Goal: Information Seeking & Learning: Learn about a topic

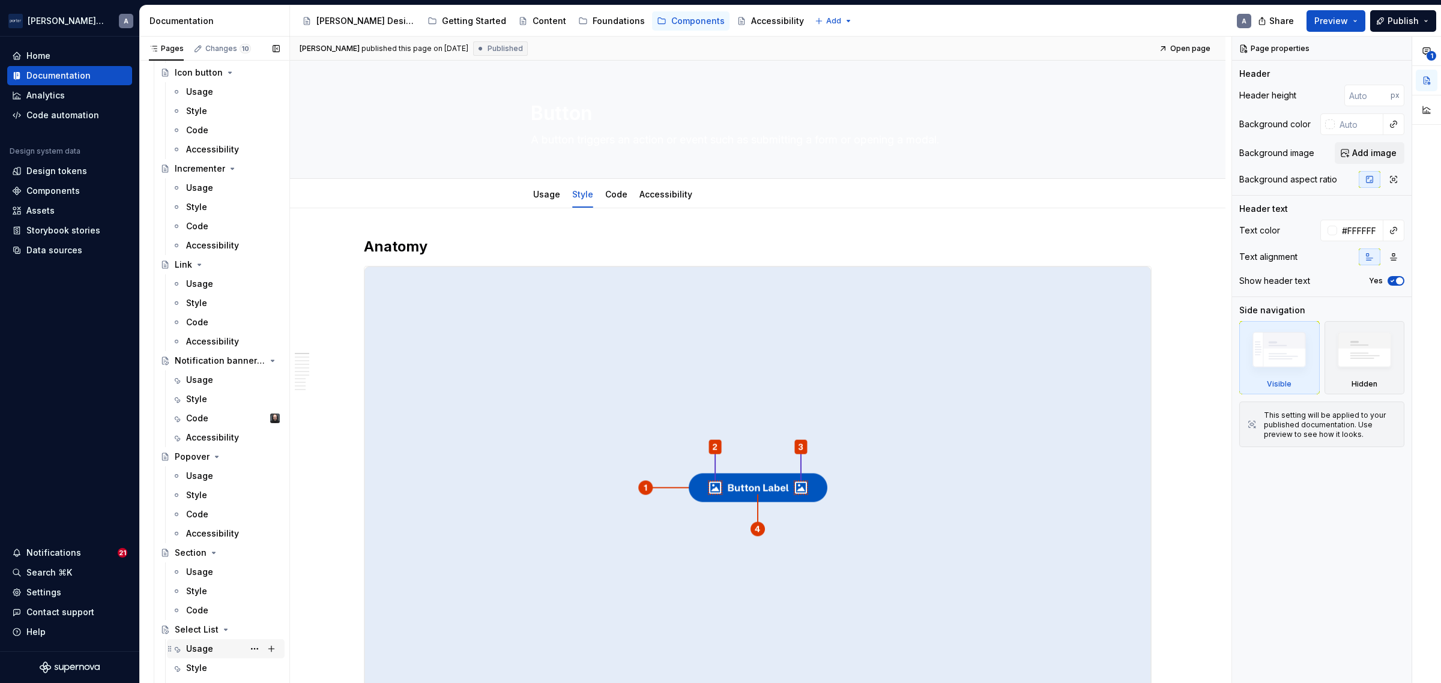
scroll to position [725, 0]
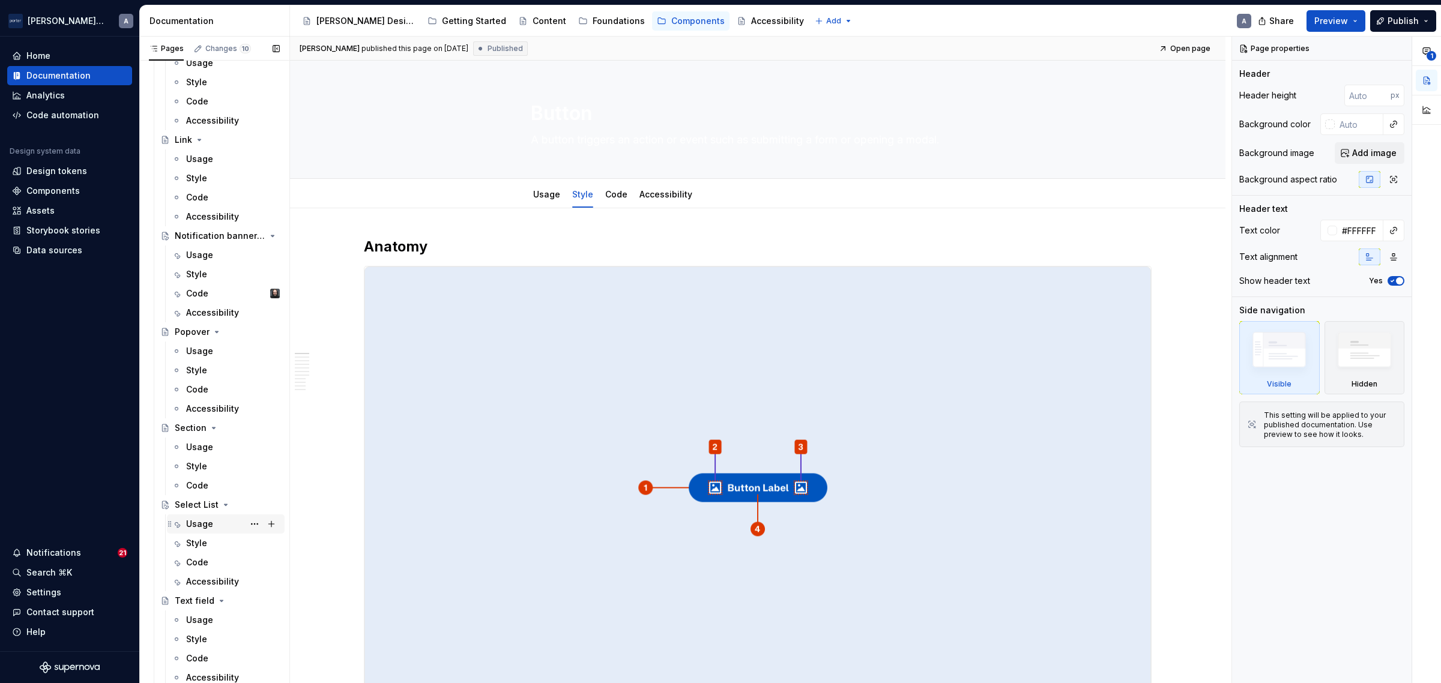
click at [210, 524] on div "Usage" at bounding box center [199, 524] width 27 height 12
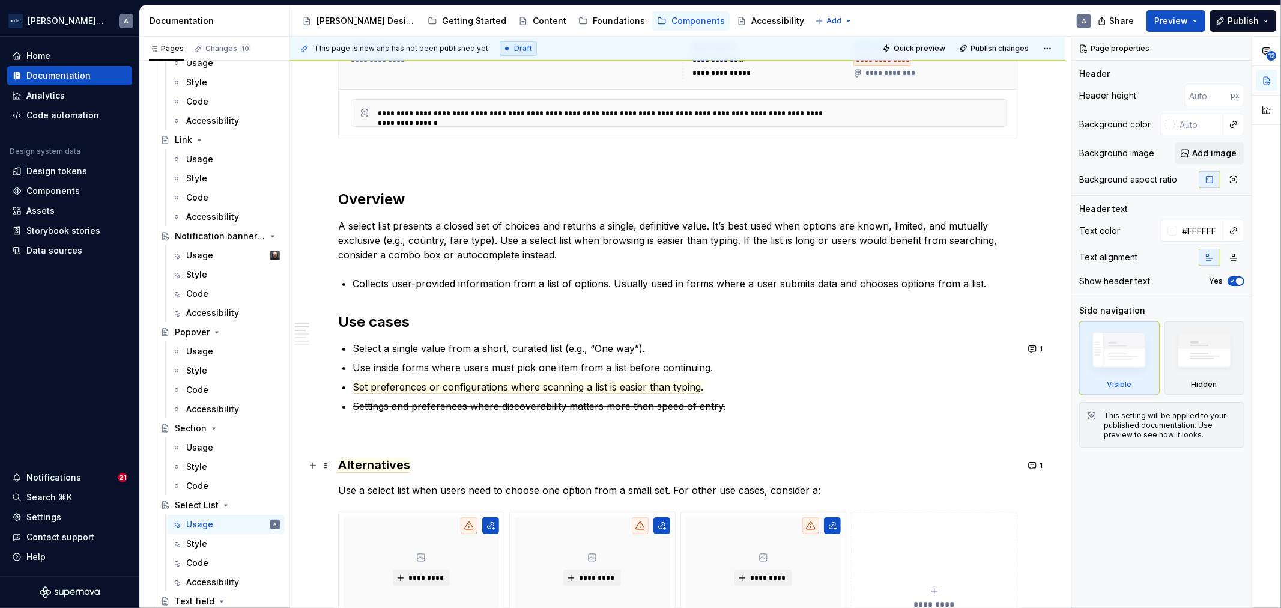
scroll to position [611, 0]
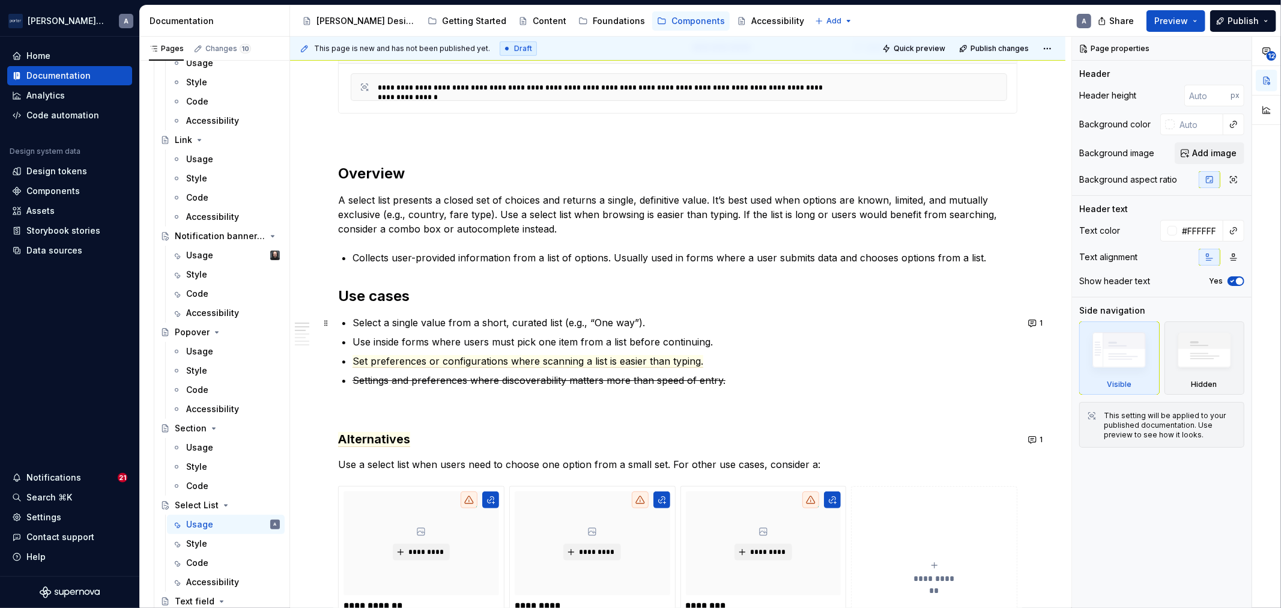
click at [485, 323] on p "Select a single value from a short, curated list (e.g., “One way”)." at bounding box center [684, 322] width 665 height 14
type textarea "*"
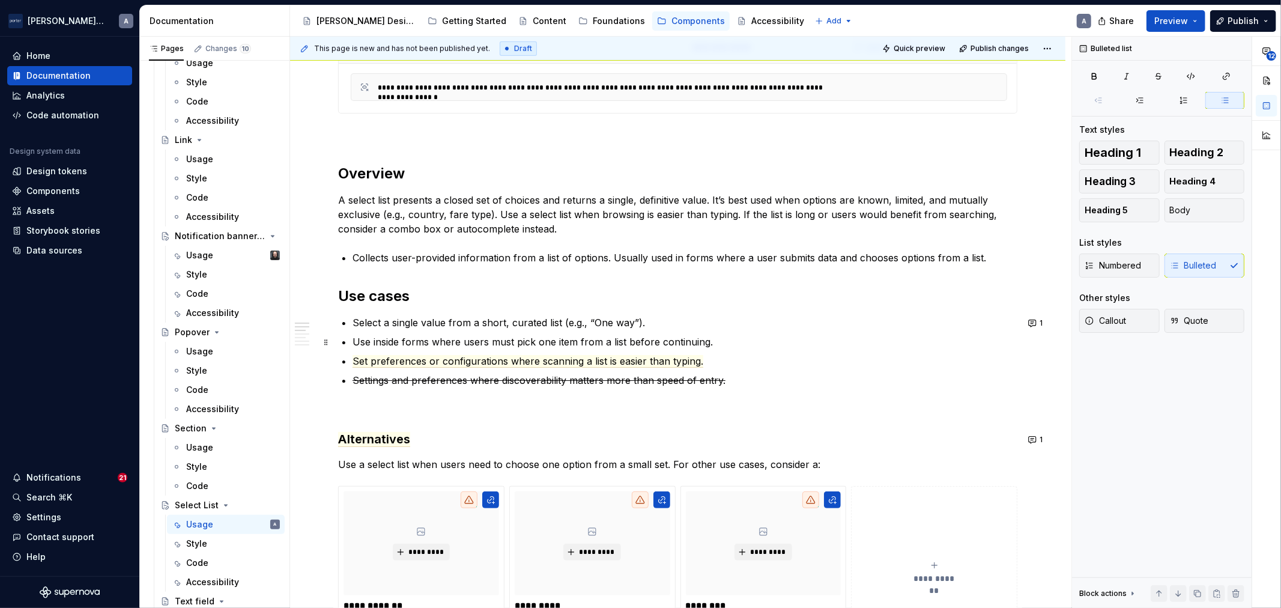
click at [705, 345] on p "Use inside forms where users must pick one item from a list before continuing." at bounding box center [684, 341] width 665 height 14
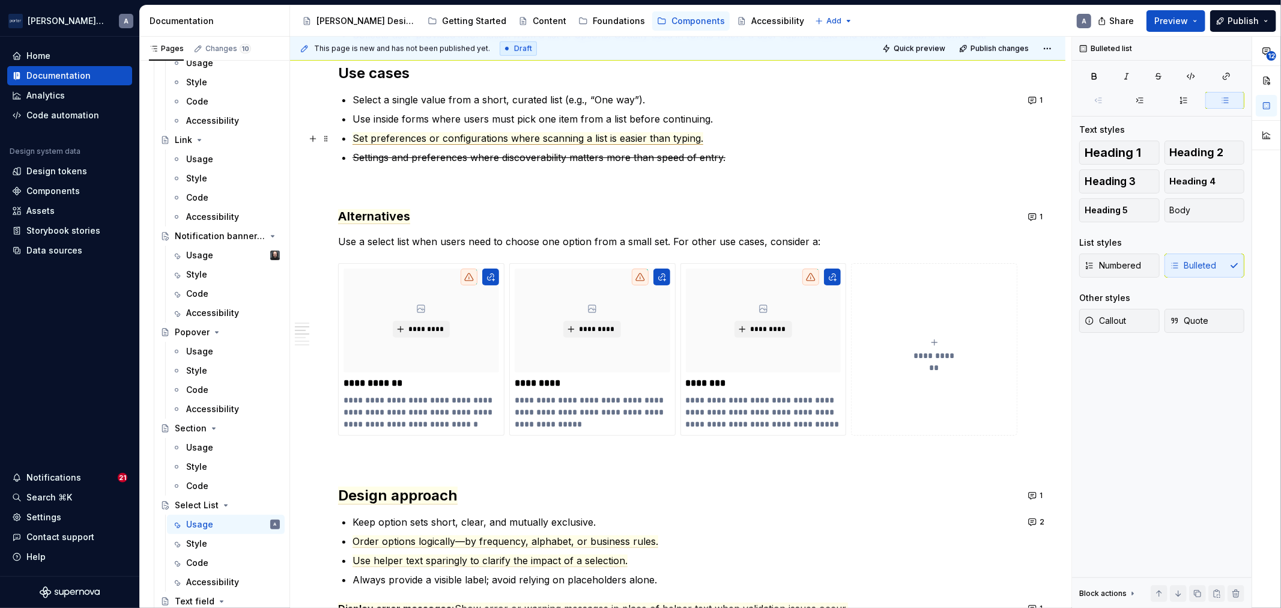
click at [596, 134] on span "Set preferences or configurations where scanning a list is easier than typing." at bounding box center [527, 138] width 351 height 13
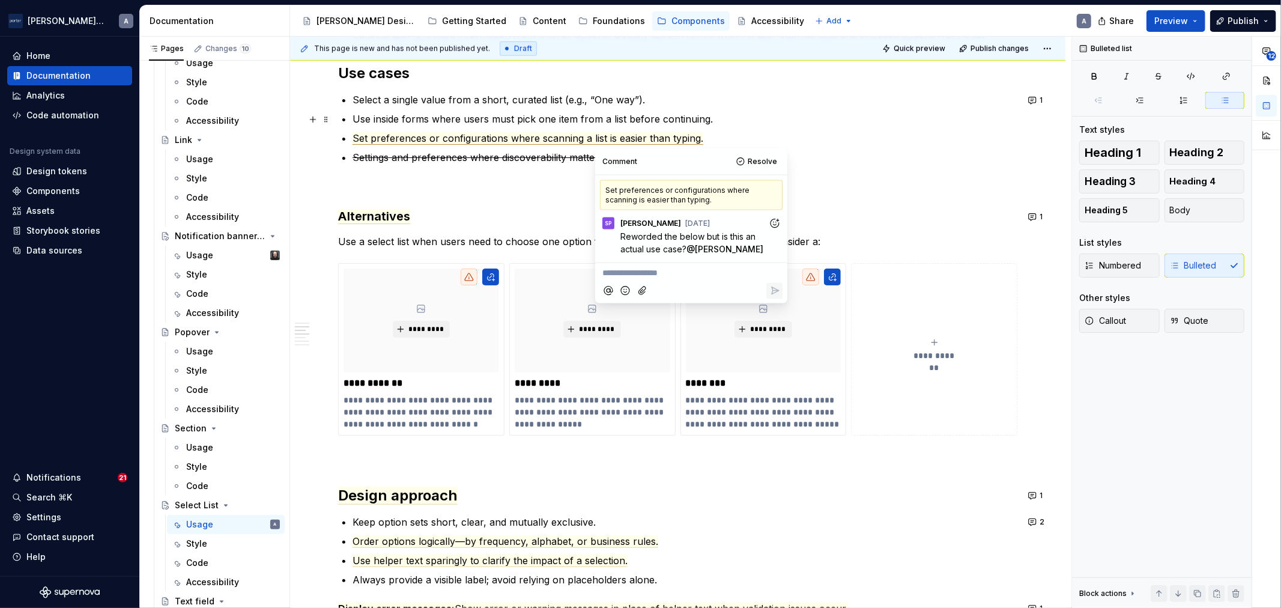
click at [640, 109] on ul "Select a single value from a short, curated list (e.g., “One way”). Use inside …" at bounding box center [684, 128] width 665 height 72
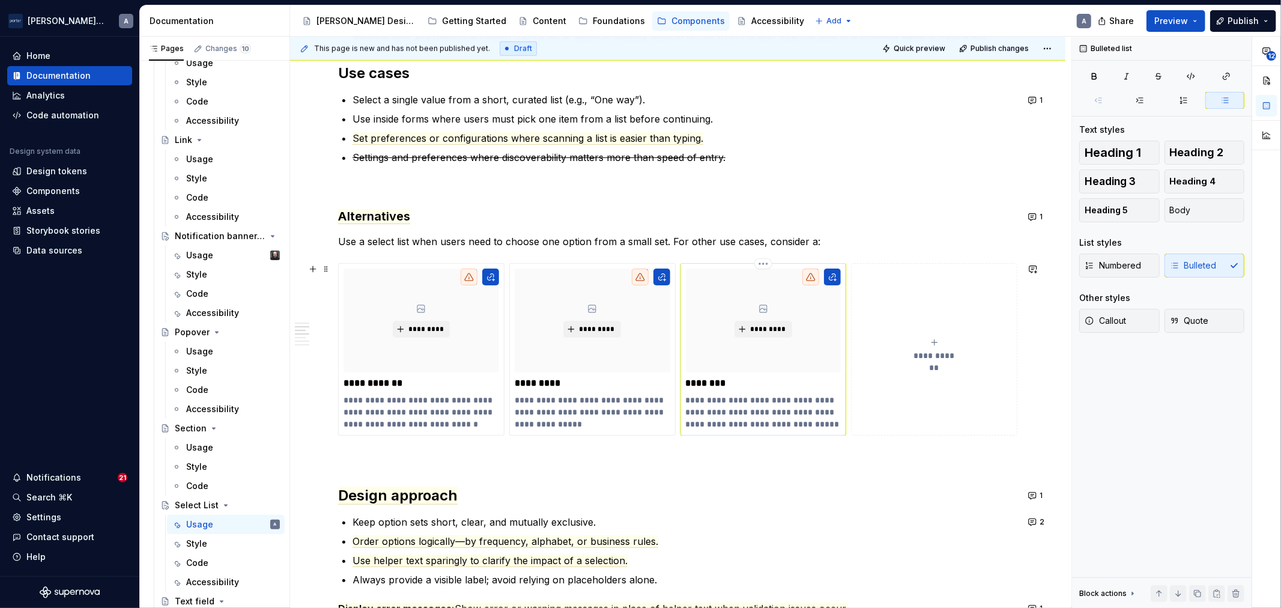
scroll to position [944, 0]
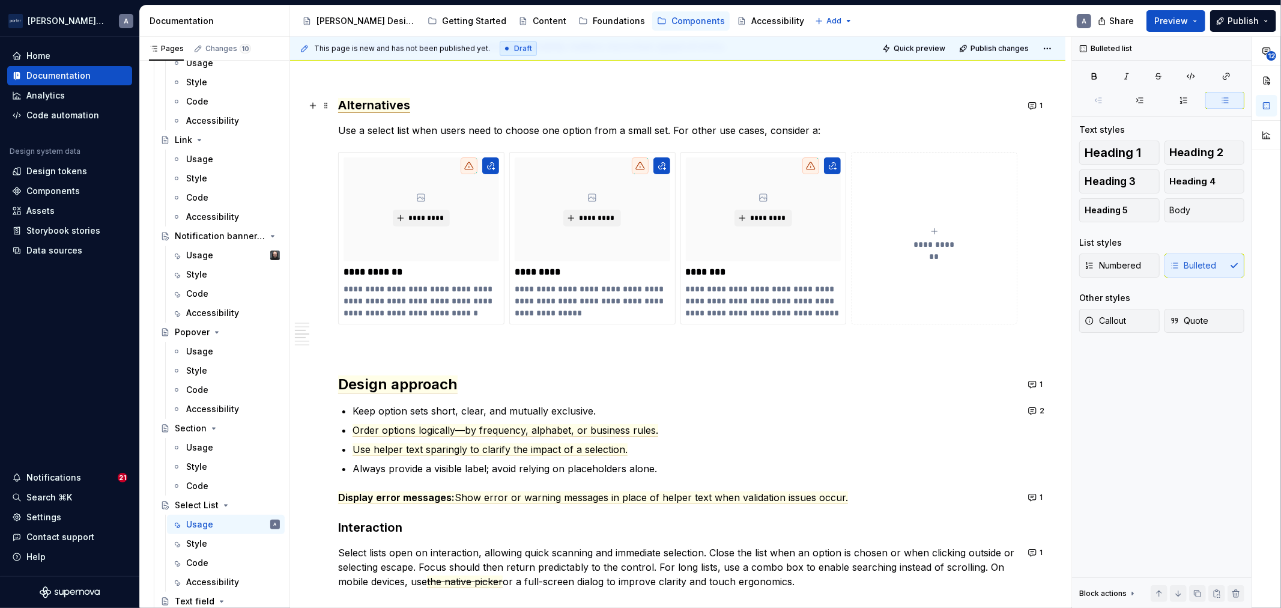
click at [380, 103] on span "Alternatives" at bounding box center [374, 105] width 72 height 15
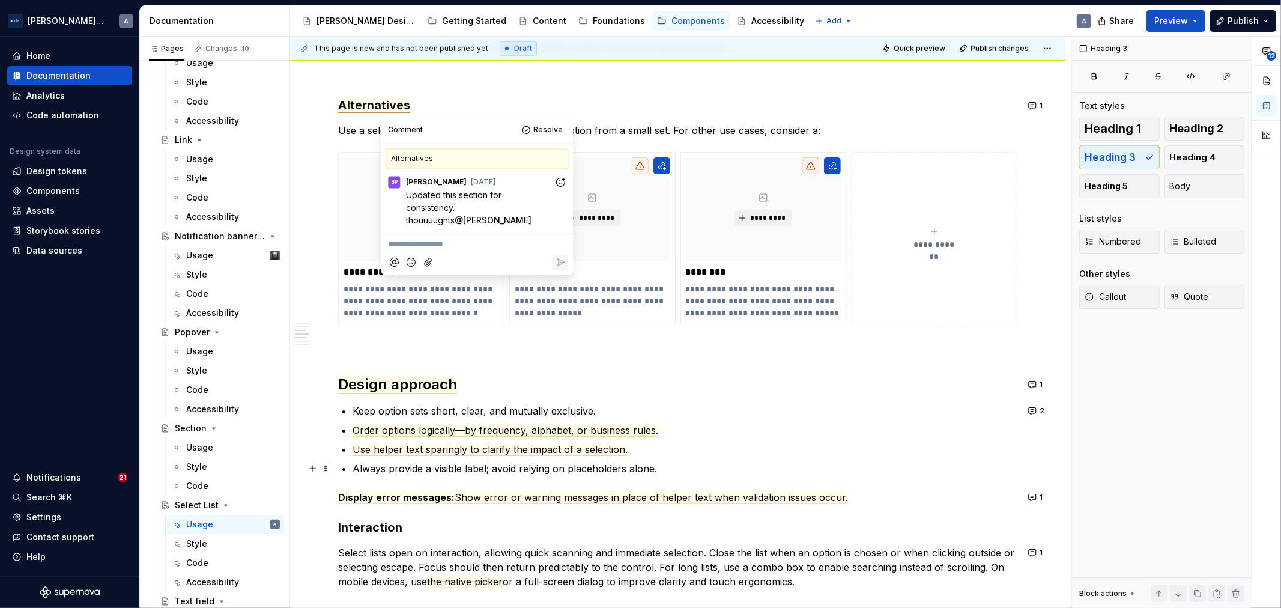
click at [748, 461] on p "Always provide a visible label; avoid relying on placeholders alone." at bounding box center [684, 468] width 665 height 14
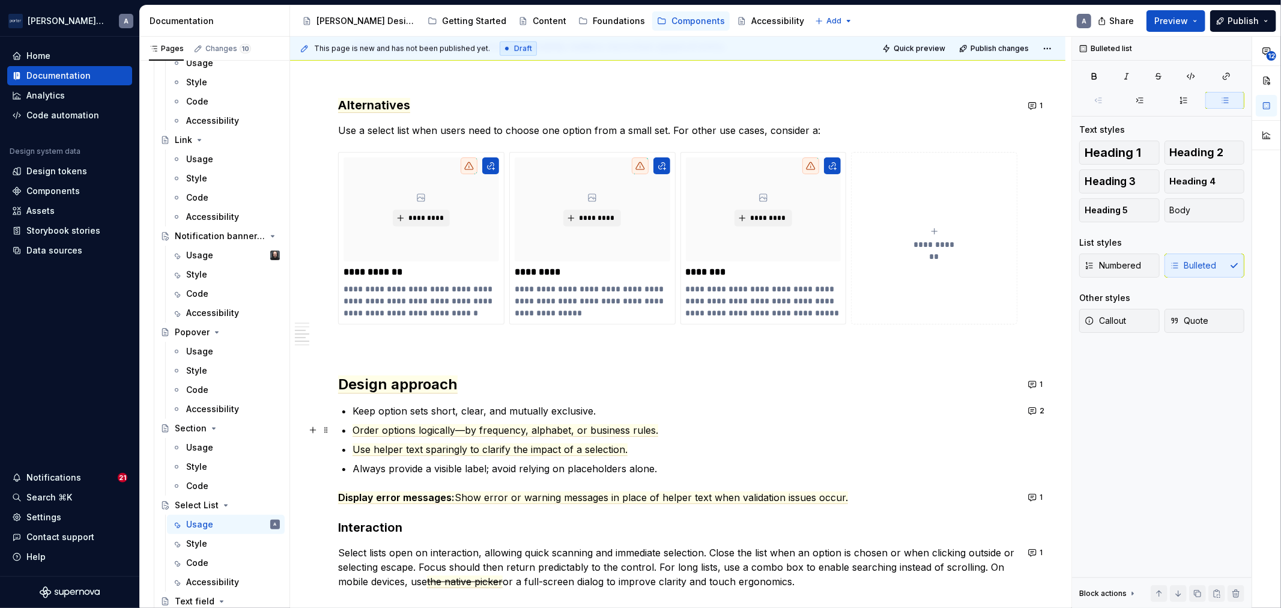
scroll to position [1056, 0]
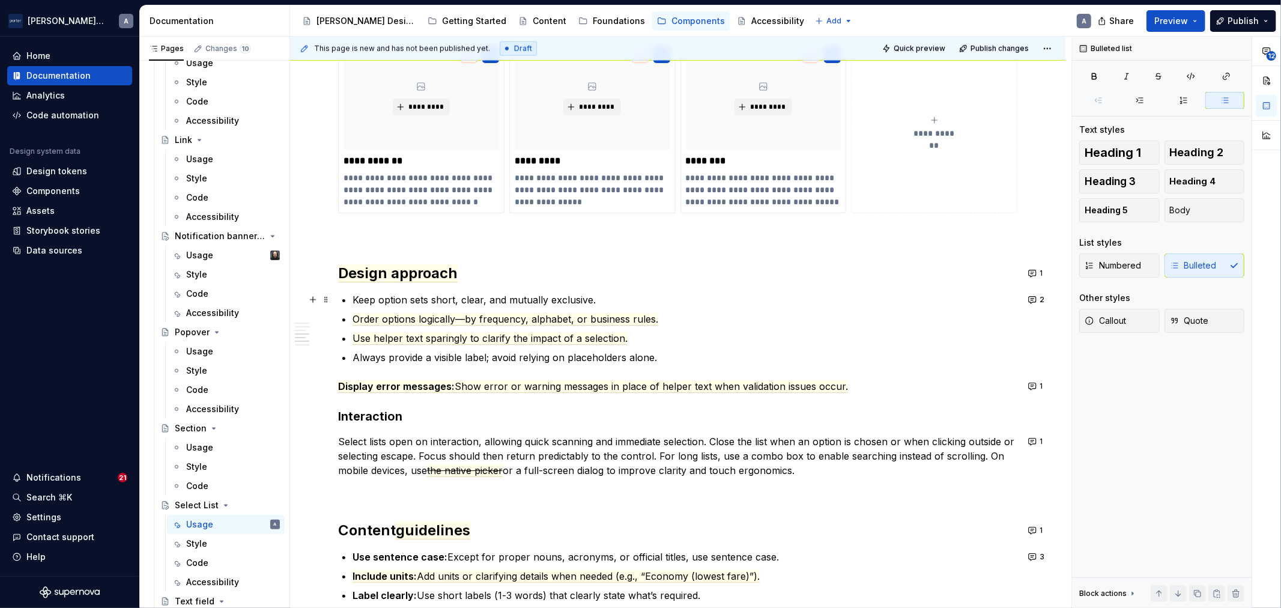
click at [527, 297] on p "Keep option sets short, clear, and mutually exclusive." at bounding box center [684, 299] width 665 height 14
click at [1032, 272] on button "1" at bounding box center [1035, 273] width 23 height 17
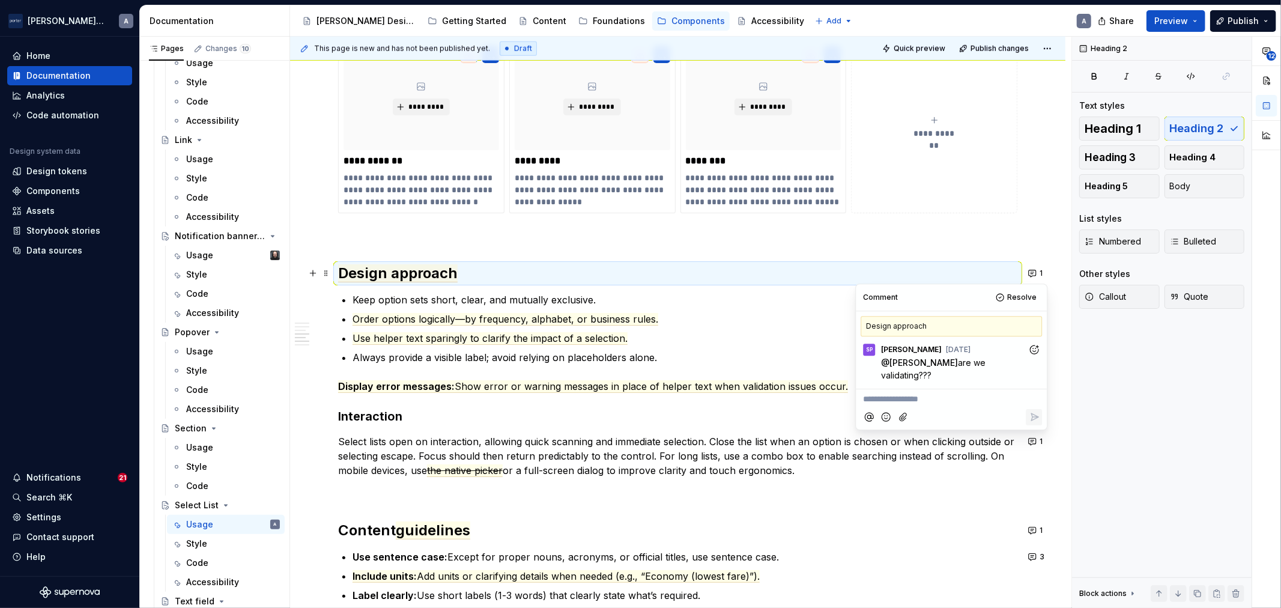
click at [611, 304] on p "Keep option sets short, clear, and mutually exclusive." at bounding box center [684, 299] width 665 height 14
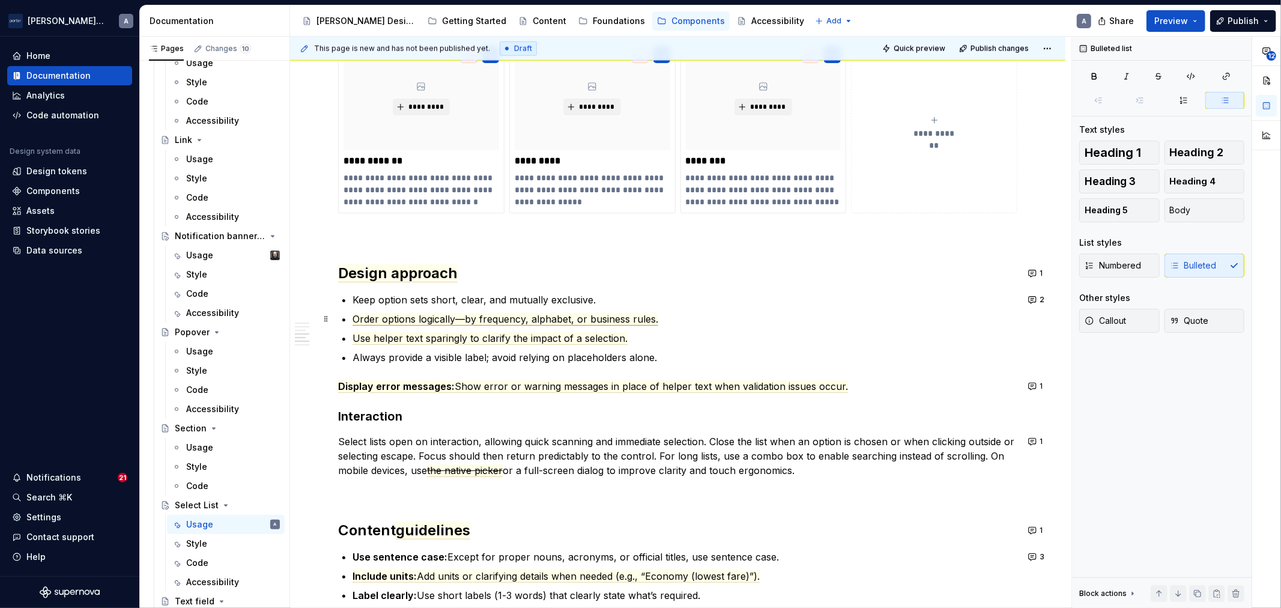
click at [604, 322] on span "Order options logically—by frequency, alphabet, or business rules." at bounding box center [505, 319] width 306 height 13
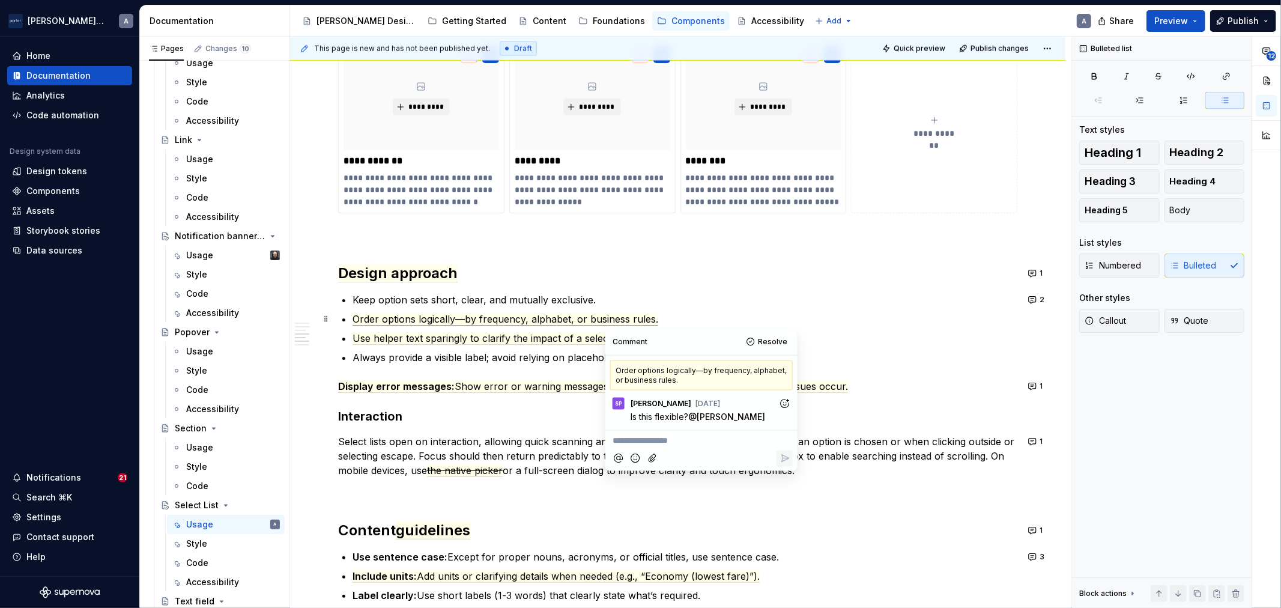
click at [727, 321] on p "Order options logically—by frequency, alphabet, or business rules." at bounding box center [684, 319] width 665 height 14
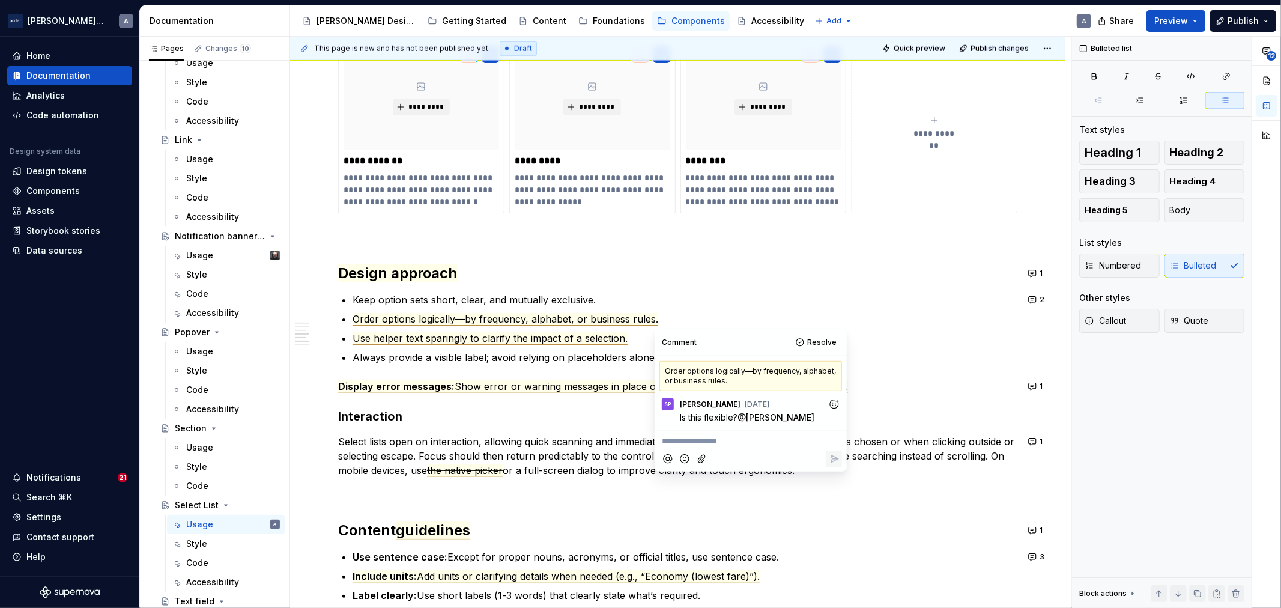
click at [544, 334] on span "Use helper text sparingly to clarify the impact of a selection." at bounding box center [489, 338] width 275 height 13
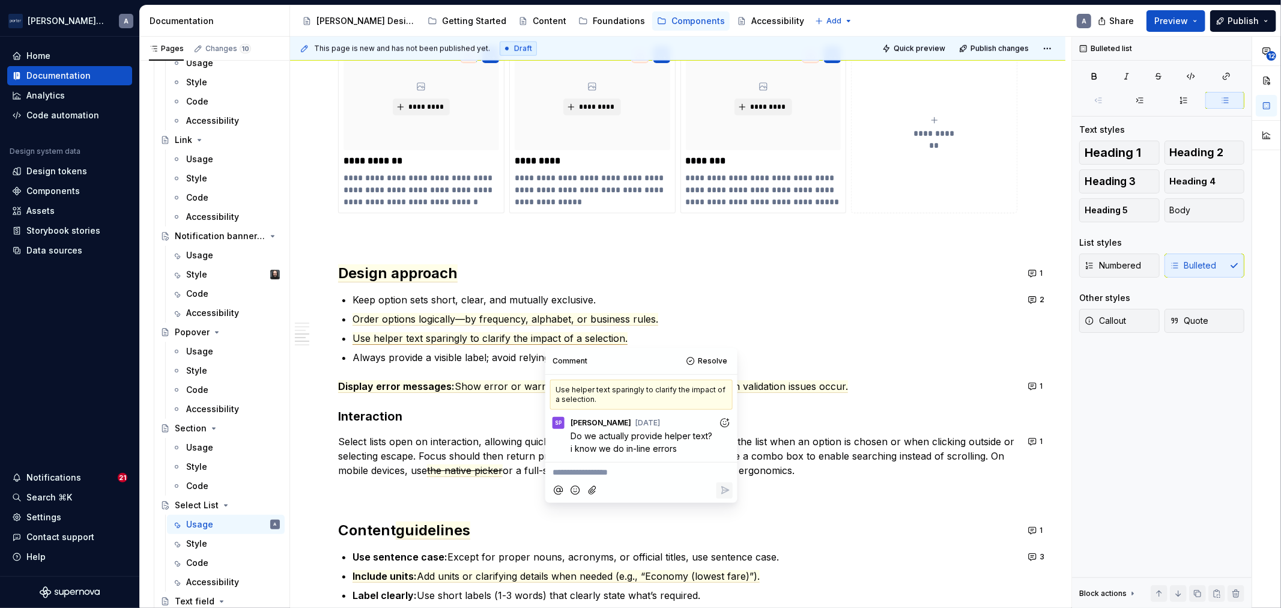
click at [483, 369] on div "**********" at bounding box center [677, 30] width 679 height 1668
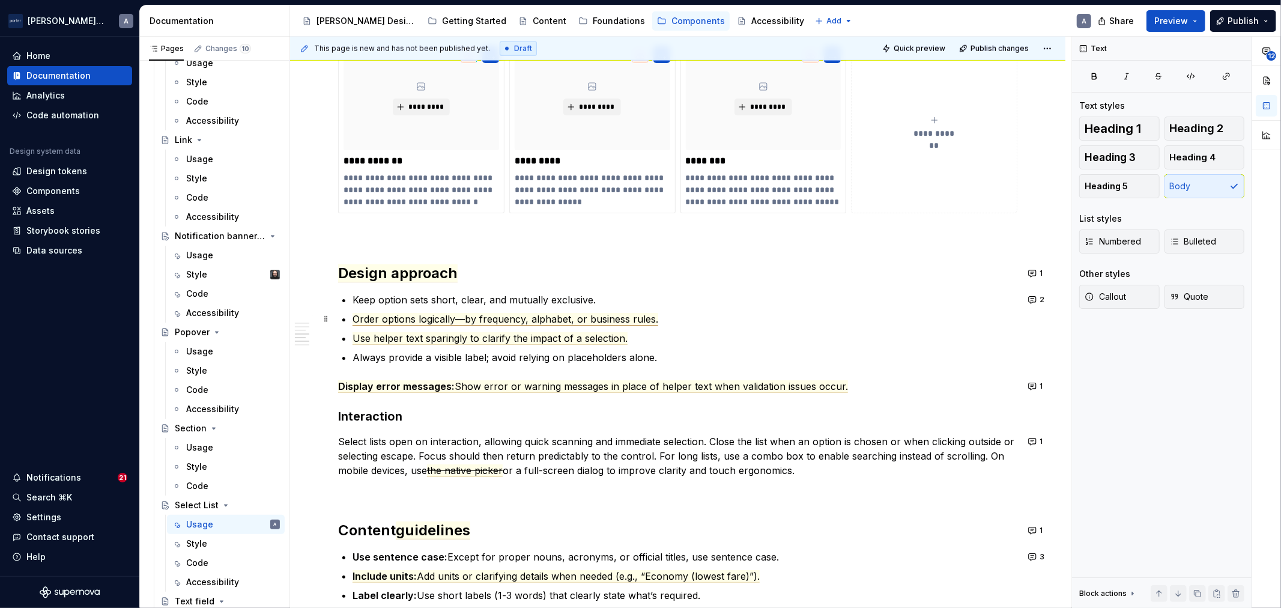
click at [640, 322] on span "Order options logically—by frequency, alphabet, or business rules." at bounding box center [505, 319] width 306 height 13
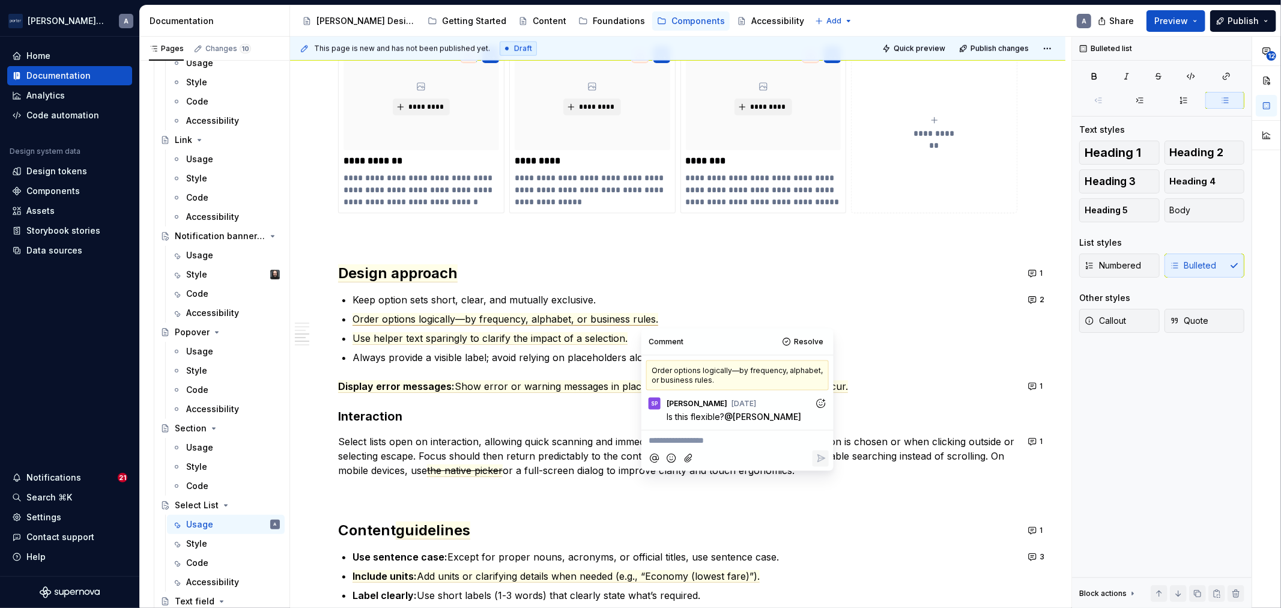
click at [773, 446] on p "**********" at bounding box center [737, 440] width 178 height 13
click at [821, 479] on icon "Reply" at bounding box center [820, 483] width 12 height 12
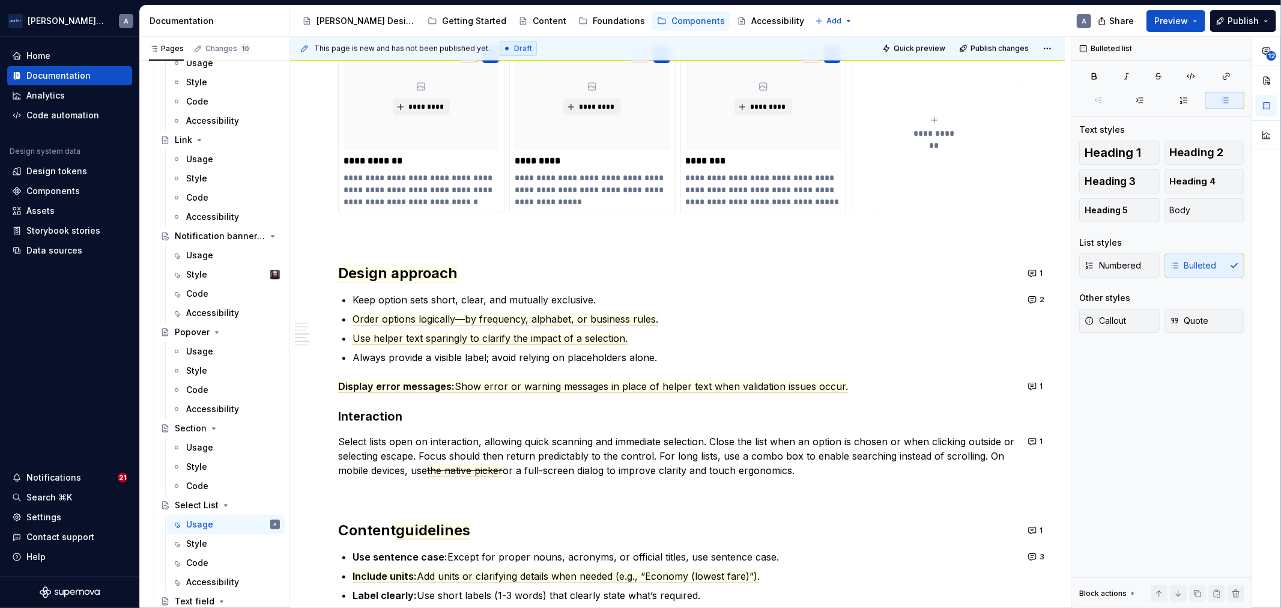
click at [453, 355] on p "Always provide a visible label; avoid relying on placeholders alone." at bounding box center [684, 357] width 665 height 14
click at [1029, 388] on button "1" at bounding box center [1035, 386] width 23 height 17
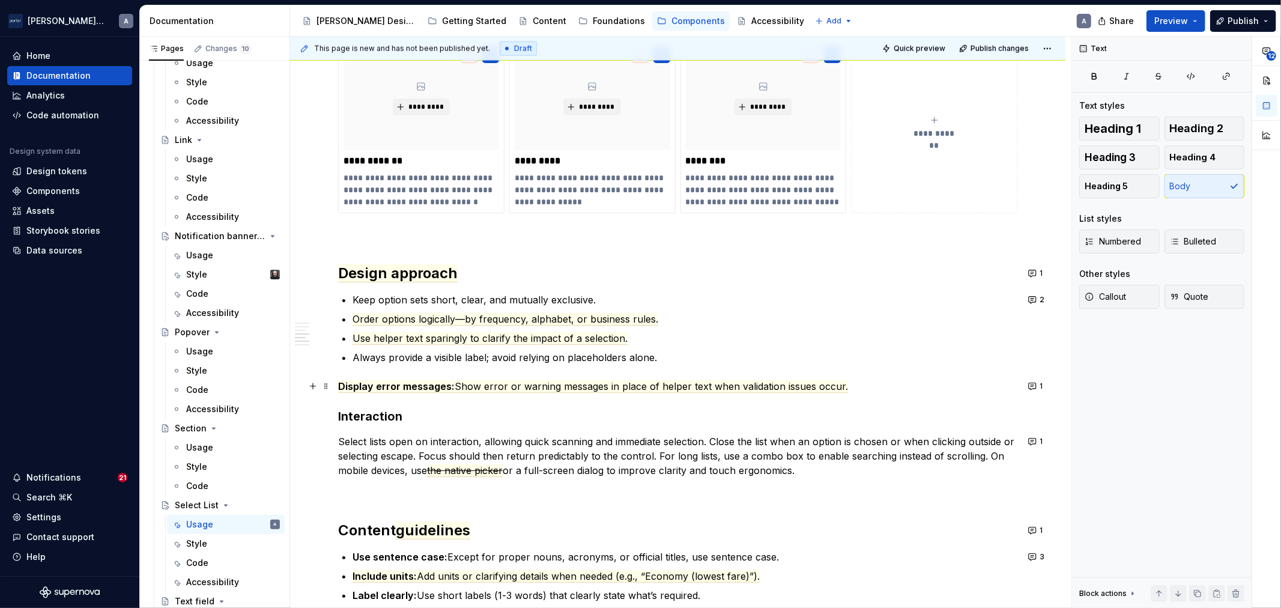
click at [467, 452] on p "Select lists open on interaction, allowing quick scanning and immediate selecti…" at bounding box center [677, 455] width 679 height 43
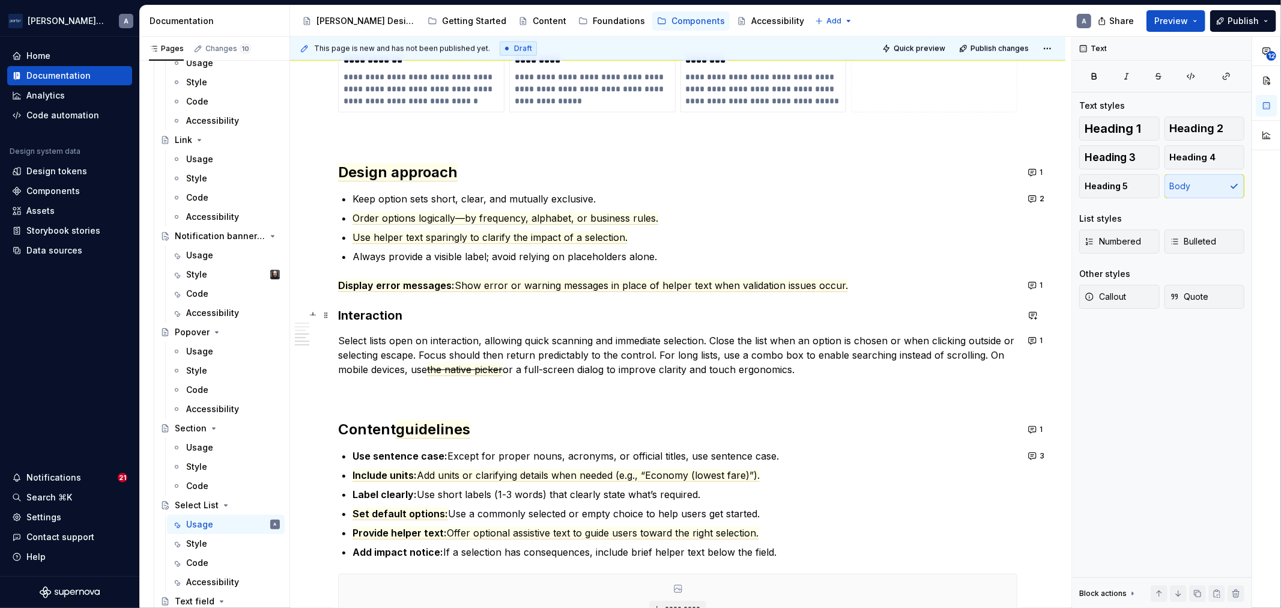
scroll to position [1278, 0]
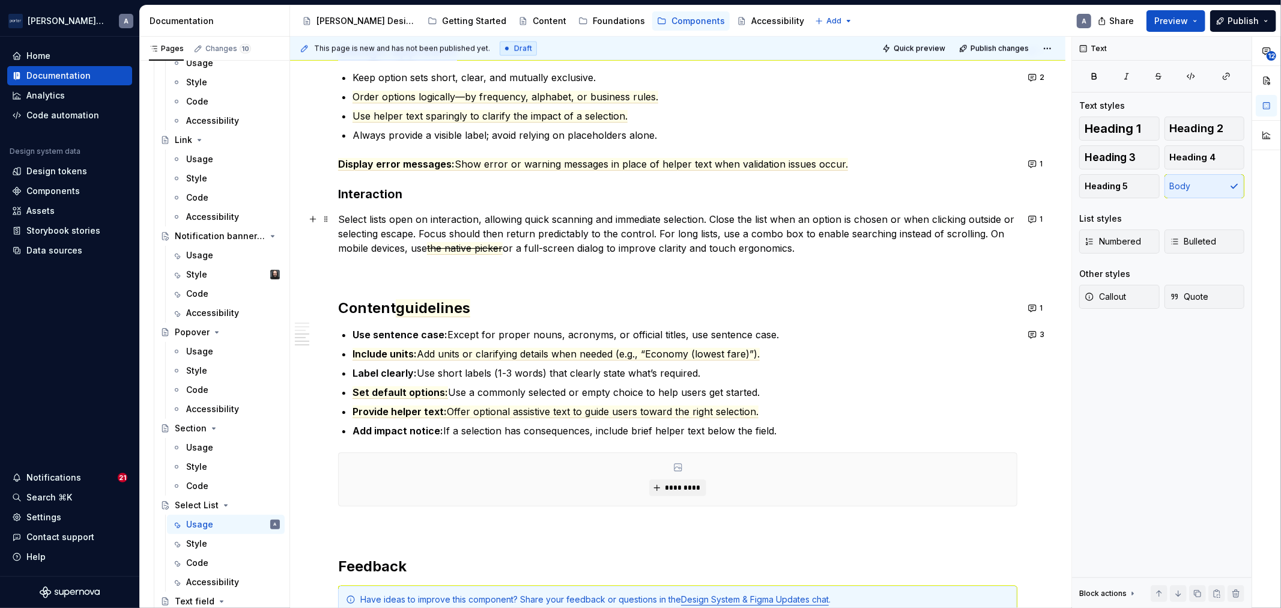
click at [615, 214] on p "Select lists open on interaction, allowing quick scanning and immediate selecti…" at bounding box center [677, 233] width 679 height 43
click at [787, 161] on span "Show error or warning messages in place of helper text when validation issues o…" at bounding box center [651, 164] width 393 height 13
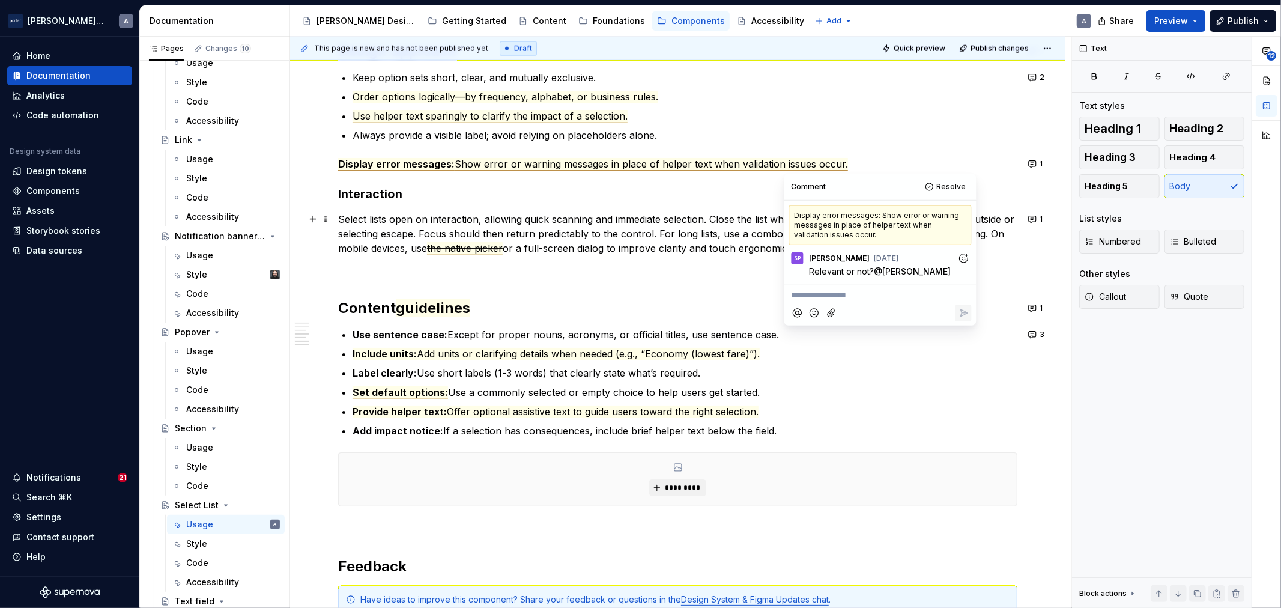
drag, startPoint x: 664, startPoint y: 249, endPoint x: 658, endPoint y: 256, distance: 9.4
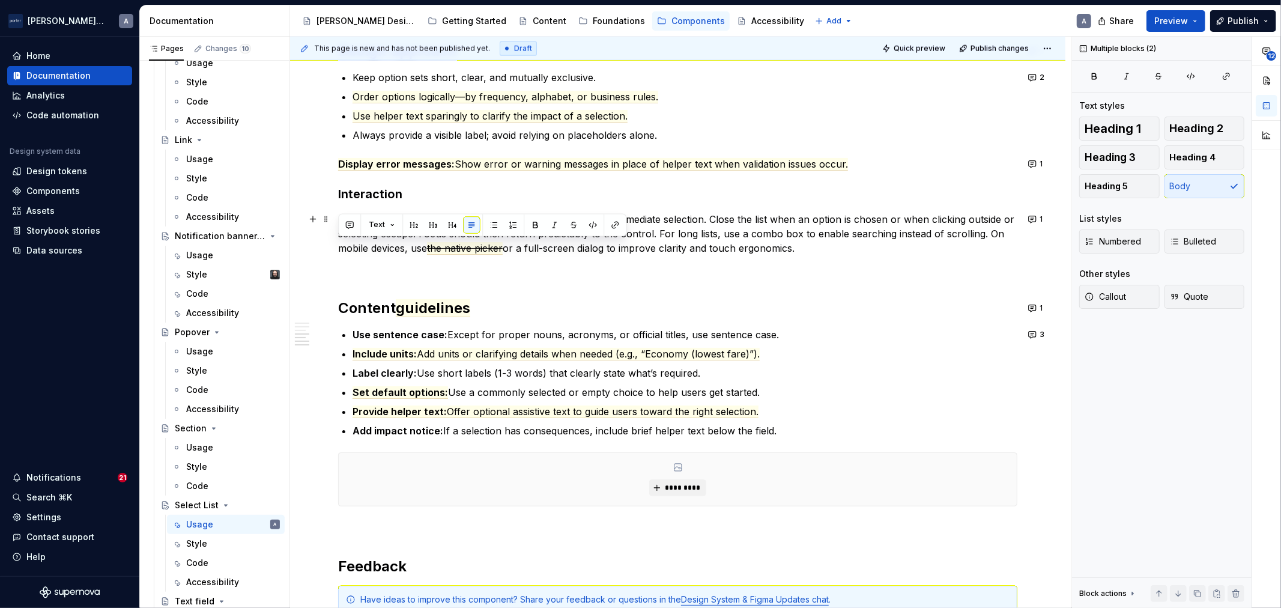
click at [689, 235] on p "Select lists open on interaction, allowing quick scanning and immediate selecti…" at bounding box center [677, 233] width 679 height 43
click at [500, 233] on p "Select lists open on interaction, allowing quick scanning and immediate selecti…" at bounding box center [677, 233] width 679 height 43
click at [824, 244] on p "Select lists open on interaction, allowing quick scanning and immediate selecti…" at bounding box center [677, 233] width 679 height 43
click at [450, 247] on span "the native picker" at bounding box center [465, 248] width 76 height 13
click at [713, 253] on p "Select lists open on interaction, allowing quick scanning and immediate selecti…" at bounding box center [677, 233] width 679 height 43
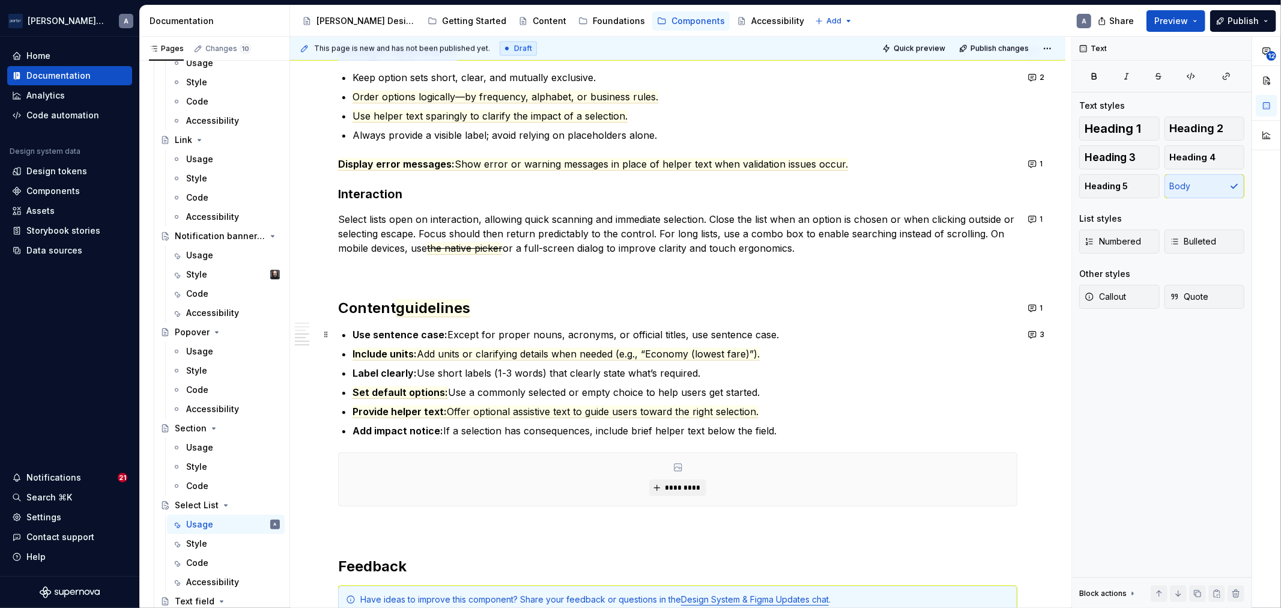
click at [674, 333] on p "Use sentence case: Except for proper nouns, acronyms, or official titles, use s…" at bounding box center [684, 334] width 665 height 14
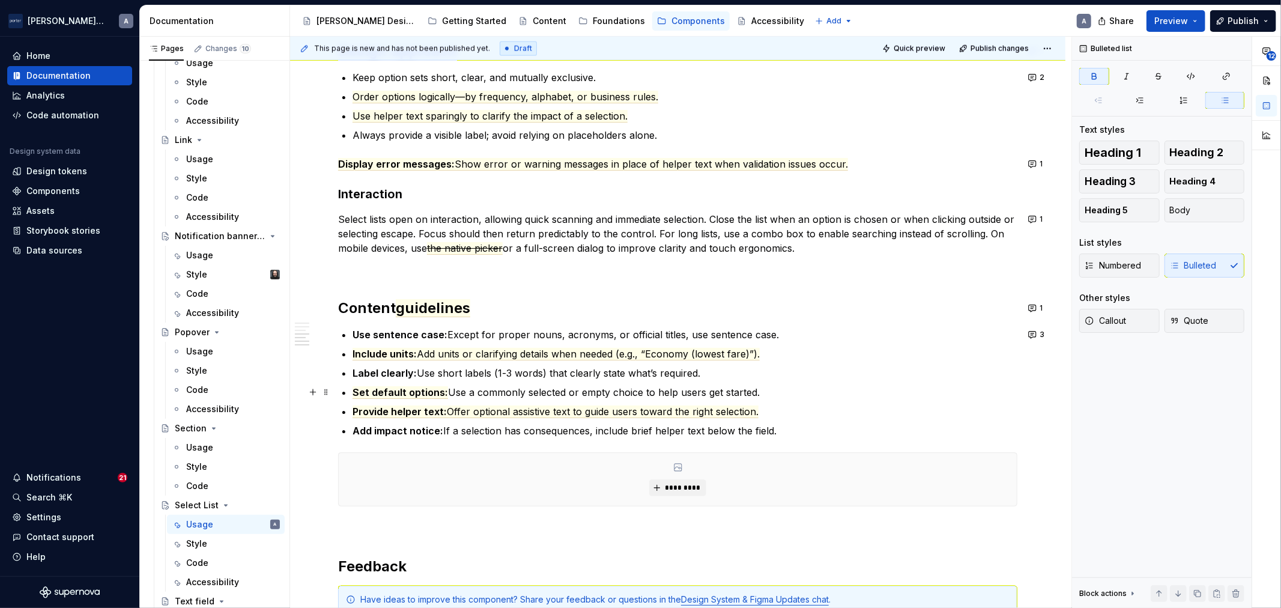
click at [723, 381] on ul "Use sentence case: Except for proper nouns, acronyms, or official titles, use s…" at bounding box center [684, 382] width 665 height 110
click at [751, 358] on commenthighlight "Include units: Add units or clarifying details when needed (e.g., “Economy (low…" at bounding box center [555, 354] width 407 height 13
click at [610, 373] on p "Label clearly: Use short labels (1-3 words) that clearly state what’s required." at bounding box center [684, 373] width 665 height 14
click at [731, 418] on ul "Use sentence case: Except for proper nouns, acronyms, or official titles, use s…" at bounding box center [684, 382] width 665 height 110
click at [734, 415] on span "Offer optional assistive text to guide users toward the right selection." at bounding box center [603, 411] width 312 height 13
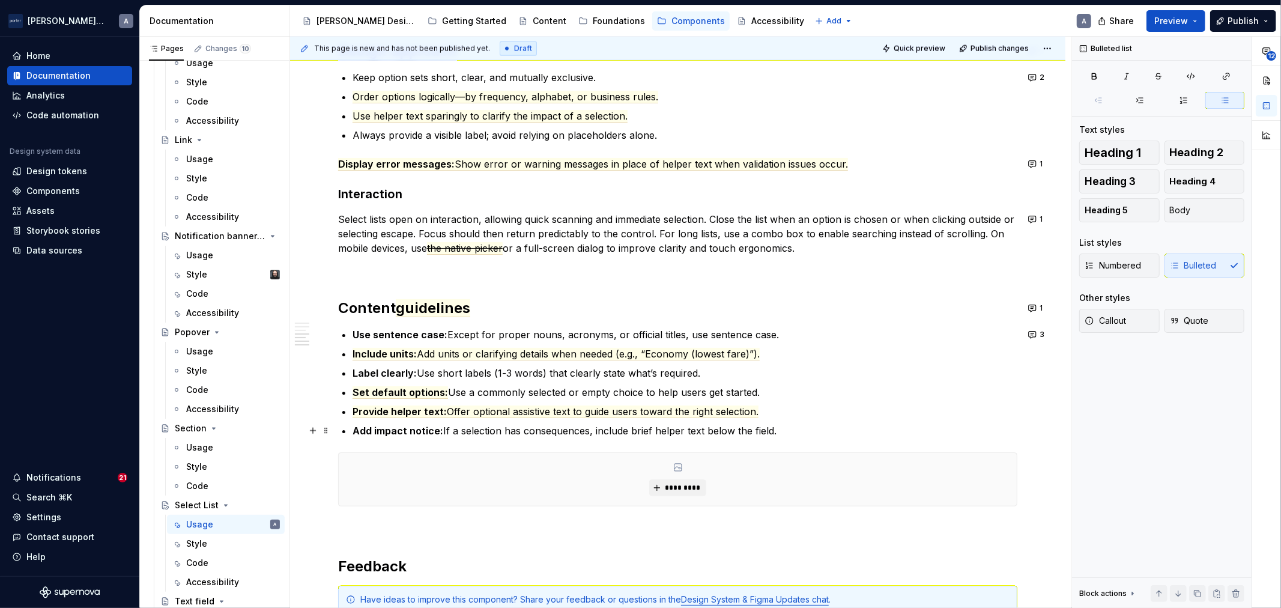
click at [678, 427] on p "Add impact notice: If a selection has consequences, include brief helper text b…" at bounding box center [684, 430] width 665 height 14
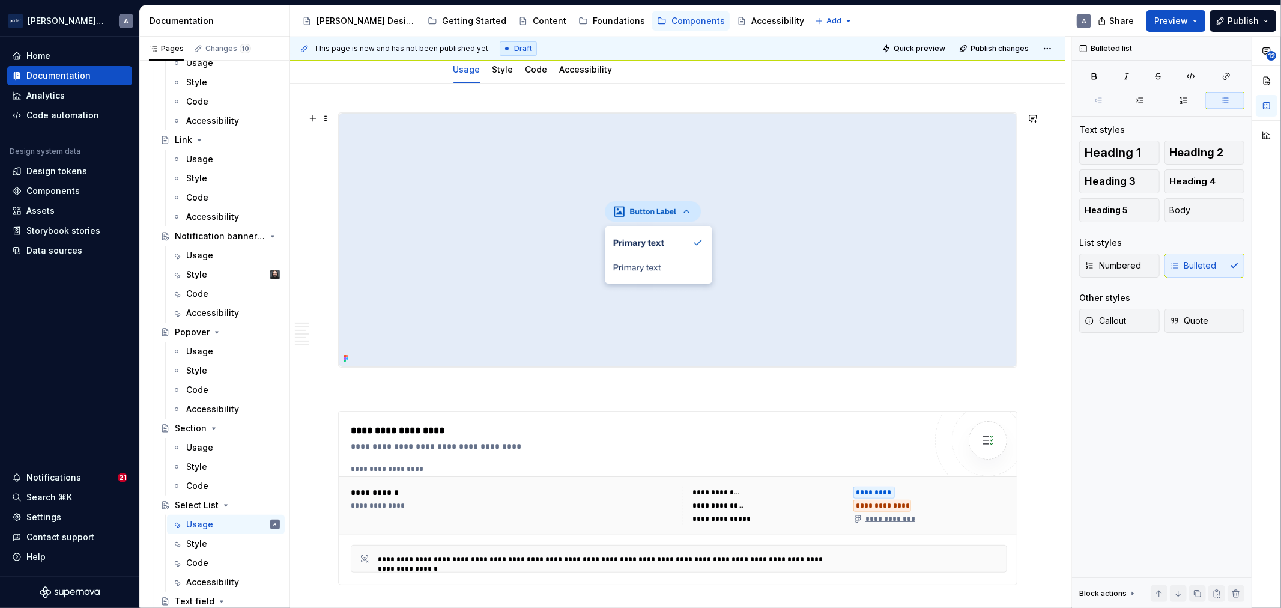
scroll to position [0, 0]
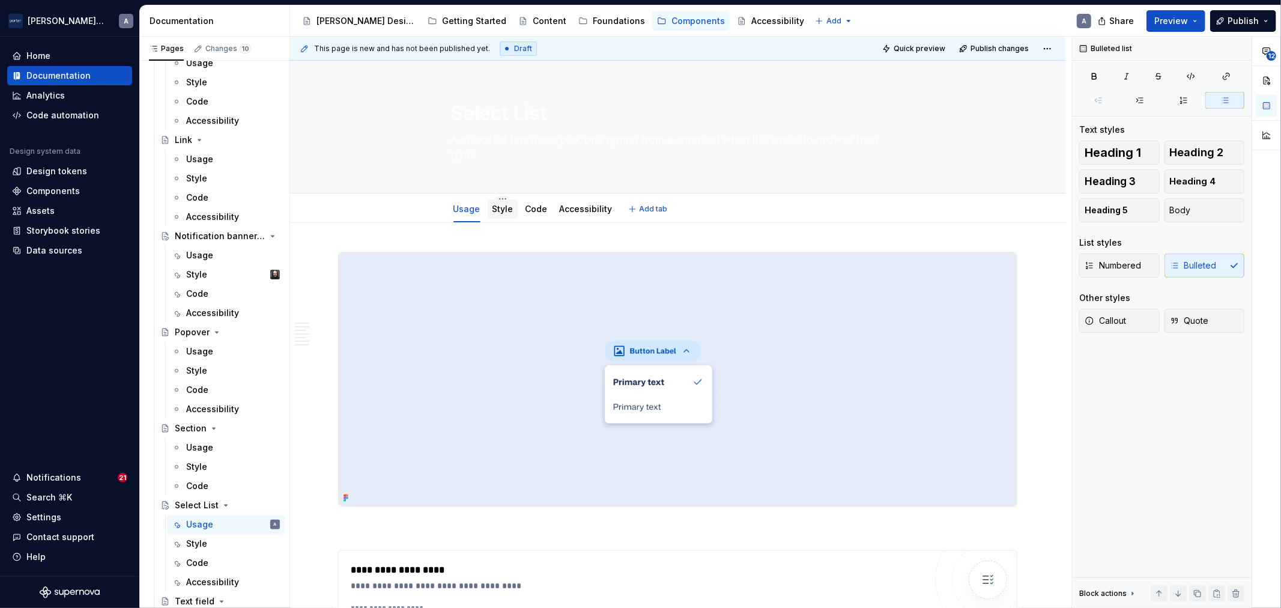
click at [513, 219] on div "Style" at bounding box center [503, 209] width 31 height 22
click at [504, 216] on div "Style" at bounding box center [502, 209] width 21 height 14
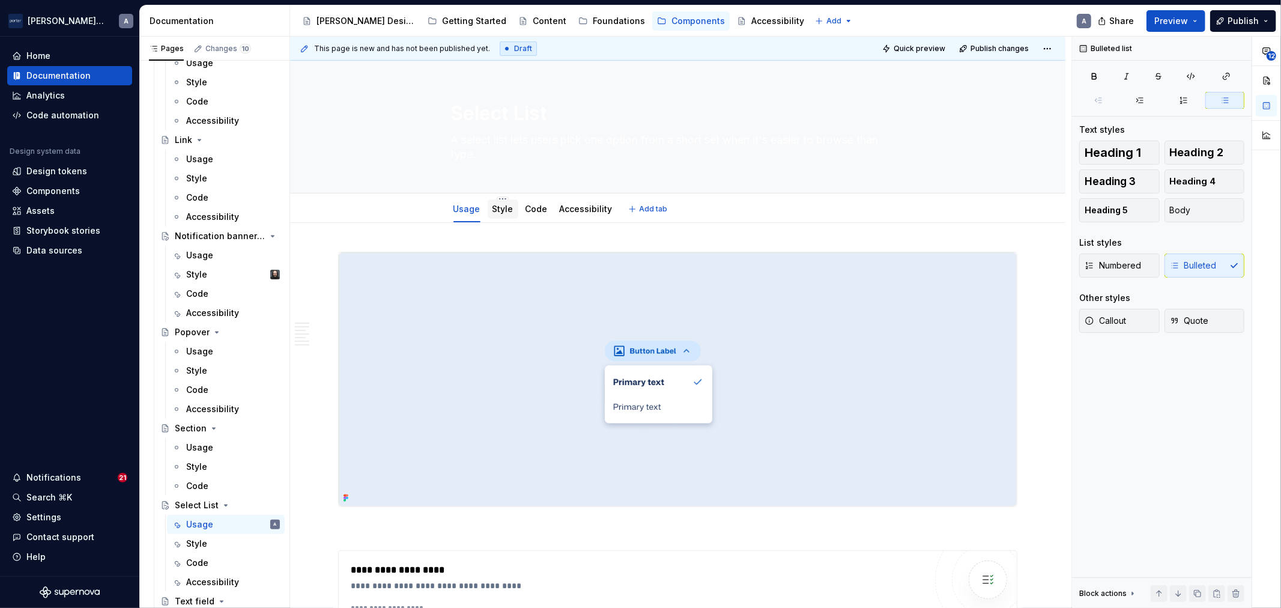
click at [504, 216] on div "Style" at bounding box center [502, 209] width 21 height 14
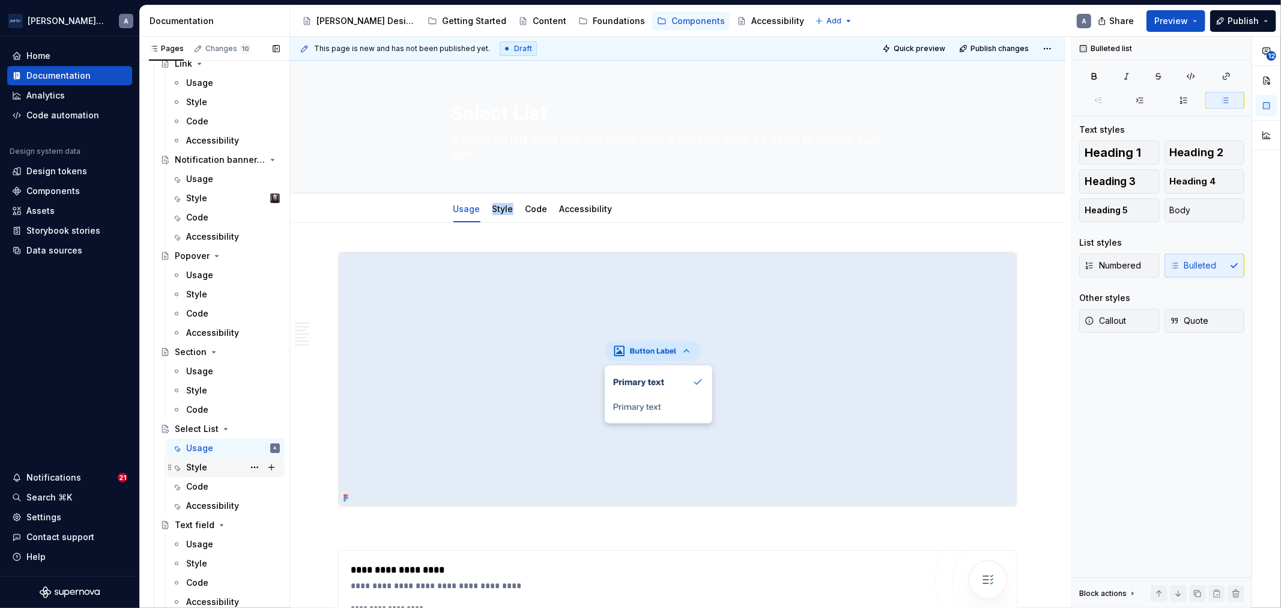
click at [197, 471] on div "Style" at bounding box center [196, 467] width 21 height 12
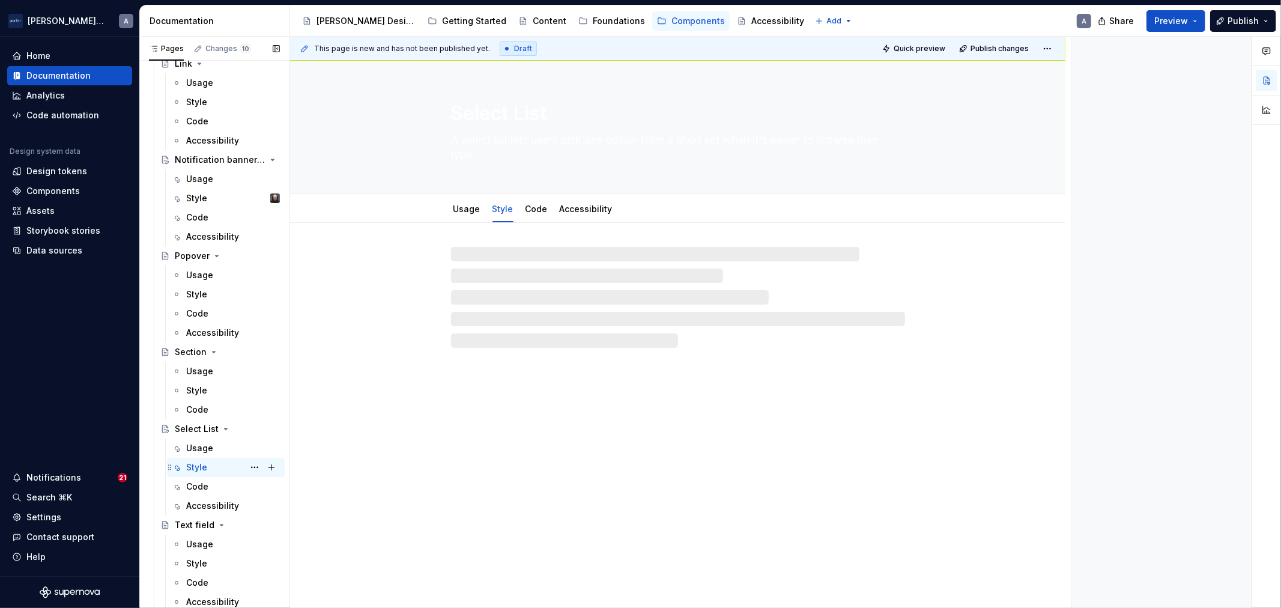
click at [197, 471] on div "Style" at bounding box center [196, 467] width 21 height 12
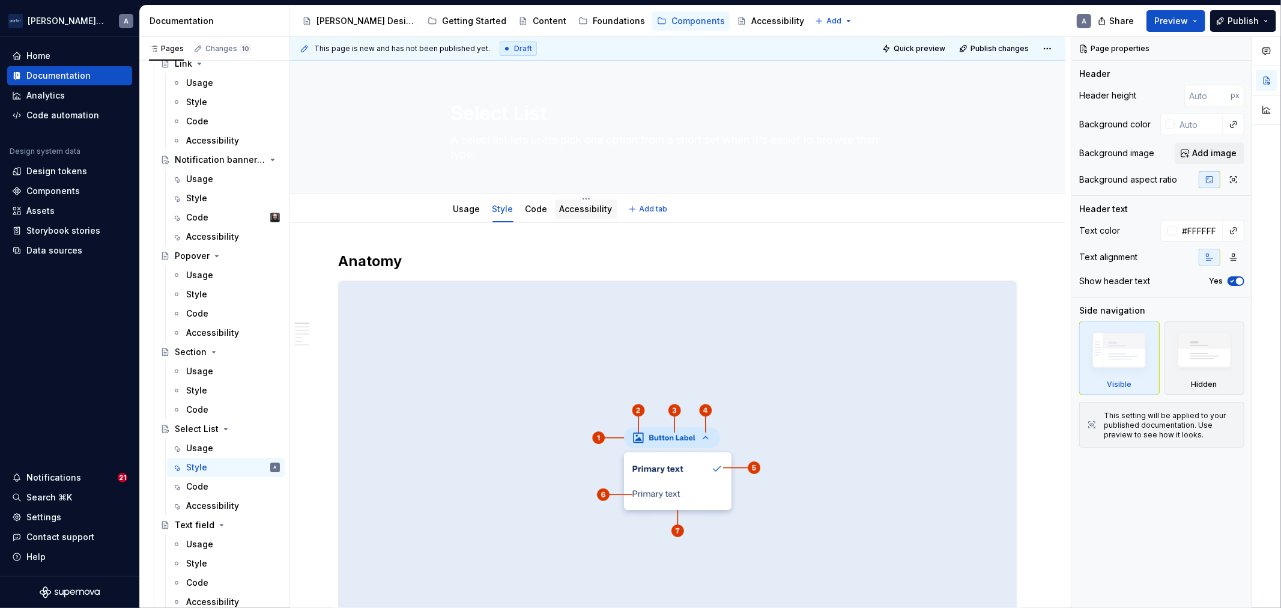
click at [567, 196] on div "Accessibility" at bounding box center [586, 208] width 62 height 25
click at [566, 203] on div "Accessibility" at bounding box center [586, 209] width 53 height 12
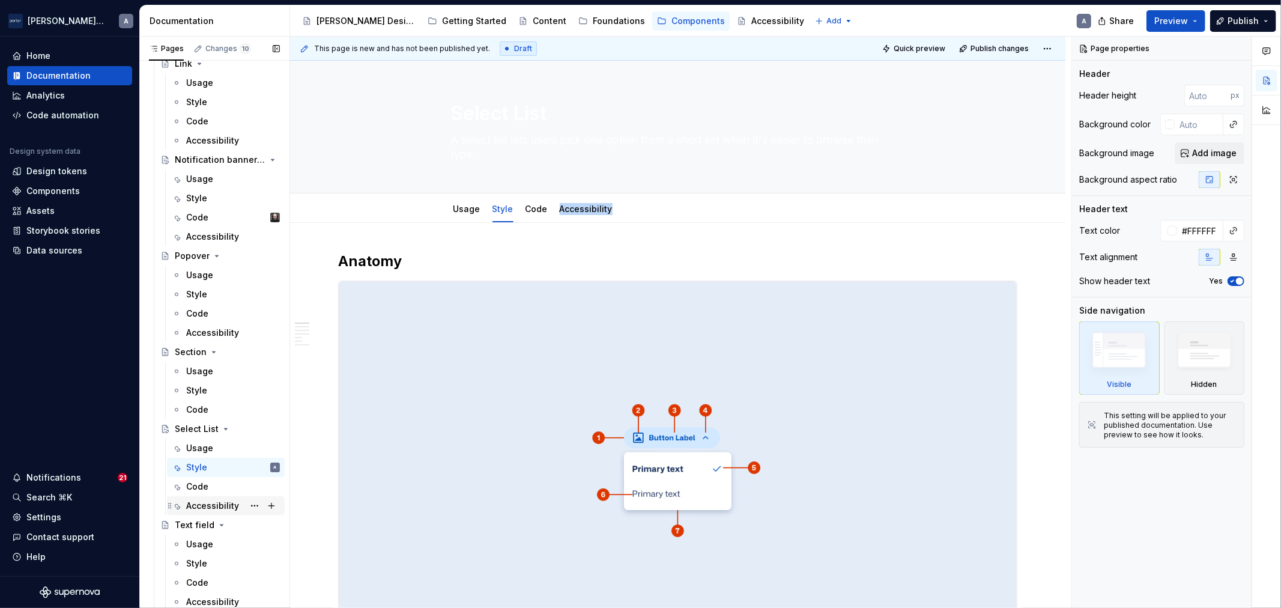
click at [184, 503] on div "Accessibility" at bounding box center [226, 505] width 108 height 17
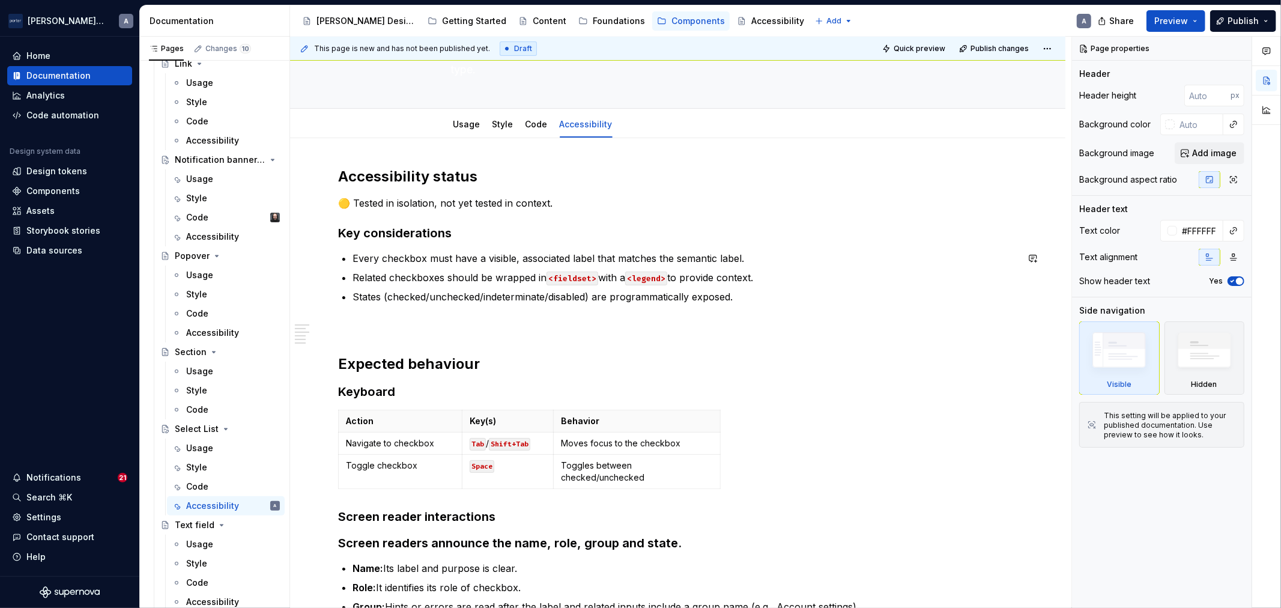
scroll to position [111, 0]
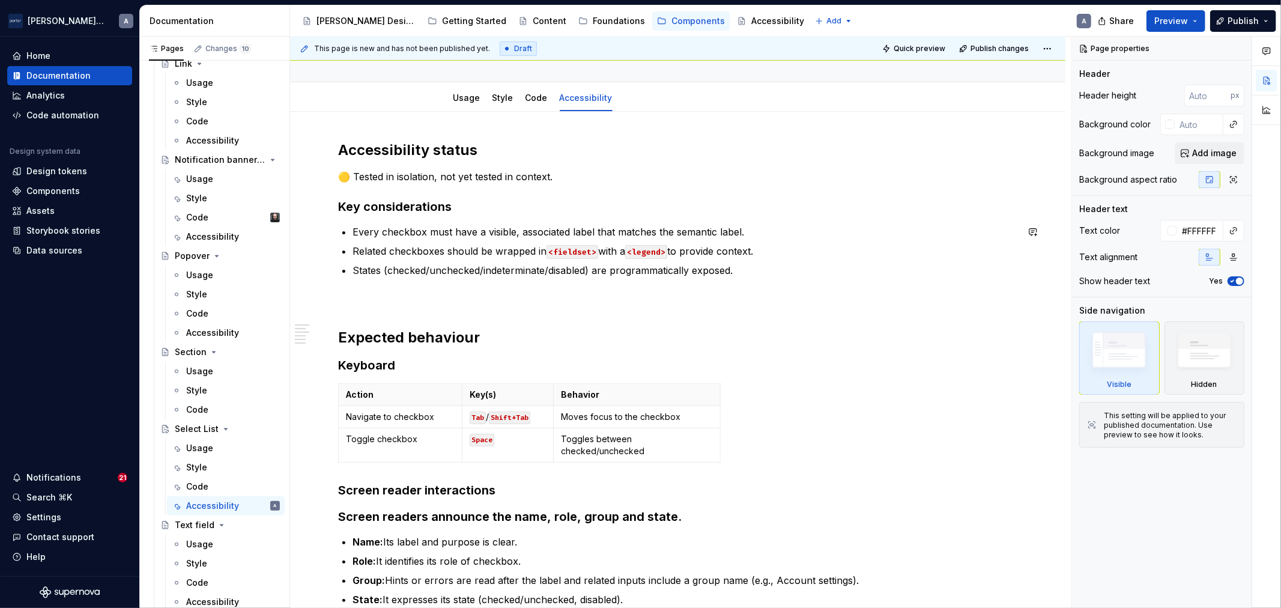
click at [450, 259] on ul "Every checkbox must have a visible, associated label that matches the semantic …" at bounding box center [684, 251] width 665 height 53
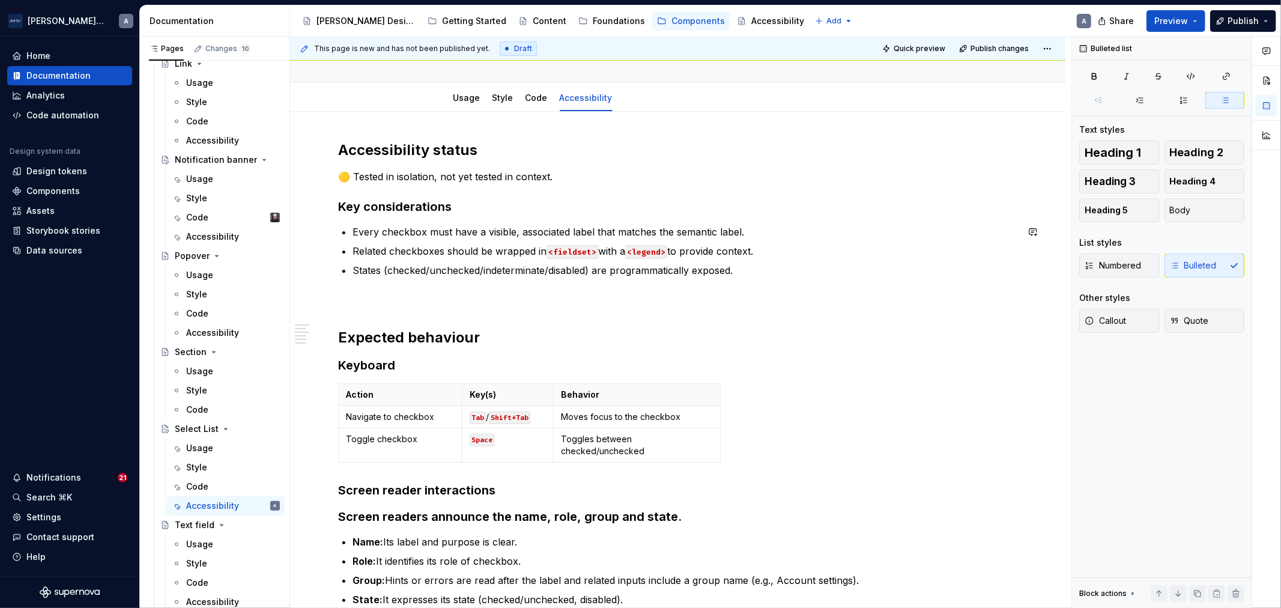
click at [617, 250] on p "Related checkboxes should be wrapped in <fieldset> with a <legend> to provide c…" at bounding box center [684, 251] width 665 height 14
click at [689, 244] on p "Related checkboxes should be wrapped in <fieldset> with a <legend> to provide c…" at bounding box center [684, 251] width 665 height 14
click at [790, 249] on p "Related checkboxes should be wrapped in <fieldset> with a <legend> to provide c…" at bounding box center [684, 251] width 665 height 14
click at [645, 279] on div "Accessibility status 🟡 Tested in isolation, not yet tested in context. Key cons…" at bounding box center [677, 387] width 679 height 495
click at [557, 277] on p "States (checked/unchecked/indeterminate/disabled) are programmatically exposed." at bounding box center [684, 270] width 665 height 14
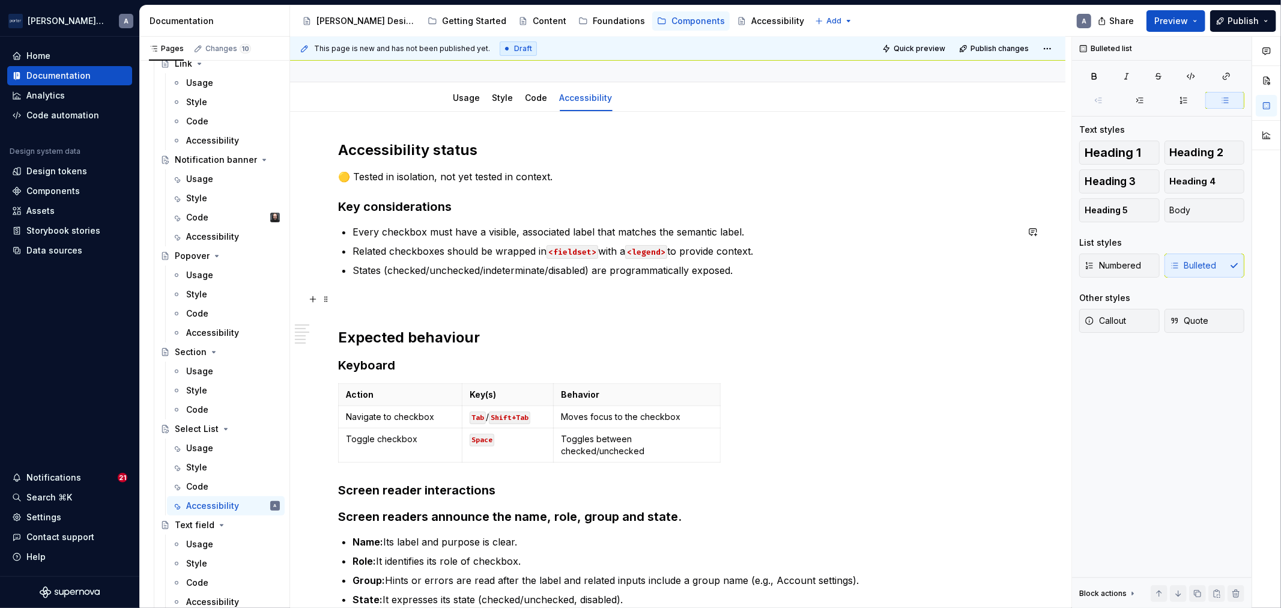
scroll to position [322, 0]
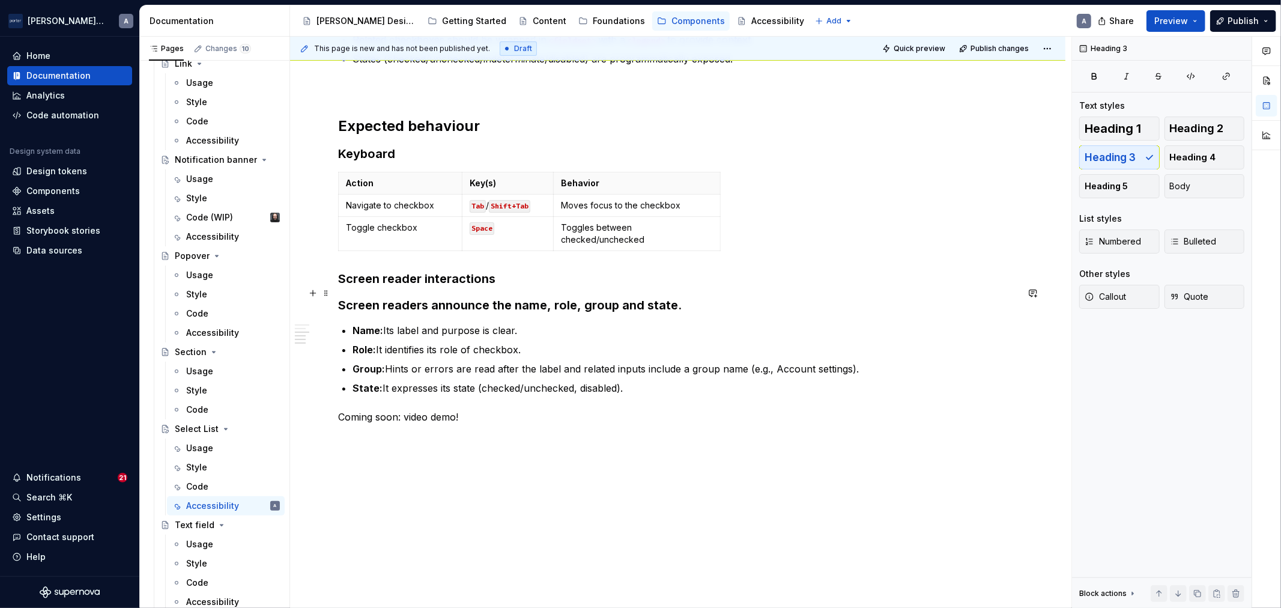
click at [482, 297] on h3 "Screen readers announce the name, role, group and state." at bounding box center [677, 305] width 679 height 17
click at [702, 297] on h3 "Screen readers announce the name, role, group and state." at bounding box center [677, 305] width 679 height 17
click at [424, 270] on h3 "Screen reader interactions" at bounding box center [677, 278] width 679 height 17
click at [439, 282] on div "Accessibility status 🟡 Tested in isolation, not yet tested in context. Key cons…" at bounding box center [677, 176] width 679 height 495
click at [1183, 193] on button "Body" at bounding box center [1204, 186] width 80 height 24
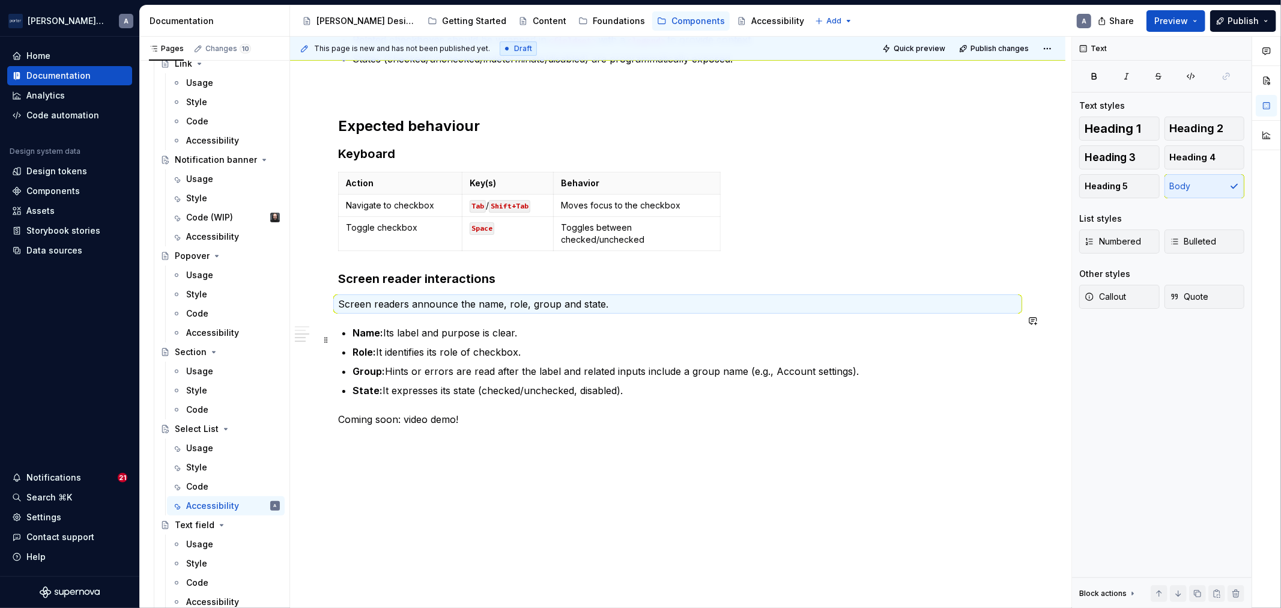
click at [592, 345] on p "Role: It identifies its role of checkbox." at bounding box center [684, 352] width 665 height 14
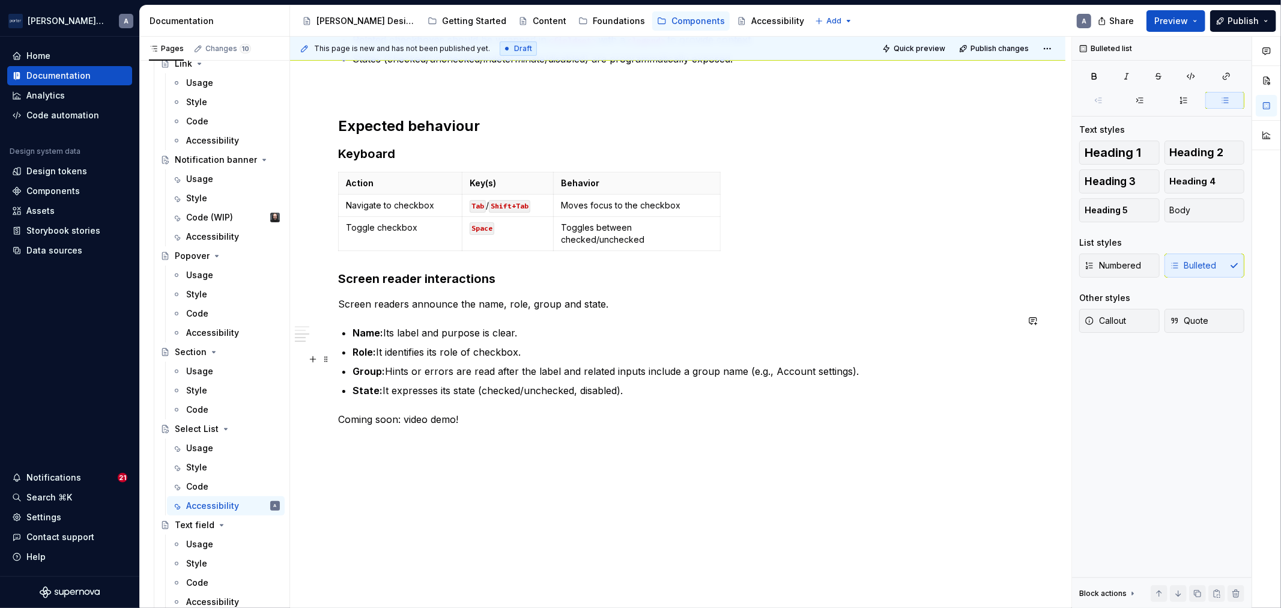
click at [525, 364] on p "Group: Hints or errors are read after the label and related inputs include a gr…" at bounding box center [684, 371] width 665 height 14
click at [657, 364] on p "Group: Hints or errors are read after the label and related inputs include a gr…" at bounding box center [684, 371] width 665 height 14
click at [802, 383] on p "State: It expresses its state (checked/unchecked, disabled)." at bounding box center [684, 390] width 665 height 14
click at [892, 383] on p "State: It expresses its state (checked/unchecked, disabled)." at bounding box center [684, 390] width 665 height 14
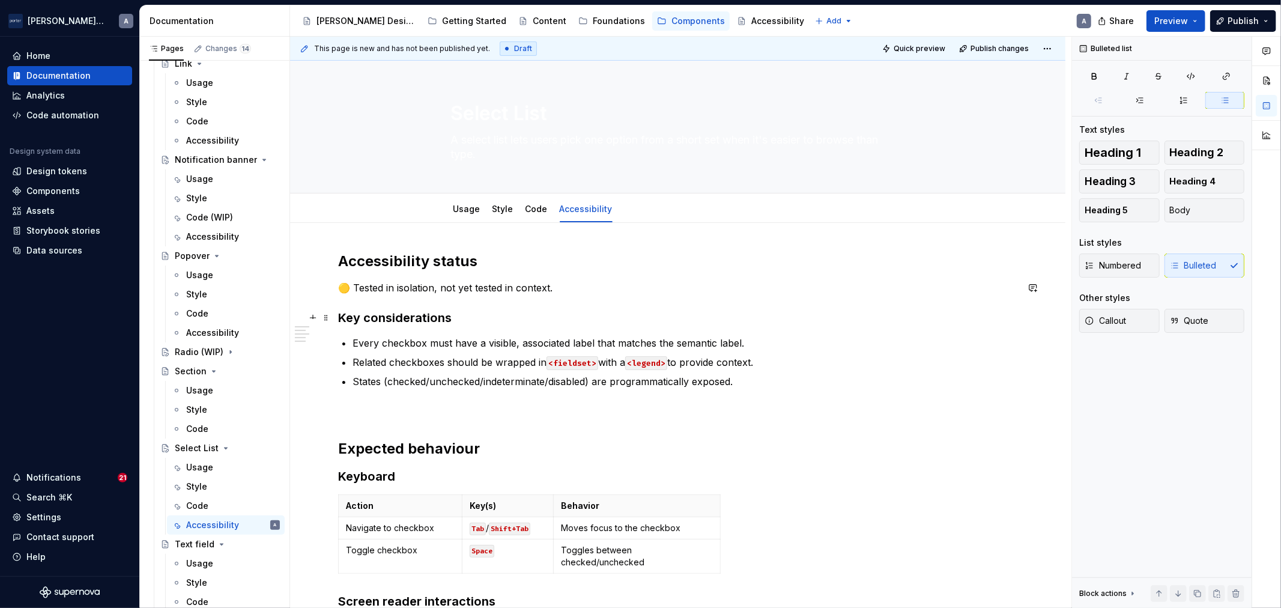
scroll to position [222, 0]
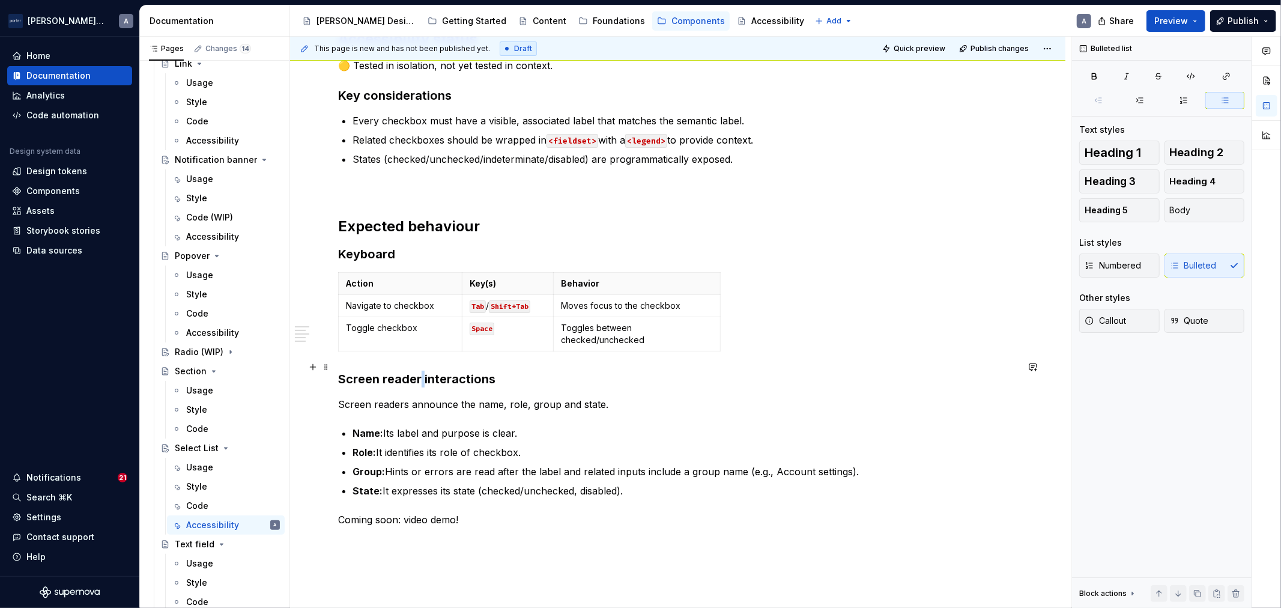
click at [422, 370] on h3 "Screen reader interactions" at bounding box center [677, 378] width 679 height 17
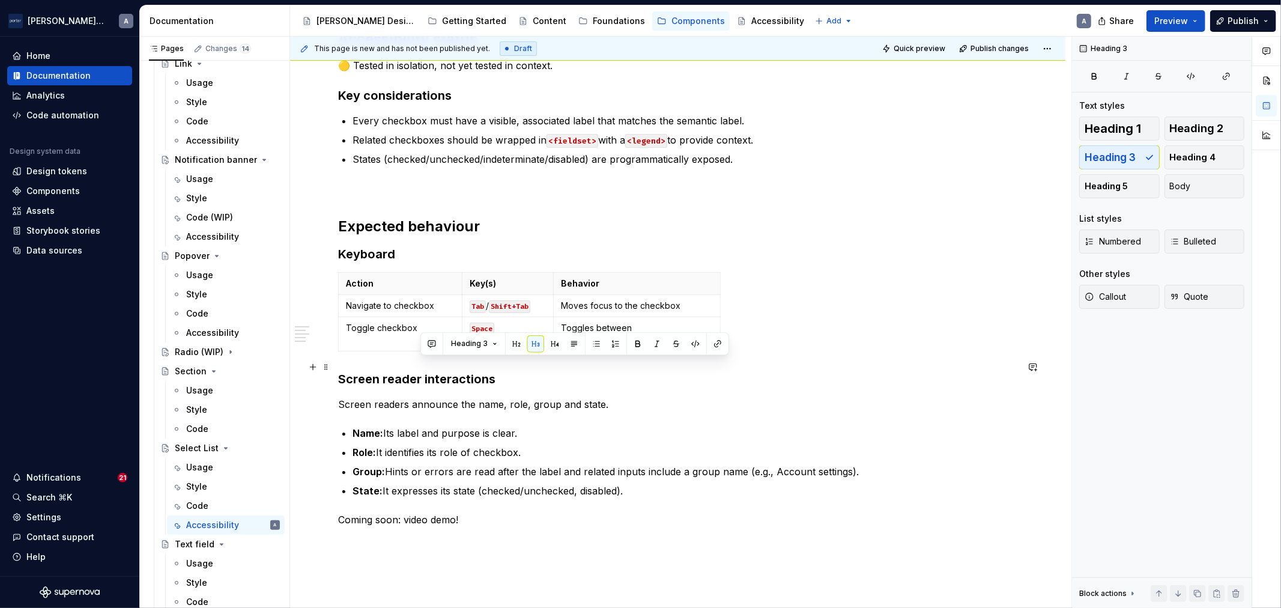
click at [513, 370] on h3 "Screen reader interactions" at bounding box center [677, 378] width 679 height 17
type textarea "*"
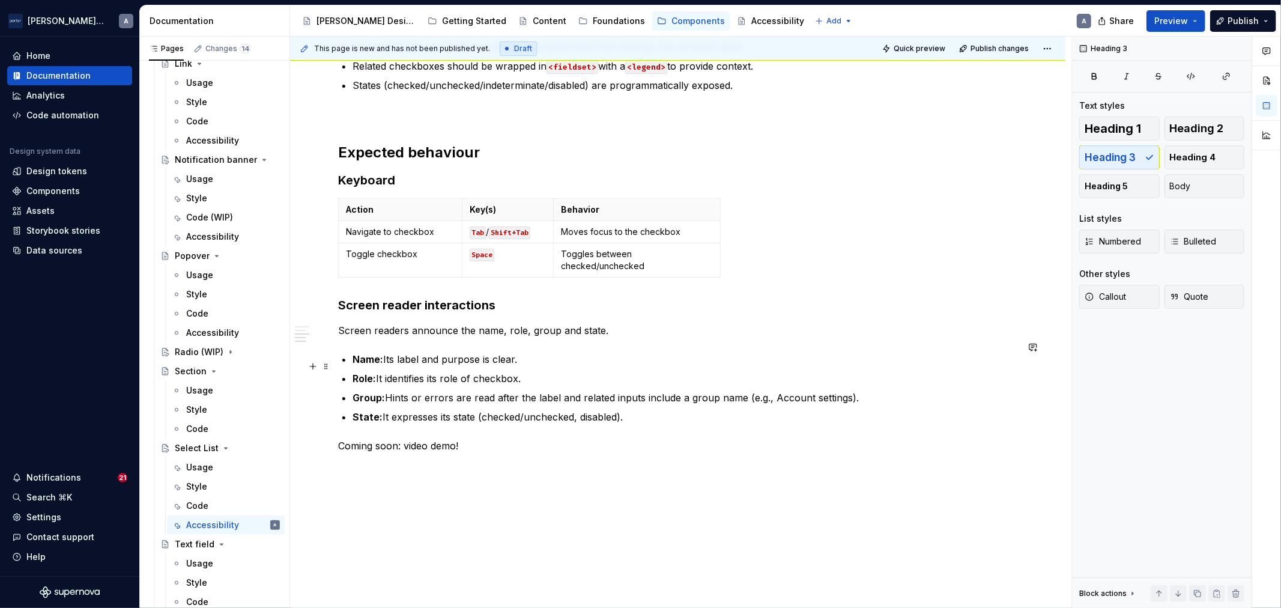
scroll to position [325, 0]
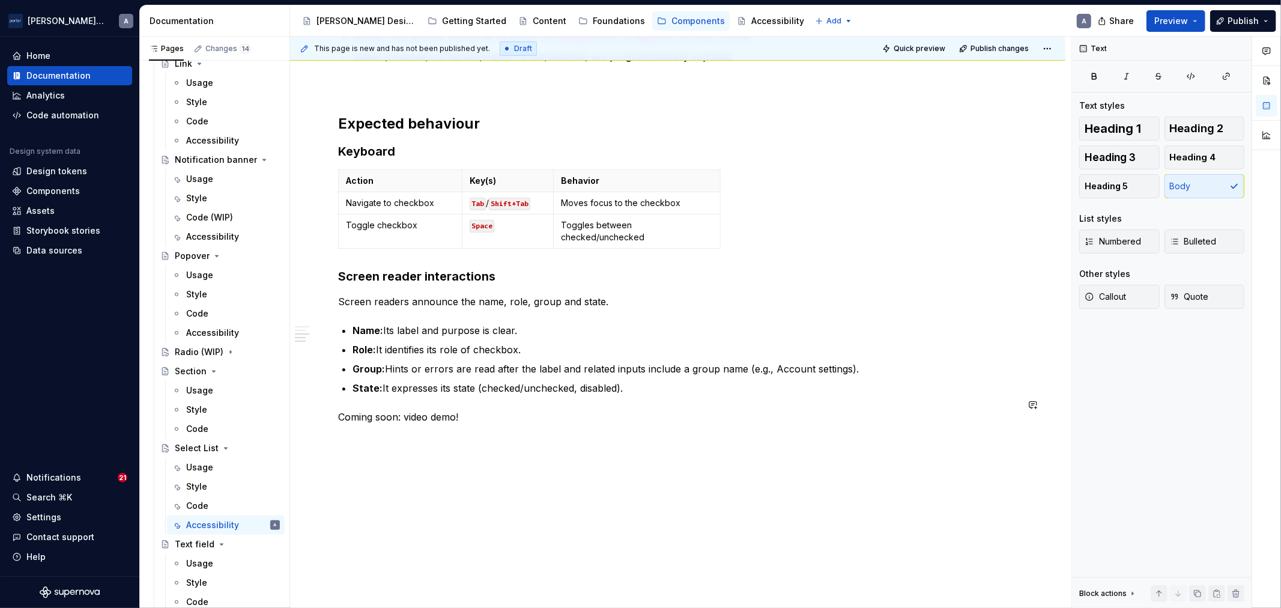
click at [639, 384] on div "Accessibility status 🟡 Tested in isolation, not yet tested in context. Key cons…" at bounding box center [677, 175] width 679 height 497
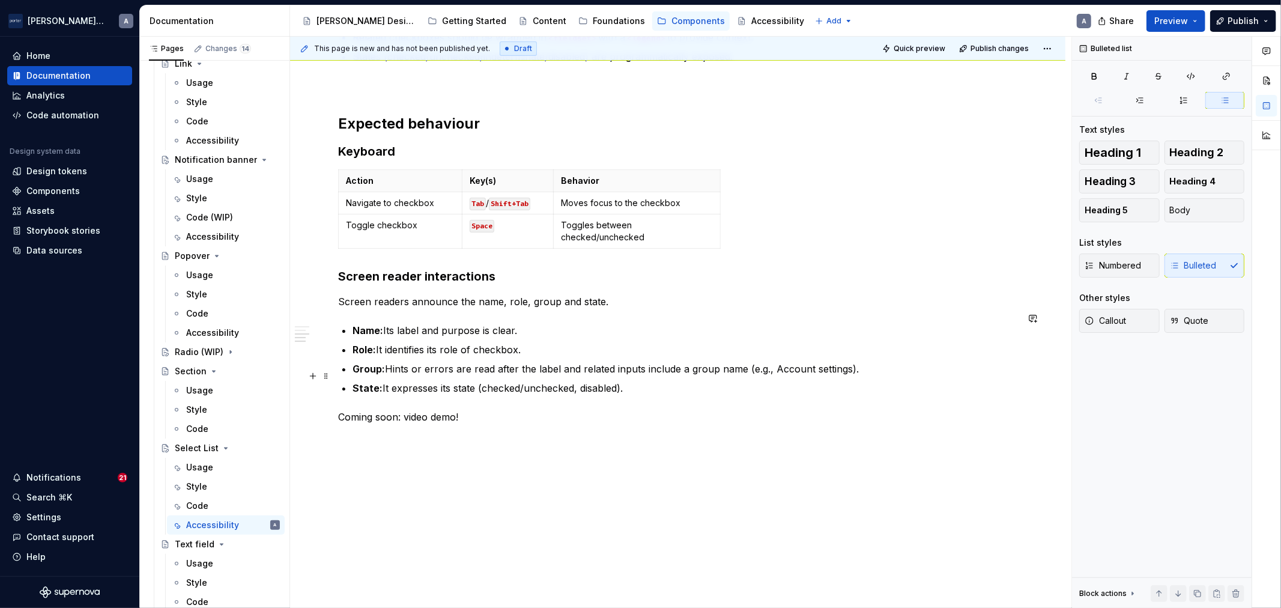
click at [770, 382] on p "State: It expresses its state (checked/unchecked, disabled)." at bounding box center [684, 388] width 665 height 14
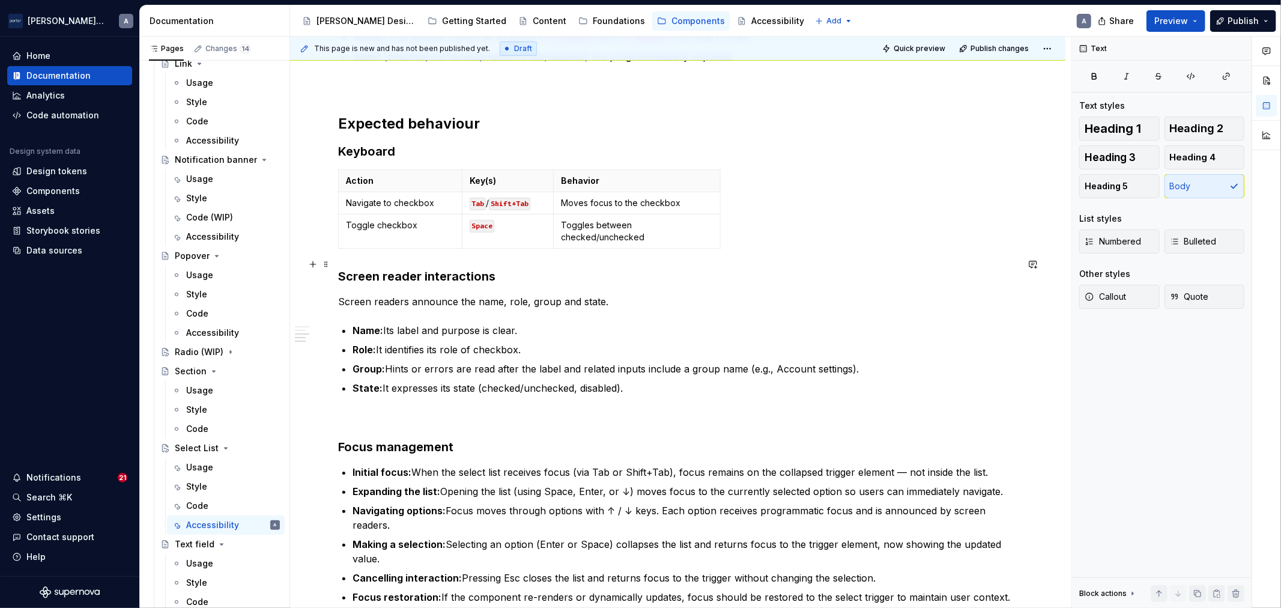
click at [416, 268] on h3 "Screen reader interactions" at bounding box center [677, 276] width 679 height 17
click at [399, 438] on h3 "Focus management" at bounding box center [677, 446] width 679 height 17
click at [408, 409] on p at bounding box center [677, 416] width 679 height 14
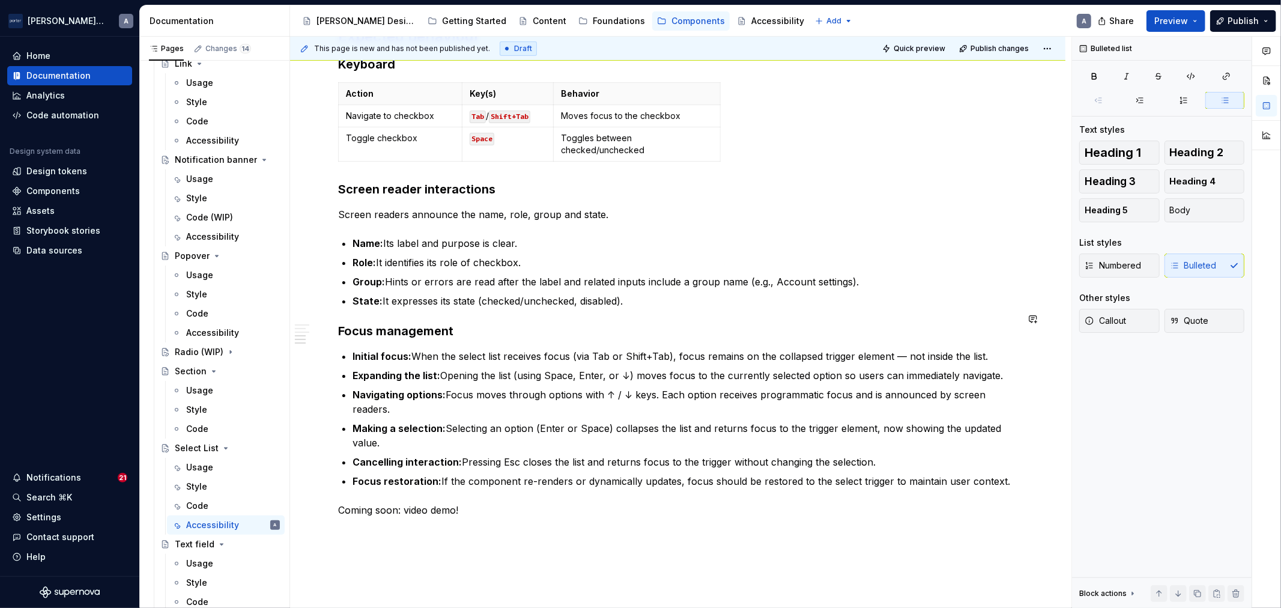
scroll to position [436, 0]
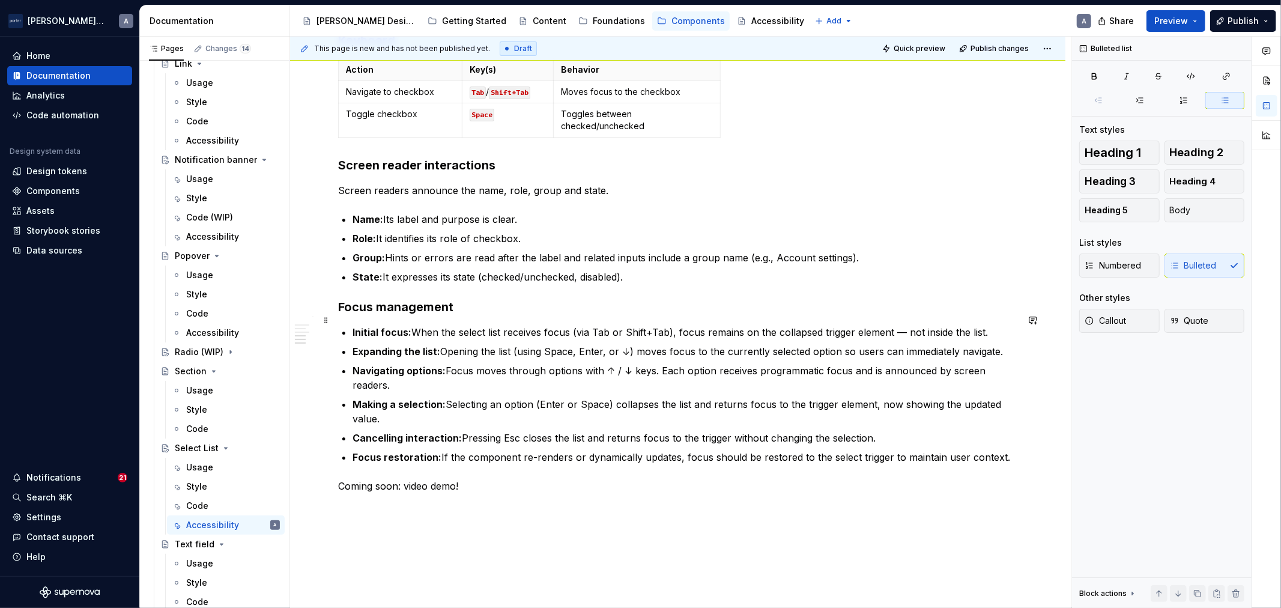
click at [907, 325] on p "Initial focus: When the select list receives focus (via Tab or Shift+Tab), focu…" at bounding box center [684, 332] width 665 height 14
click at [988, 325] on p "Initial focus: When the select list receives focus (via Tab or Shift+Tab), focu…" at bounding box center [684, 332] width 665 height 14
drag, startPoint x: 627, startPoint y: 342, endPoint x: 664, endPoint y: 339, distance: 36.8
click at [628, 344] on p "Expanding the list: Opening the list (using Space, Enter, or ↓) moves focus to …" at bounding box center [684, 351] width 665 height 14
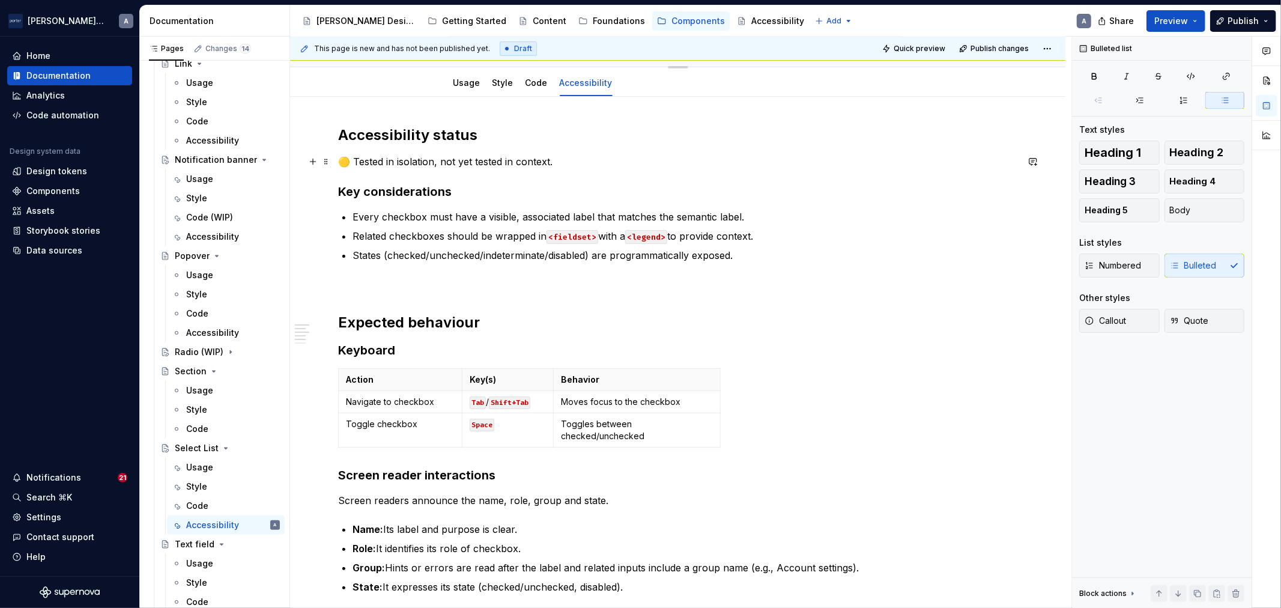
scroll to position [0, 0]
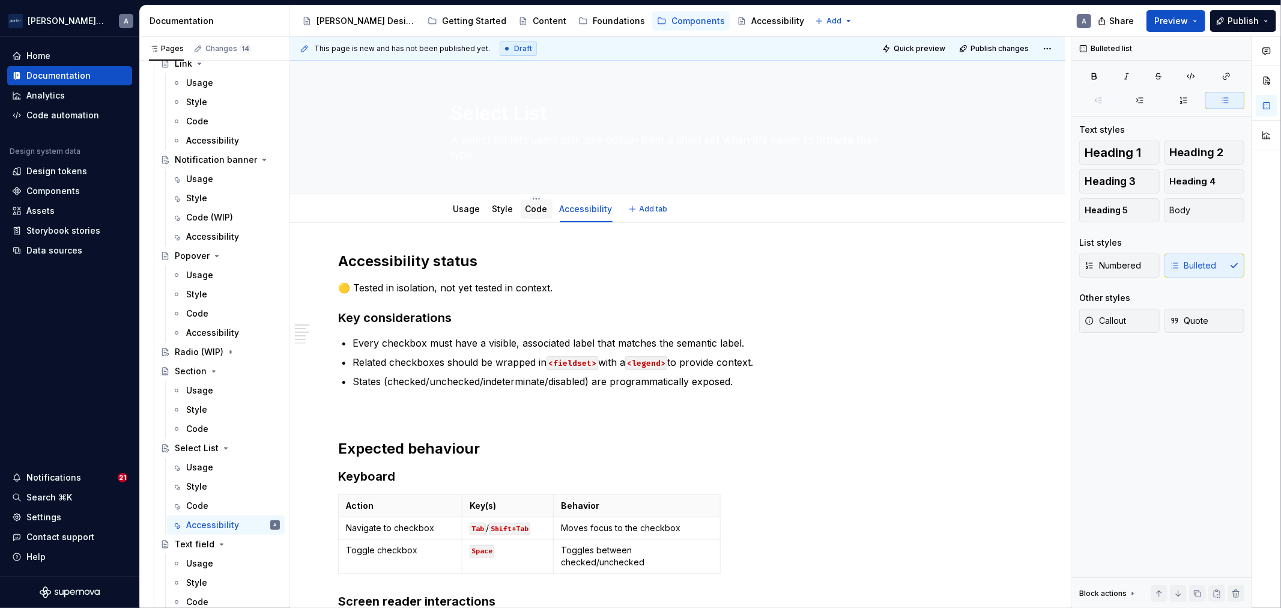
click at [544, 204] on div "Code" at bounding box center [537, 208] width 32 height 19
click at [206, 494] on div "Style" at bounding box center [226, 486] width 118 height 19
click at [206, 496] on div "Code" at bounding box center [226, 505] width 118 height 19
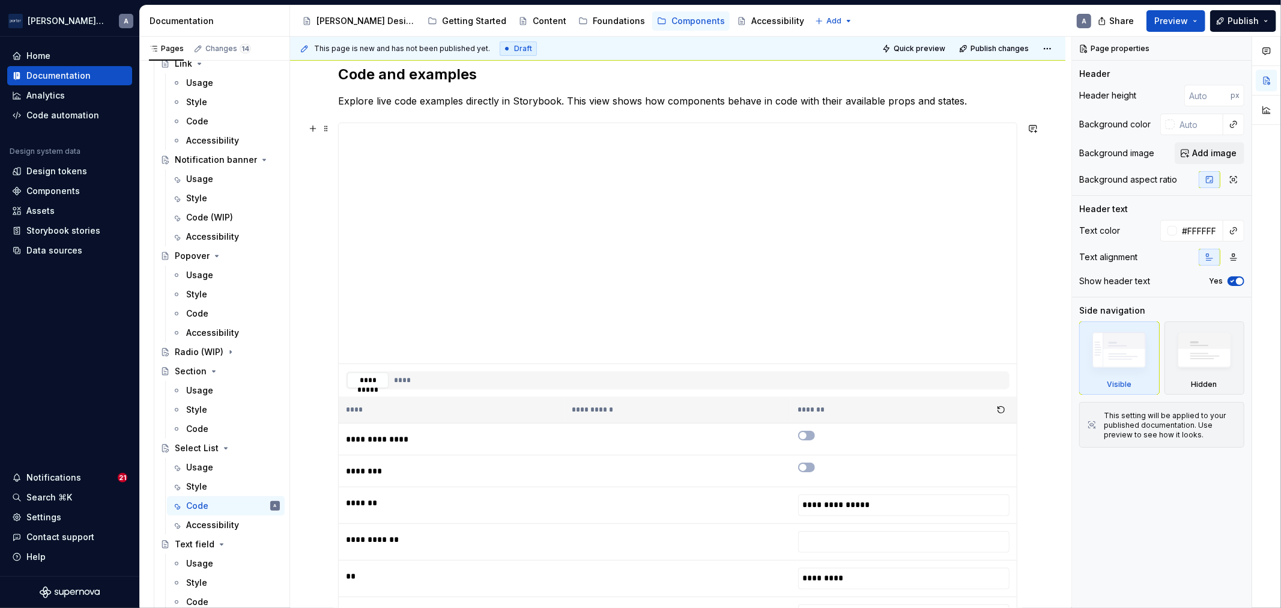
scroll to position [75, 0]
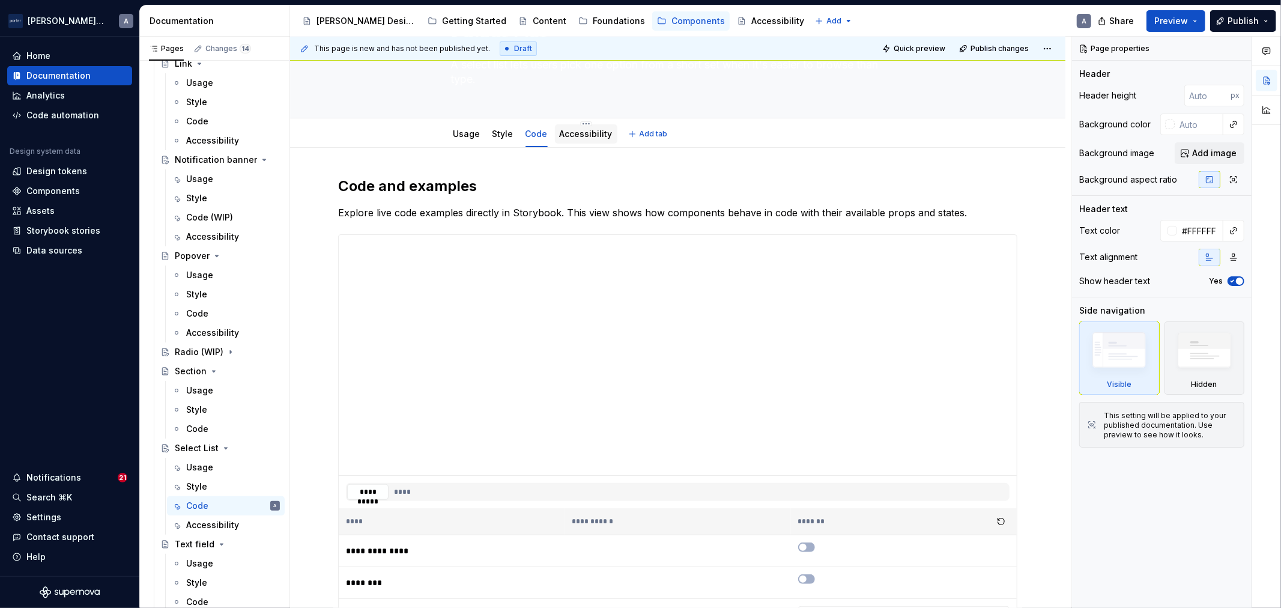
click at [578, 138] on link "Accessibility" at bounding box center [586, 133] width 53 height 10
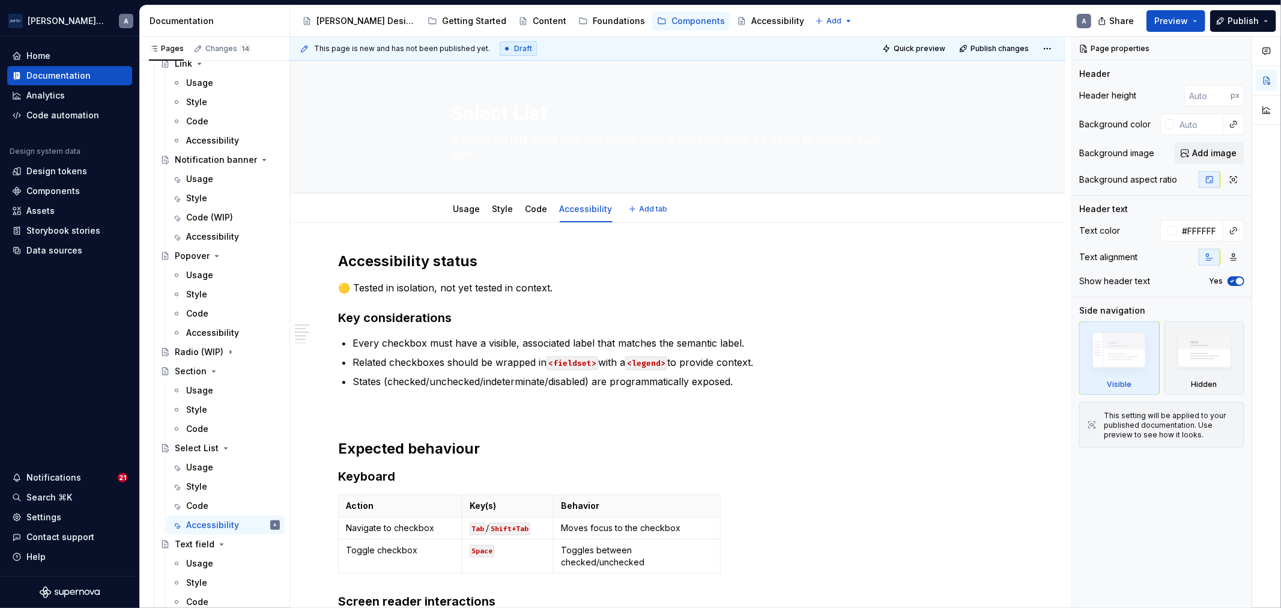
type textarea "*"
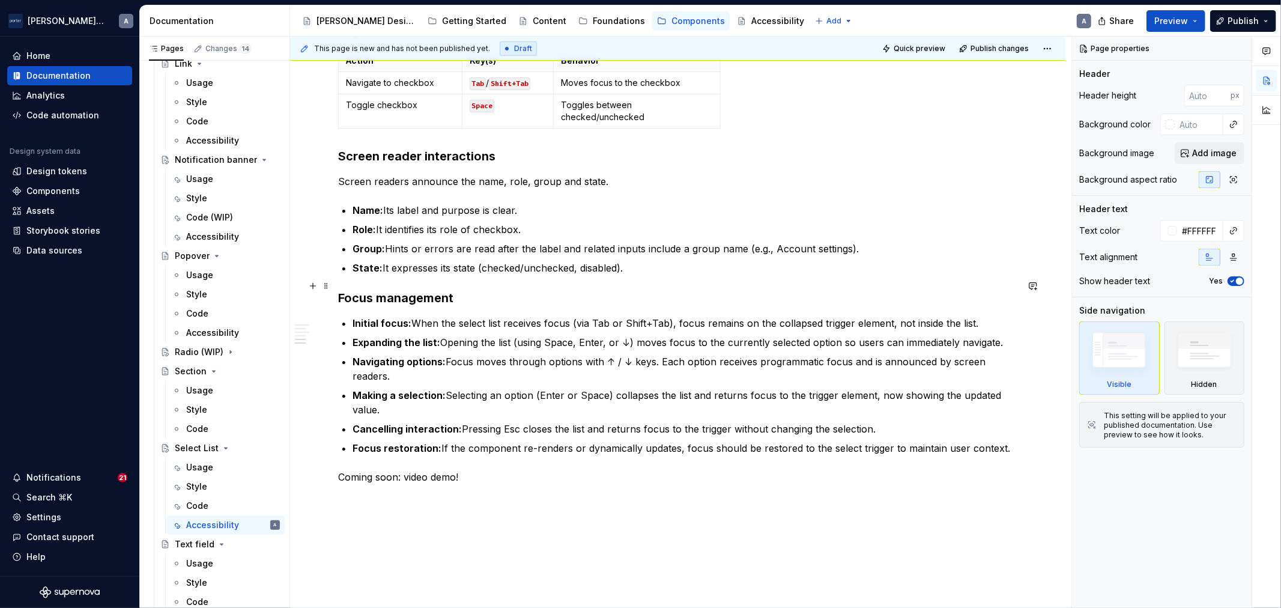
scroll to position [505, 0]
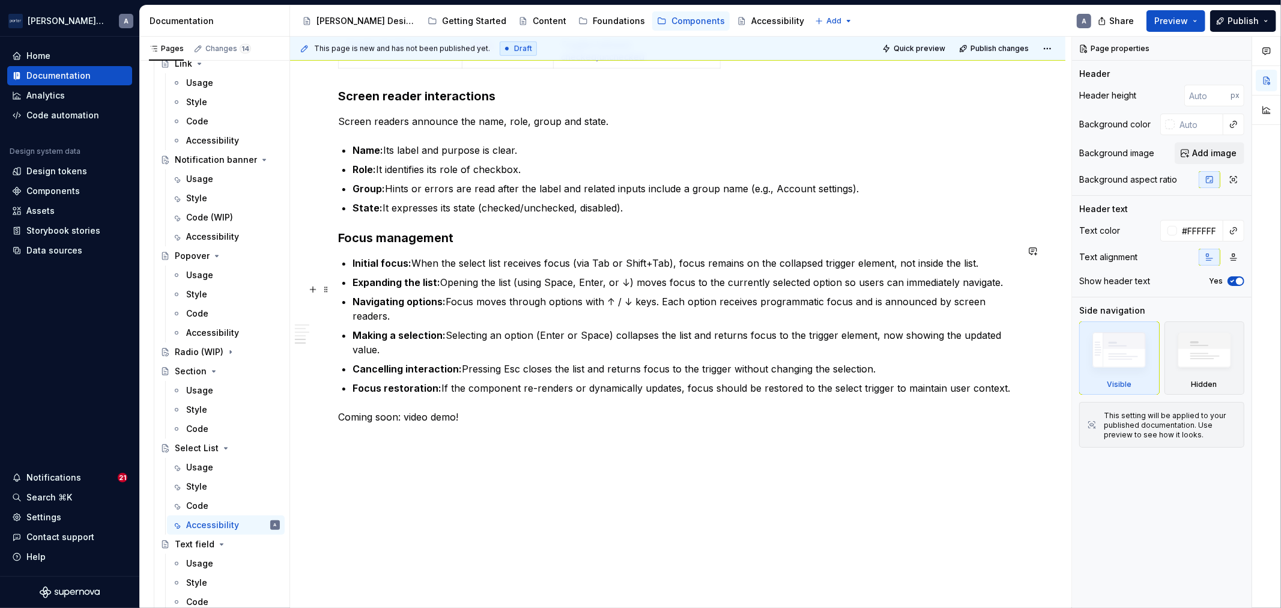
click at [506, 303] on p "Navigating options: Focus moves through options with ↑ / ↓ keys. Each option re…" at bounding box center [684, 308] width 665 height 29
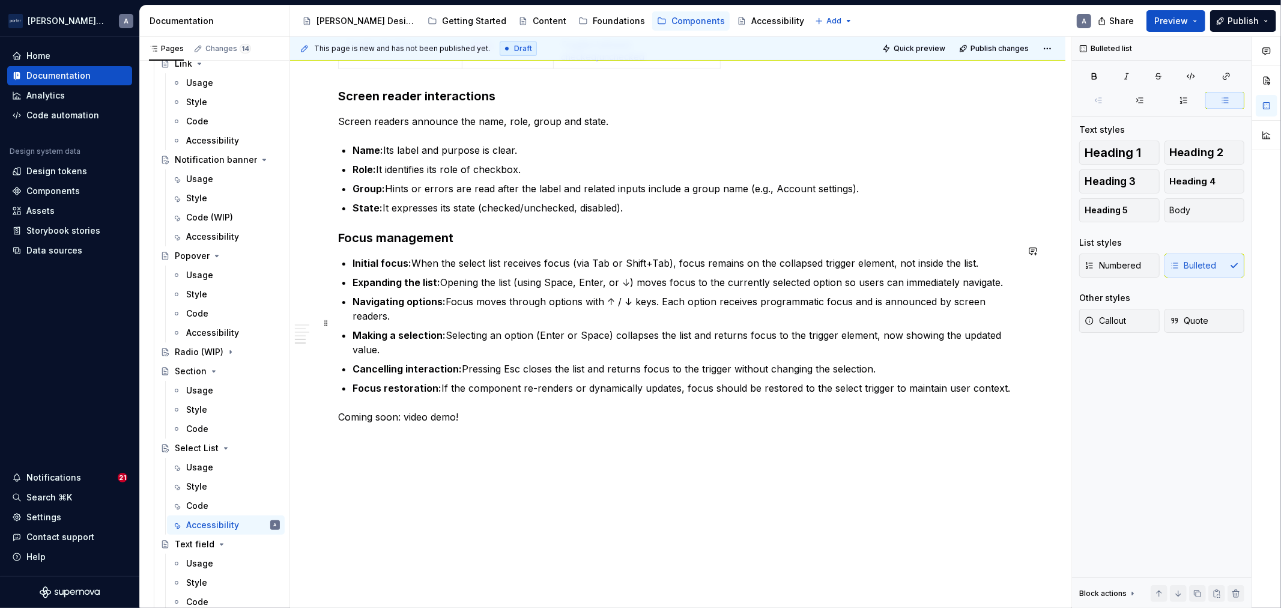
click at [533, 328] on p "Making a selection: Selecting an option (Enter or Space) collapses the list and…" at bounding box center [684, 342] width 665 height 29
click at [593, 328] on p "Making a selection: Selecting an option (Enter or Space) collapses the list and…" at bounding box center [684, 342] width 665 height 29
click at [627, 275] on p "Expanding the list: Opening the list (using Space, Enter, or ↓) moves focus to …" at bounding box center [684, 282] width 665 height 14
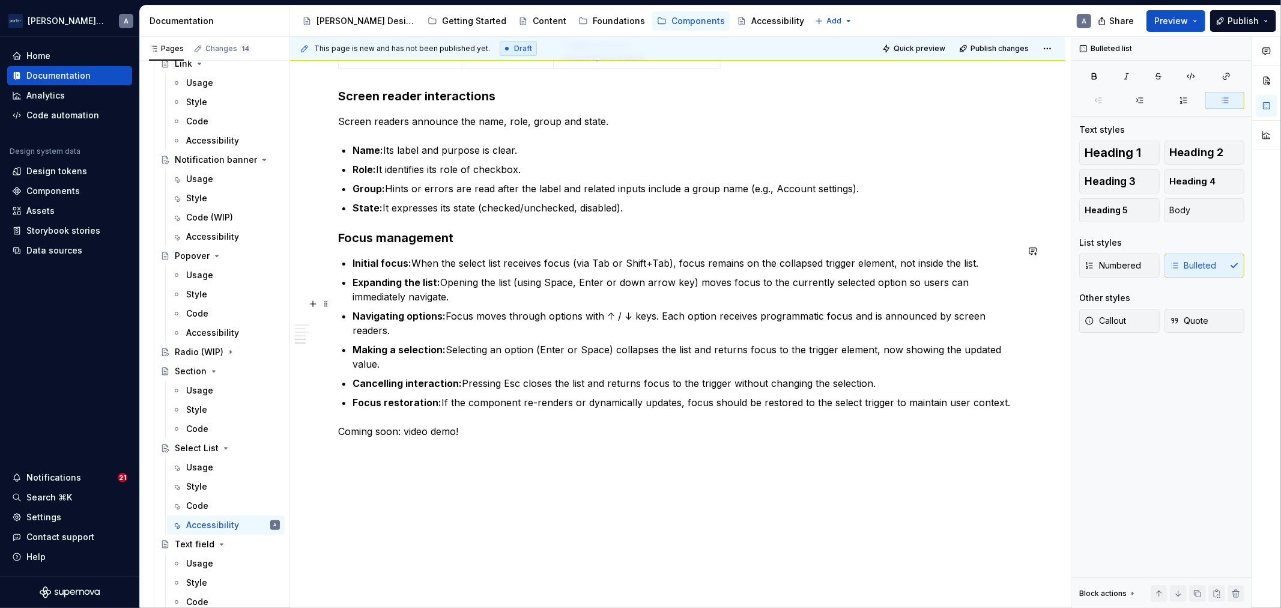
drag, startPoint x: 633, startPoint y: 304, endPoint x: 656, endPoint y: 307, distance: 22.9
click at [633, 309] on p "Navigating options: Focus moves through options with ↑ / ↓ keys. Each option re…" at bounding box center [684, 323] width 665 height 29
click at [781, 349] on p "Making a selection: Selecting an option (Enter or Space) collapses the list and…" at bounding box center [684, 356] width 665 height 29
click at [880, 376] on p "Cancelling interaction: Pressing Esc closes the list and returns focus to the t…" at bounding box center [684, 383] width 665 height 14
click at [447, 377] on strong "Cancelling interaction:" at bounding box center [406, 383] width 109 height 12
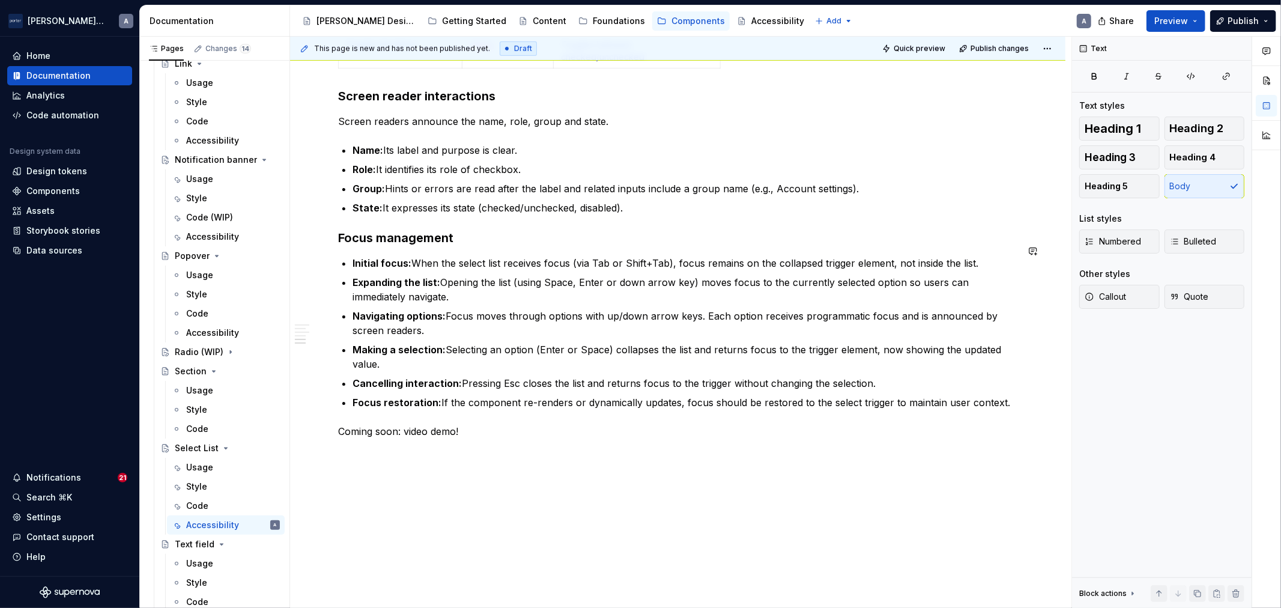
click at [436, 398] on div "Accessibility status 🟡 Tested in isolation, not yet tested in context. Key cons…" at bounding box center [677, 93] width 679 height 692
click at [519, 395] on p "Focus restoration: If the component re-renders or dynamically updates, focus sh…" at bounding box center [684, 402] width 665 height 14
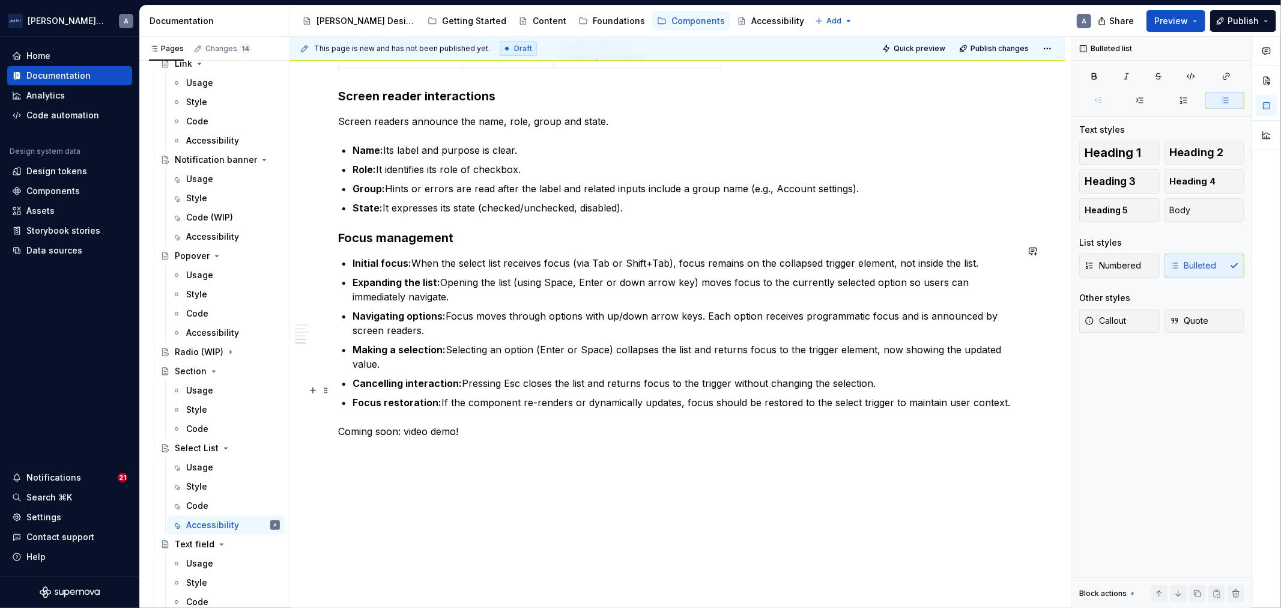
click at [573, 395] on p "Focus restoration: If the component re-renders or dynamically updates, focus sh…" at bounding box center [684, 402] width 665 height 14
click at [843, 395] on p "Focus restoration: If the component re-renders or dynamically updates, focus sh…" at bounding box center [684, 402] width 665 height 14
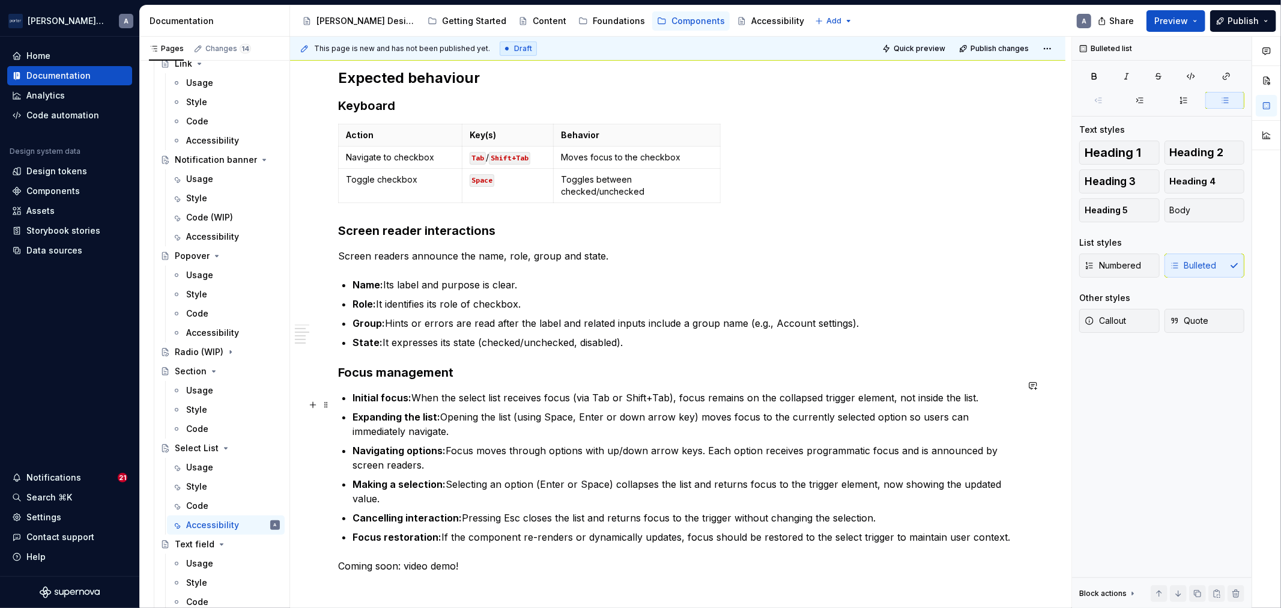
scroll to position [283, 0]
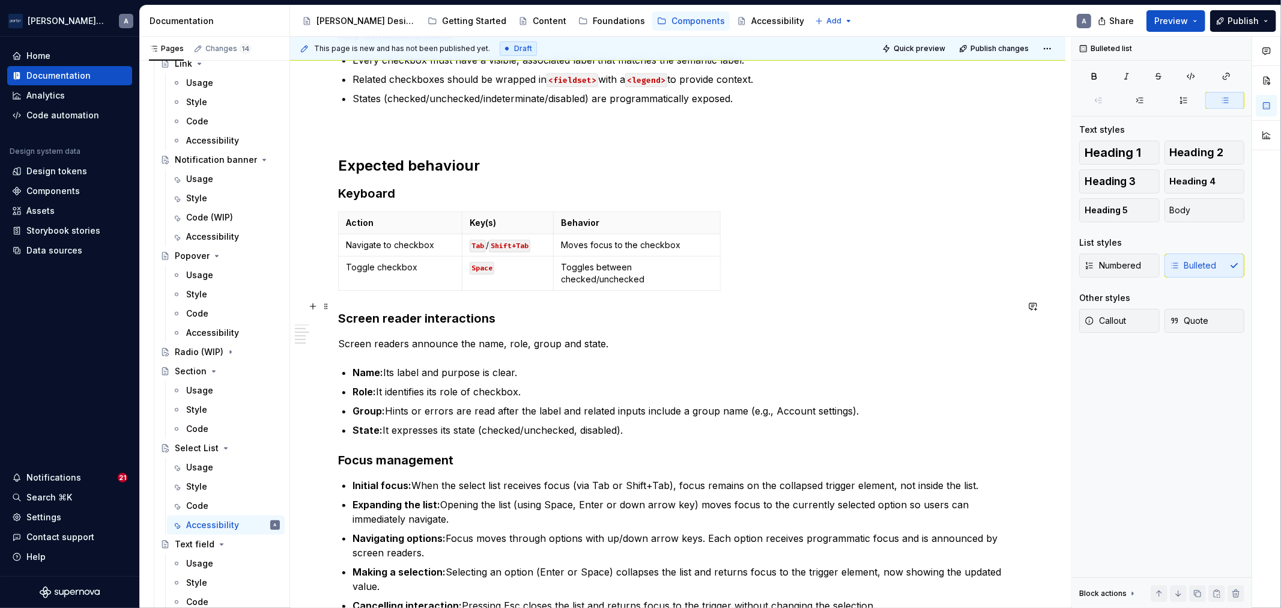
click at [464, 310] on h3 "Screen reader interactions" at bounding box center [677, 318] width 679 height 17
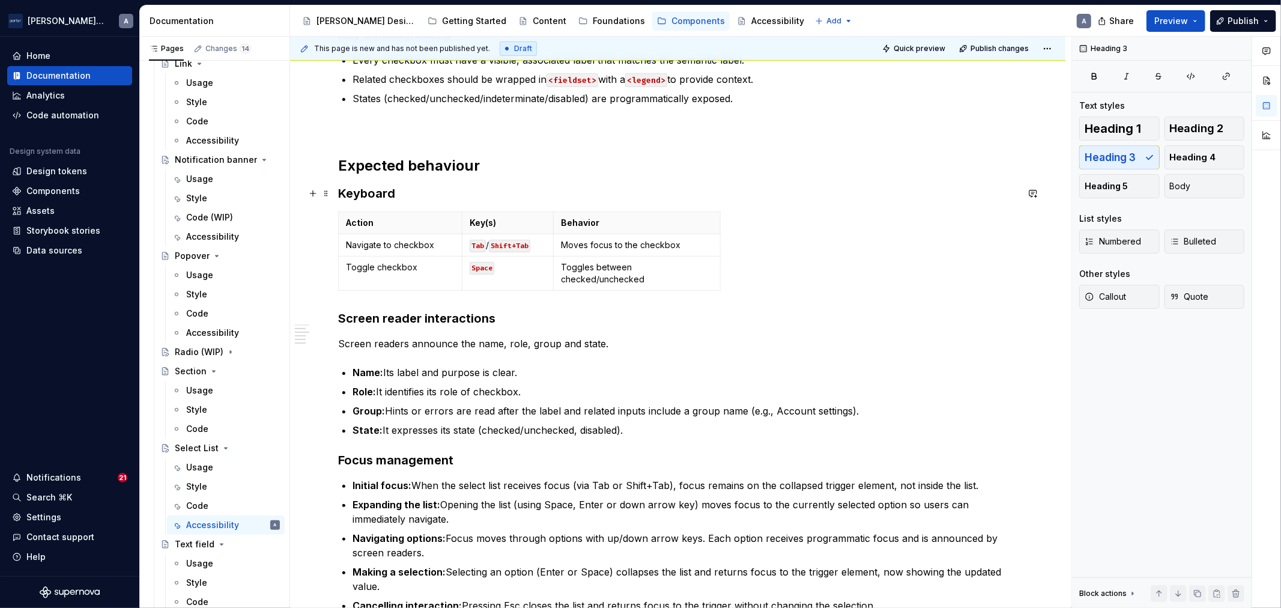
click at [371, 197] on h3 "Keyboard" at bounding box center [677, 193] width 679 height 17
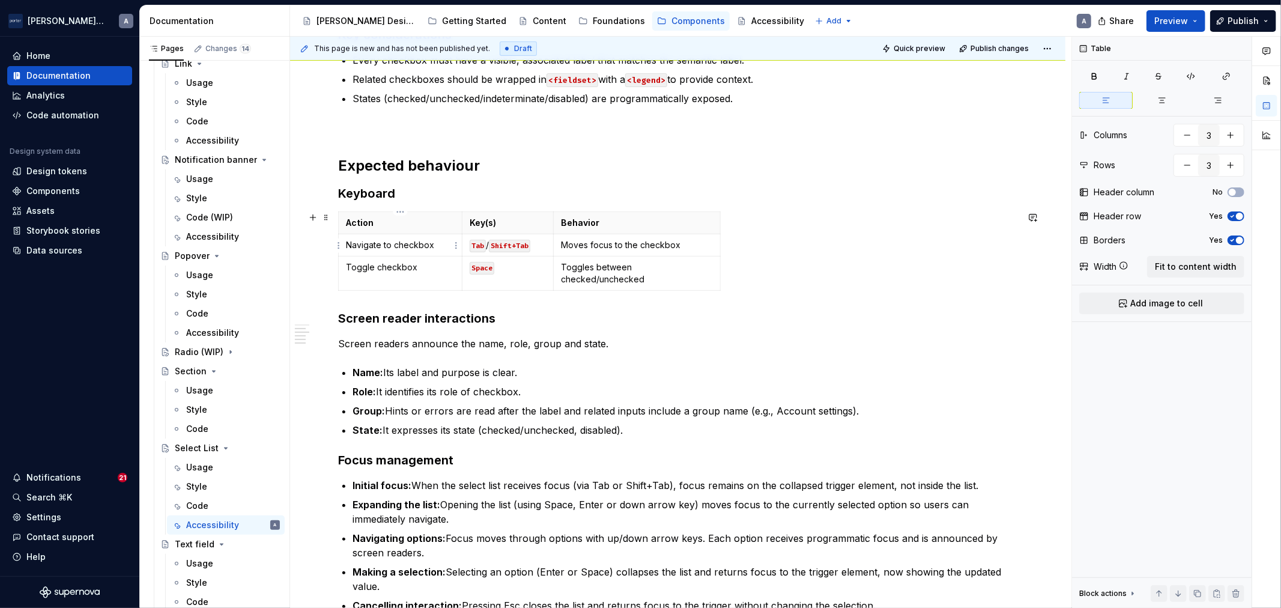
click at [439, 247] on p "Navigate to checkbox" at bounding box center [400, 245] width 109 height 12
click at [638, 270] on p "Toggles between checked/unchecked" at bounding box center [637, 273] width 152 height 24
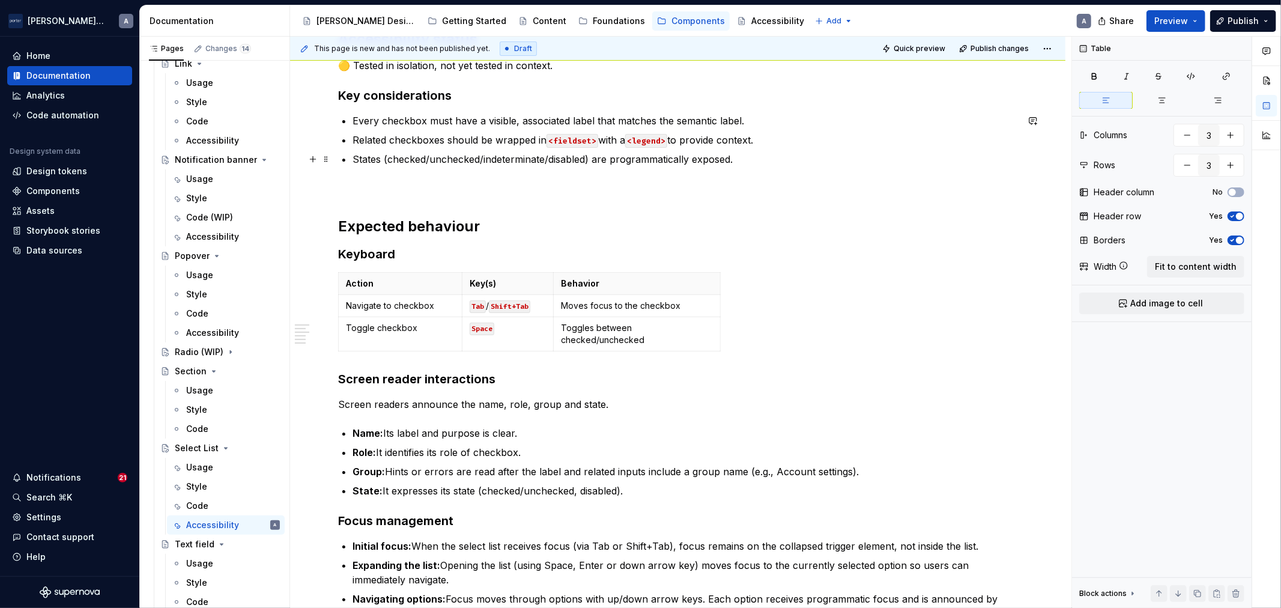
scroll to position [111, 0]
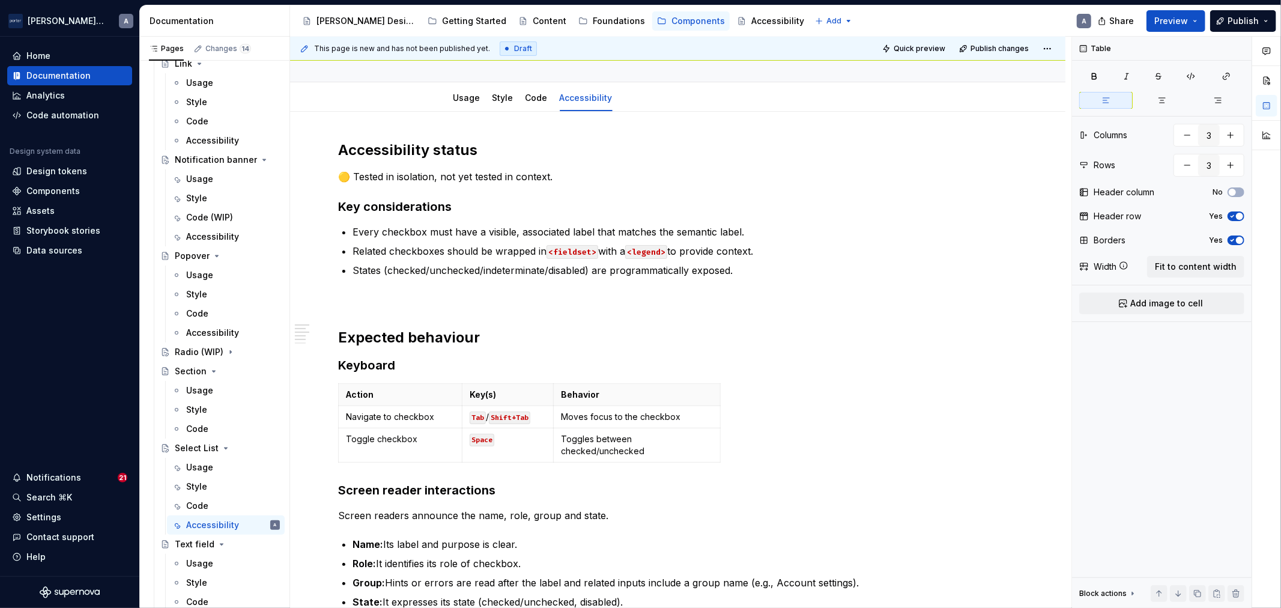
type textarea "*"
click at [737, 441] on div "Action Key(s) Behavior Navigate to checkbox Tab / Shift+Tab Moves focus to the …" at bounding box center [677, 425] width 679 height 84
click at [688, 373] on h3 "Keyboard" at bounding box center [677, 365] width 679 height 17
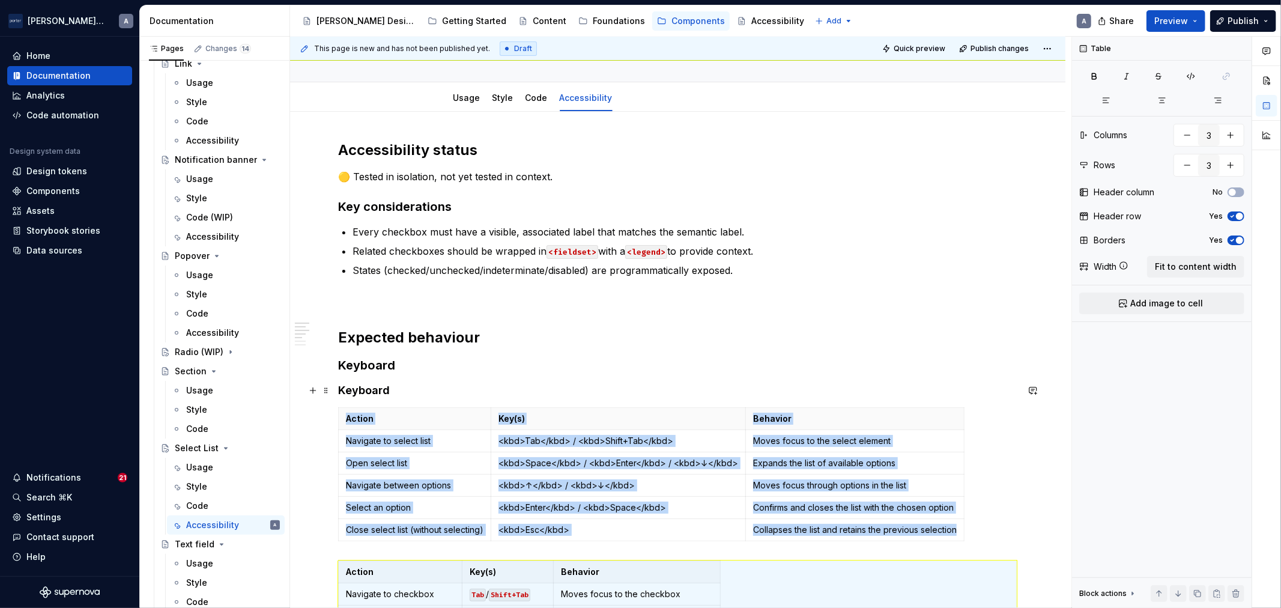
scroll to position [222, 0]
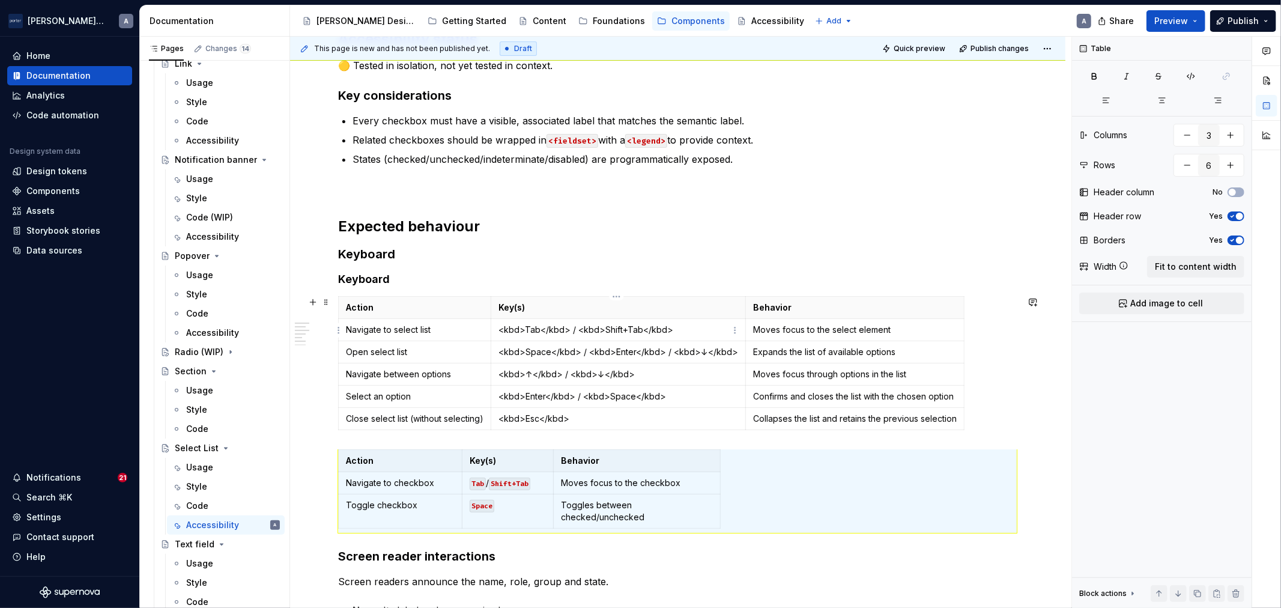
click at [524, 332] on p "<kbd>Tab</kbd> / <kbd>Shift+Tab</kbd>" at bounding box center [618, 330] width 240 height 12
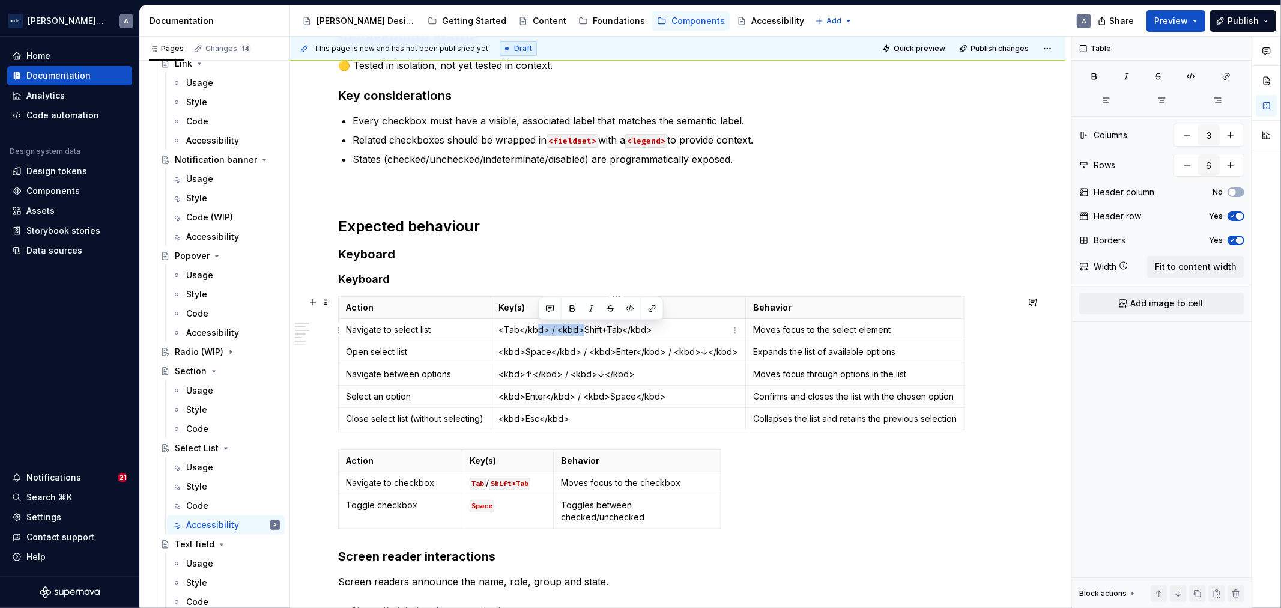
drag, startPoint x: 582, startPoint y: 328, endPoint x: 536, endPoint y: 327, distance: 46.2
click at [536, 327] on p "<Tab</kbd> / <kbd>Shift+Tab</kbd>" at bounding box center [618, 330] width 240 height 12
drag, startPoint x: 539, startPoint y: 482, endPoint x: 470, endPoint y: 493, distance: 69.4
click at [470, 493] on td "Tab / Shift+Tab" at bounding box center [508, 483] width 92 height 22
copy p "Tab / Shift+Tab"
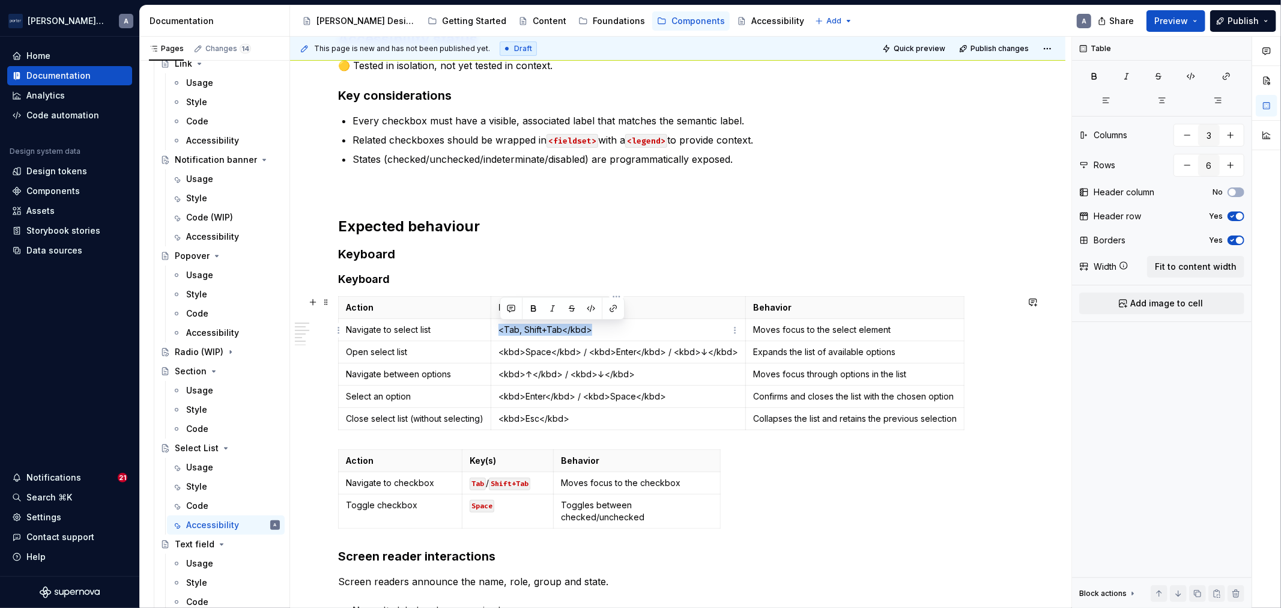
drag, startPoint x: 633, startPoint y: 325, endPoint x: 500, endPoint y: 328, distance: 133.9
click at [500, 328] on p "<Tab, Shift+Tab</kbd>" at bounding box center [618, 330] width 240 height 12
drag, startPoint x: 515, startPoint y: 503, endPoint x: 475, endPoint y: 503, distance: 39.6
click at [472, 506] on p "Space" at bounding box center [508, 505] width 77 height 12
type input "6"
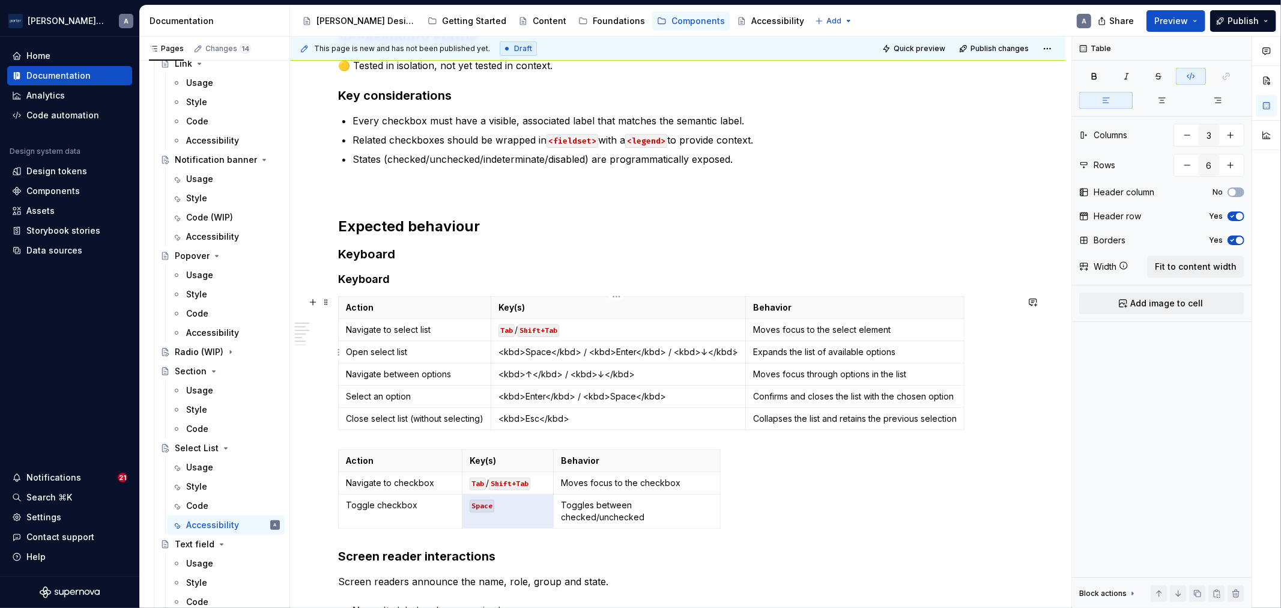
drag, startPoint x: 588, startPoint y: 349, endPoint x: 722, endPoint y: 346, distance: 133.9
click at [589, 349] on p "<kbd>Space</kbd> / <kbd>Enter</kbd> / <kbd>↓</kbd>" at bounding box center [618, 352] width 240 height 12
click at [730, 351] on p "<kbd>Space</kbd> / <kbd>Enter</kbd> / <kbd>↓</kbd>" at bounding box center [618, 352] width 240 height 12
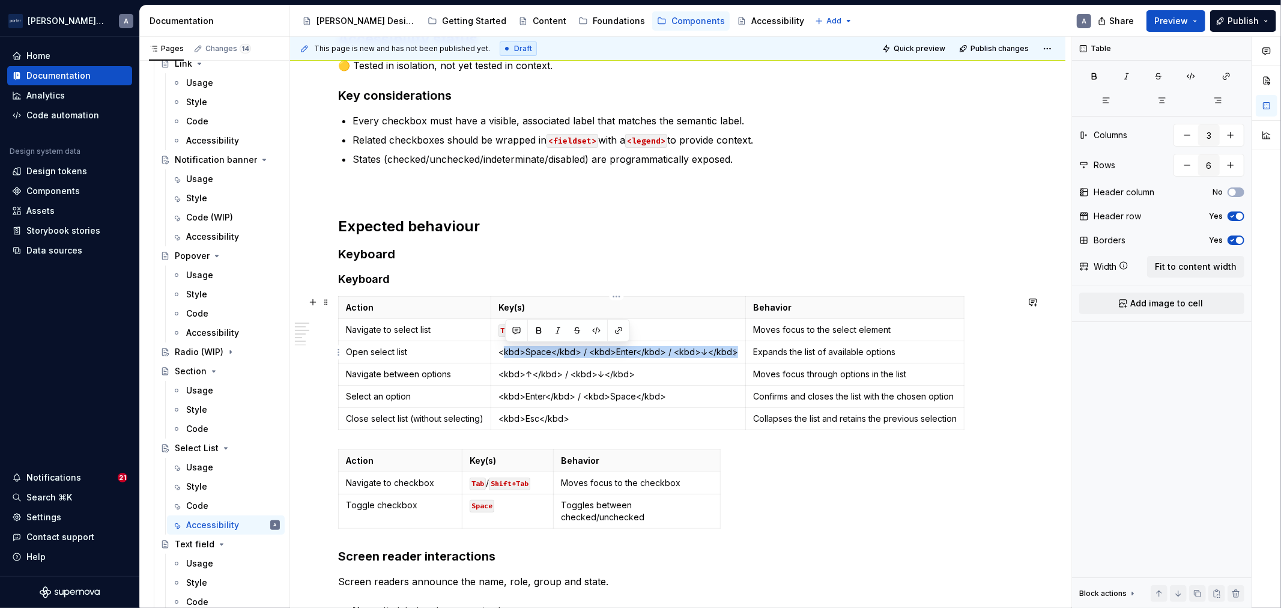
drag, startPoint x: 730, startPoint y: 351, endPoint x: 505, endPoint y: 356, distance: 225.2
click at [505, 356] on p "<kbd>Space</kbd> / <kbd>Enter</kbd> / <kbd>↓</kbd>" at bounding box center [618, 352] width 240 height 12
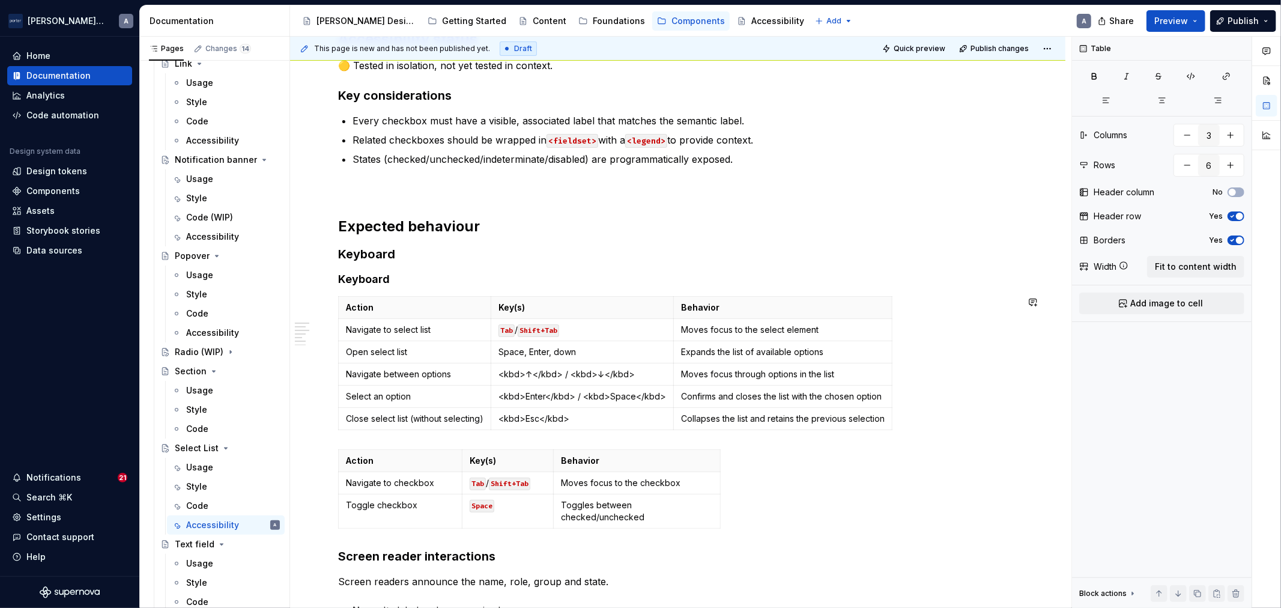
type textarea "*"
drag, startPoint x: 602, startPoint y: 375, endPoint x: 594, endPoint y: 373, distance: 7.4
click at [594, 373] on p "<kbd>↑</kbd> / <kbd>↓</kbd>" at bounding box center [582, 374] width 168 height 12
copy p "↓"
click at [570, 348] on p "Space, Enter," at bounding box center [582, 352] width 168 height 12
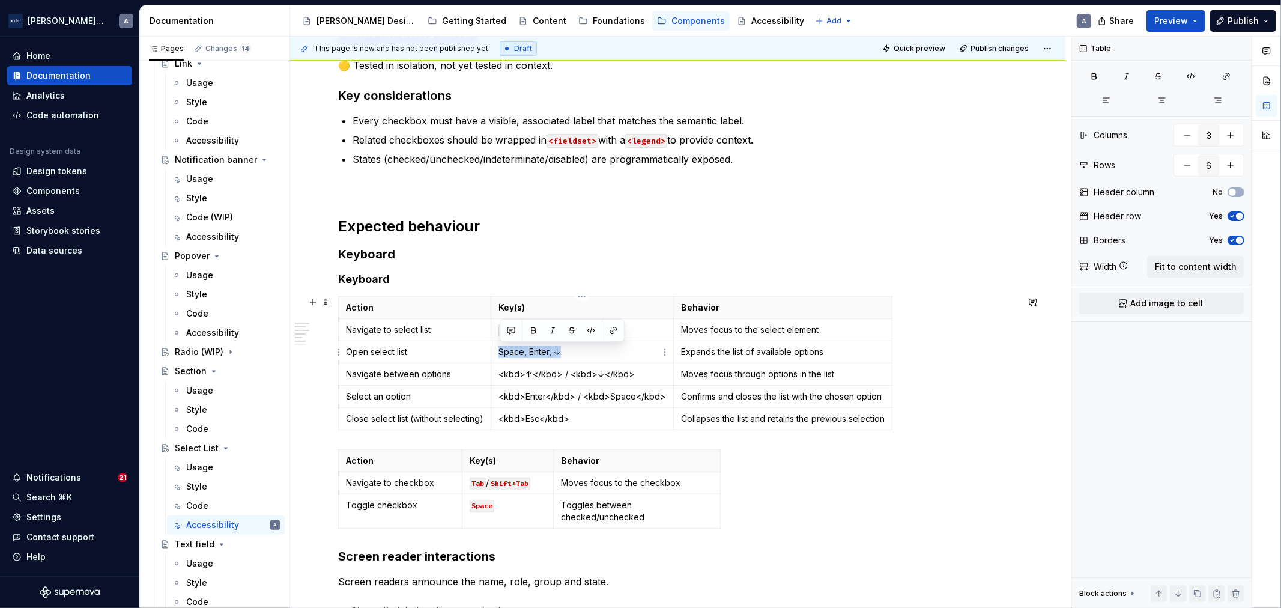
drag, startPoint x: 582, startPoint y: 351, endPoint x: 496, endPoint y: 354, distance: 86.5
click at [496, 354] on td "Space, Enter, ↓" at bounding box center [582, 352] width 183 height 22
click at [593, 329] on button "button" at bounding box center [590, 330] width 17 height 17
click at [597, 351] on p "Space, Enter, ↓" at bounding box center [582, 352] width 168 height 12
click at [526, 355] on p "Space, Enter, ↓" at bounding box center [582, 352] width 168 height 12
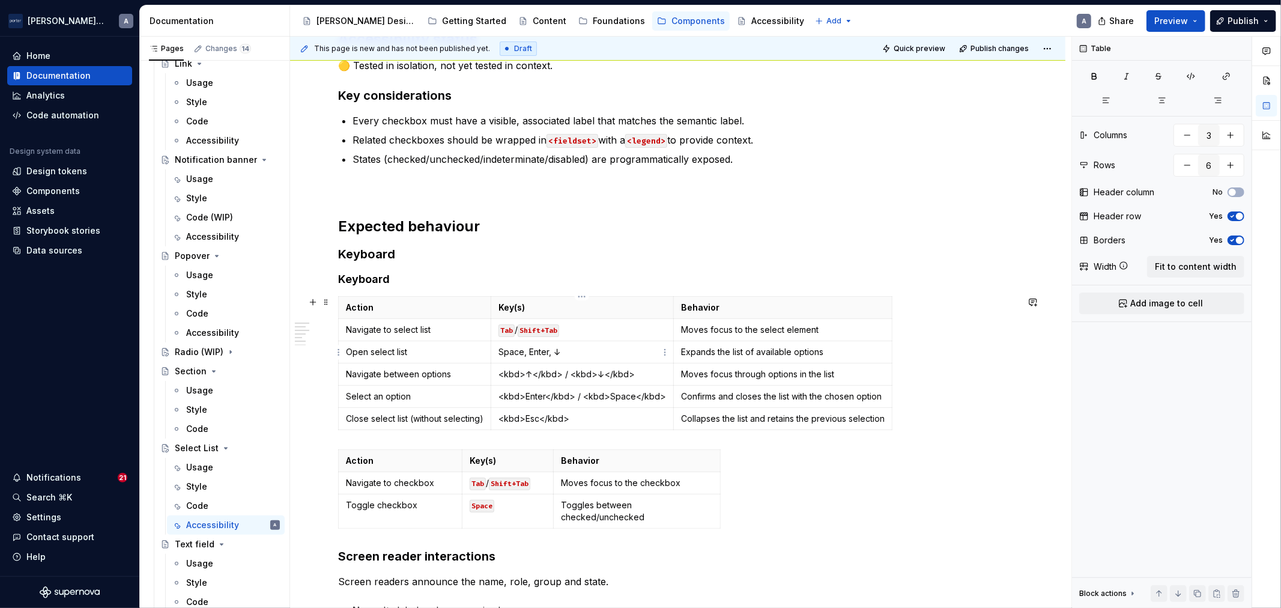
click at [521, 352] on p "Space, Enter, ↓" at bounding box center [582, 352] width 168 height 12
drag, startPoint x: 524, startPoint y: 351, endPoint x: 503, endPoint y: 352, distance: 21.0
click at [503, 352] on p "Space, Enter, ↓" at bounding box center [582, 352] width 168 height 12
click at [567, 367] on td "<kbd>↑</kbd> / <kbd>↓</kbd>" at bounding box center [582, 374] width 183 height 22
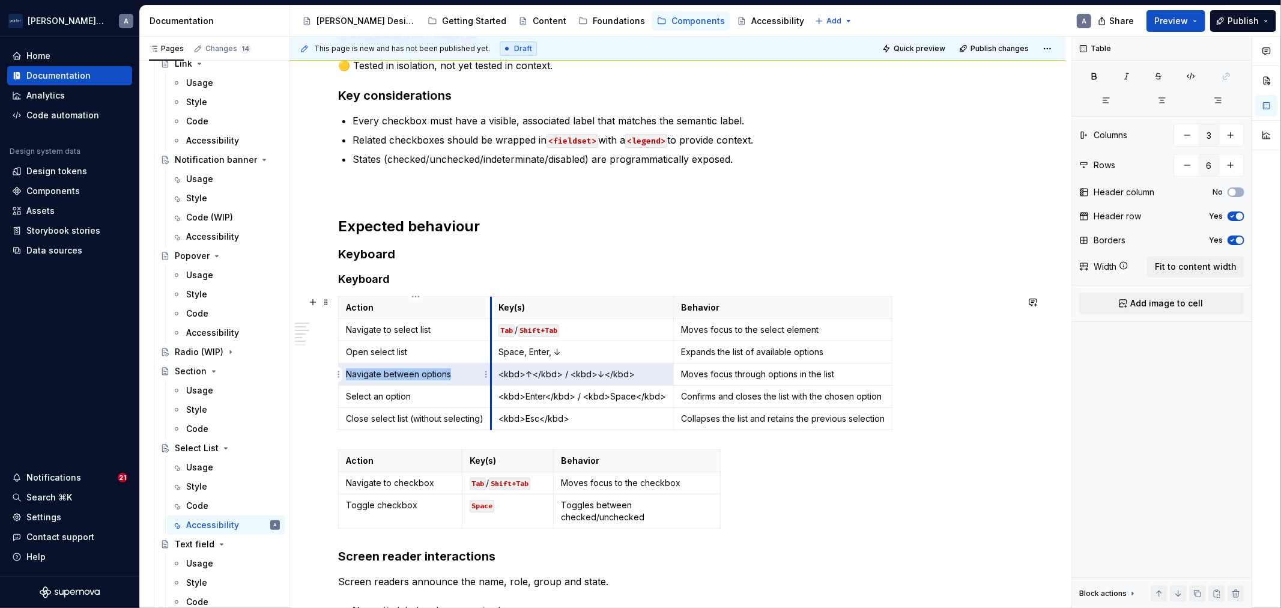
drag, startPoint x: 524, startPoint y: 374, endPoint x: 490, endPoint y: 374, distance: 34.2
click at [490, 374] on tr "Navigate between options <kbd>↑</kbd> / <kbd>↓</kbd> Moves focus through option…" at bounding box center [616, 374] width 554 height 22
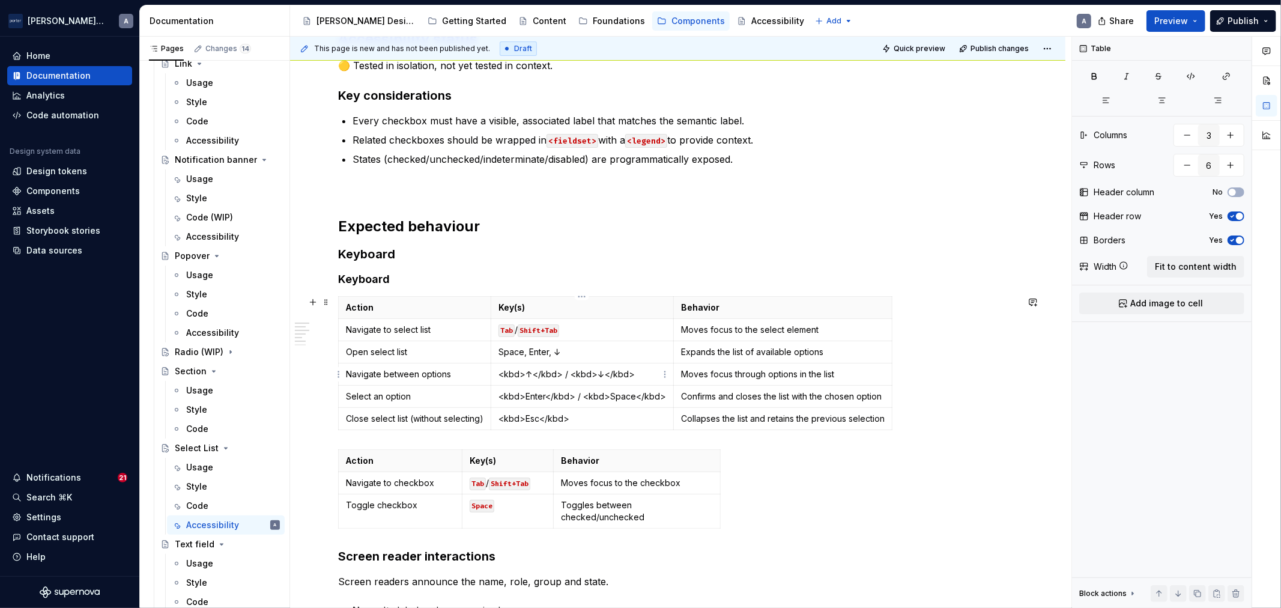
click at [525, 367] on td "<kbd>↑</kbd> / <kbd>↓</kbd>" at bounding box center [582, 374] width 183 height 22
drag, startPoint x: 593, startPoint y: 375, endPoint x: 553, endPoint y: 375, distance: 40.2
click at [553, 375] on p "<kbd>↑</kbd> / <kbd>↓</kbd>" at bounding box center [582, 374] width 168 height 12
click at [575, 368] on p "<kbd>↑,↓</kbd>" at bounding box center [582, 374] width 168 height 12
drag, startPoint x: 526, startPoint y: 373, endPoint x: 560, endPoint y: 375, distance: 33.6
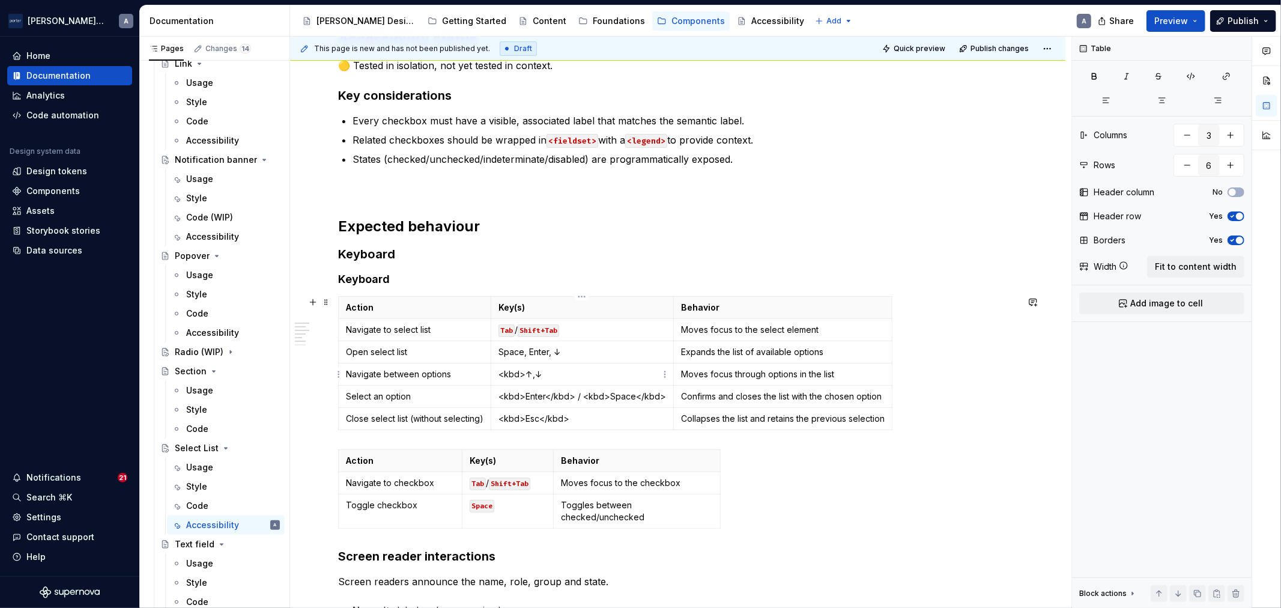
click at [527, 373] on p "<kbd>↑,↓" at bounding box center [582, 374] width 168 height 12
click at [502, 376] on p "↑,↓" at bounding box center [582, 374] width 168 height 12
click at [590, 349] on button "button" at bounding box center [590, 352] width 17 height 17
click at [563, 364] on td "↑ ,↓" at bounding box center [582, 374] width 183 height 22
drag, startPoint x: 555, startPoint y: 372, endPoint x: 512, endPoint y: 372, distance: 43.8
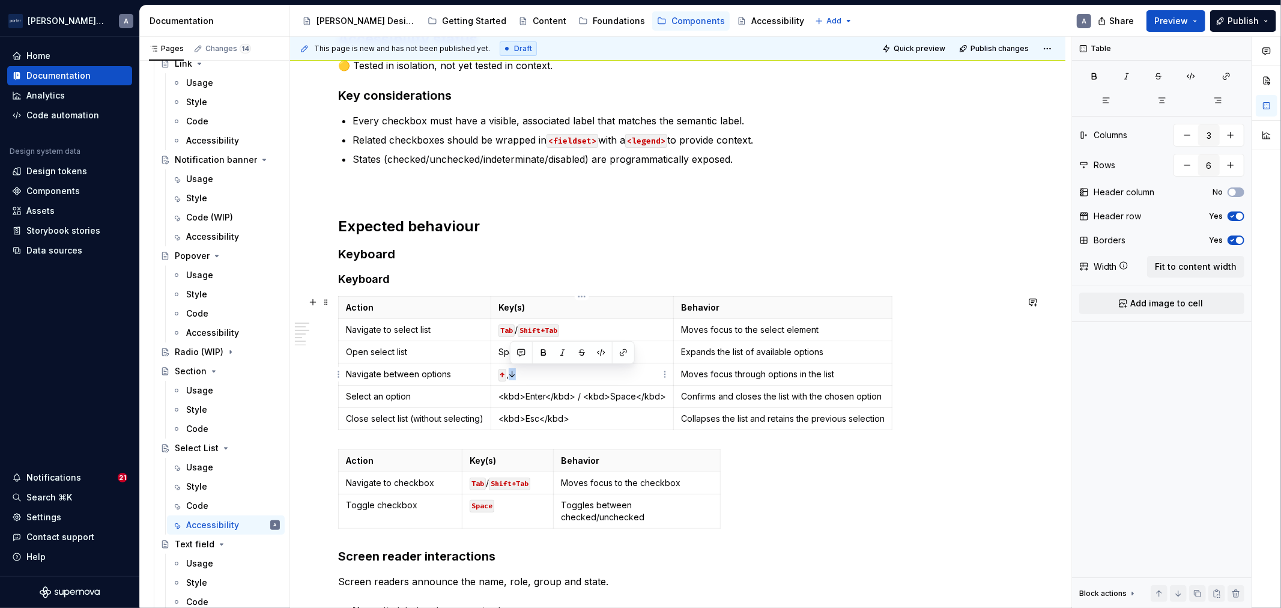
click at [512, 372] on p "↑ ,↓" at bounding box center [582, 374] width 168 height 12
click at [599, 350] on button "button" at bounding box center [601, 352] width 17 height 17
click at [583, 394] on p "<kbd>Enter</kbd> / <kbd>Space</kbd>" at bounding box center [582, 396] width 168 height 12
drag, startPoint x: 526, startPoint y: 399, endPoint x: 513, endPoint y: 398, distance: 13.2
click at [513, 398] on p "<kbd>Enter</kbd> / <kbd>Space</kbd>" at bounding box center [582, 396] width 168 height 12
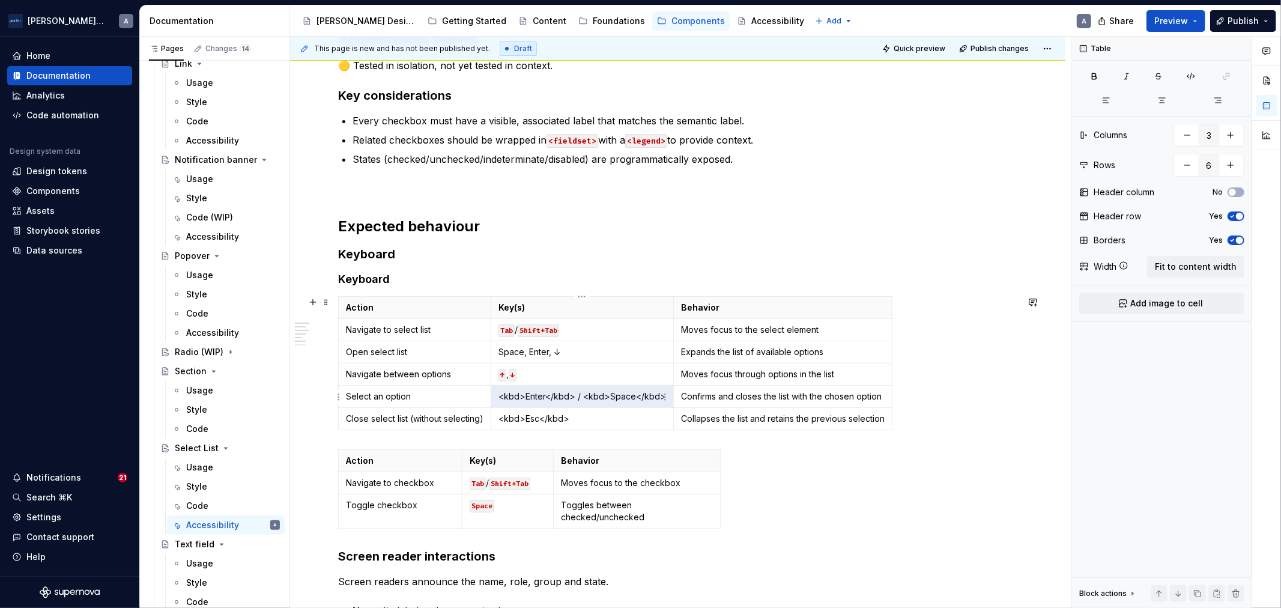
click at [524, 394] on p "<kbd>Enter</kbd> / <kbd>Space</kbd>" at bounding box center [582, 396] width 168 height 12
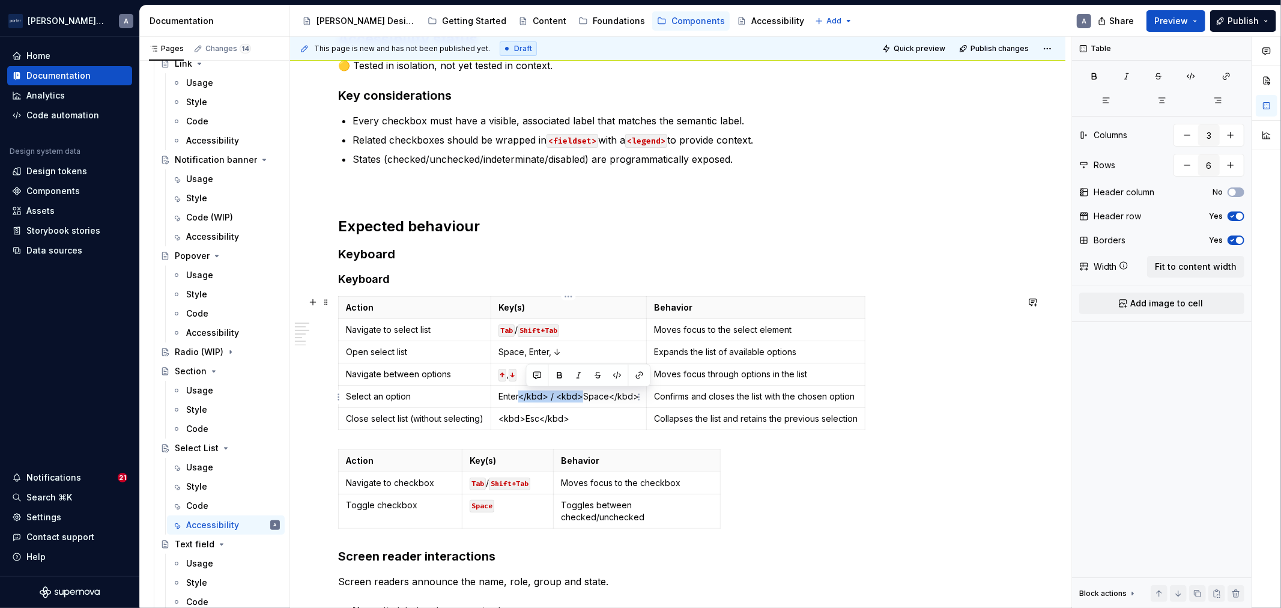
drag, startPoint x: 582, startPoint y: 391, endPoint x: 522, endPoint y: 390, distance: 60.1
click at [522, 390] on p "Enter</kbd> / <kbd>Space</kbd>" at bounding box center [568, 396] width 140 height 12
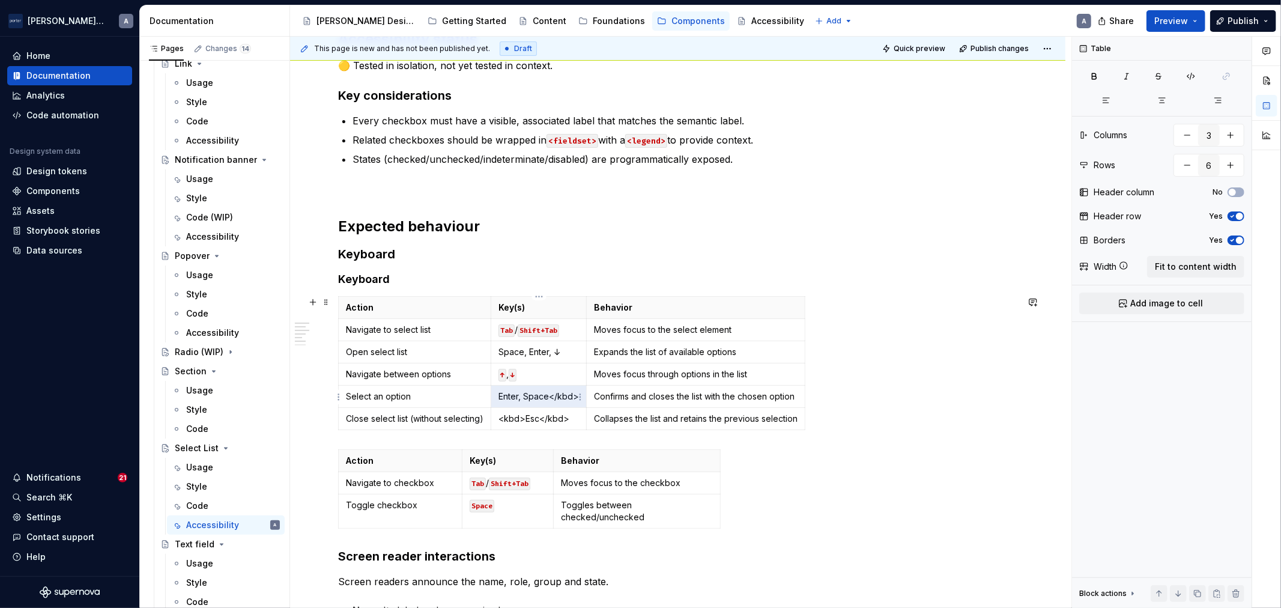
drag, startPoint x: 548, startPoint y: 391, endPoint x: 572, endPoint y: 391, distance: 23.4
click at [572, 391] on p "Enter, Space</kbd>" at bounding box center [538, 396] width 80 height 12
click at [575, 395] on html "[PERSON_NAME] Airlines A Home Documentation Analytics Code automation Design sy…" at bounding box center [640, 304] width 1281 height 608
click at [569, 397] on html "[PERSON_NAME] Airlines A Home Documentation Analytics Code automation Design sy…" at bounding box center [640, 304] width 1281 height 608
click at [556, 397] on p "Enter, Space</kbd>" at bounding box center [538, 396] width 80 height 12
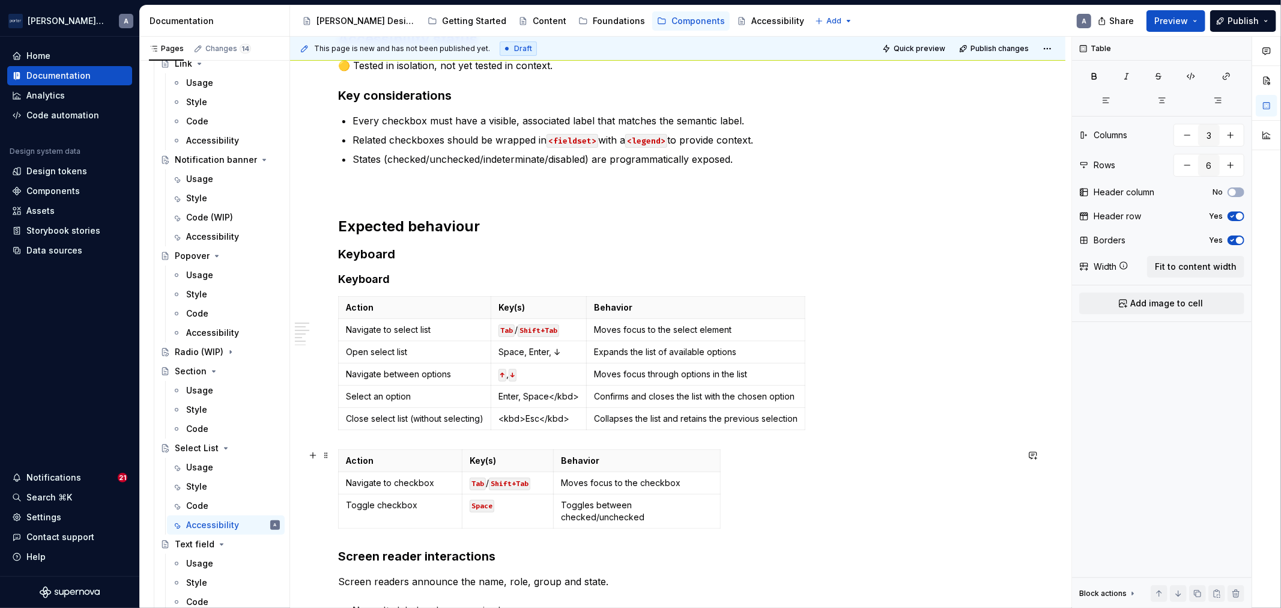
type input "3"
drag, startPoint x: 766, startPoint y: 509, endPoint x: 384, endPoint y: 455, distance: 385.1
click at [419, 459] on div "Action Key(s) Behavior Navigate to checkbox Tab / Shift+Tab Moves focus to the …" at bounding box center [677, 491] width 679 height 84
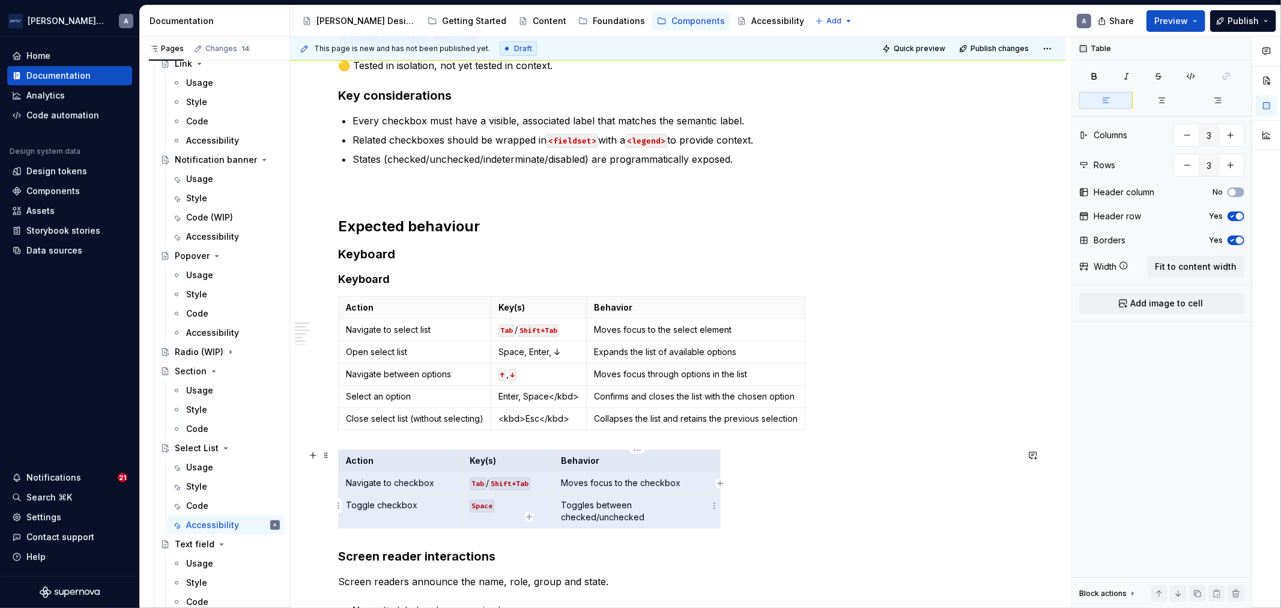
drag, startPoint x: 355, startPoint y: 462, endPoint x: 642, endPoint y: 501, distance: 290.2
click at [642, 501] on tbody "Action Key(s) Behavior Navigate to checkbox Tab / Shift+Tab Moves focus to the …" at bounding box center [530, 489] width 382 height 79
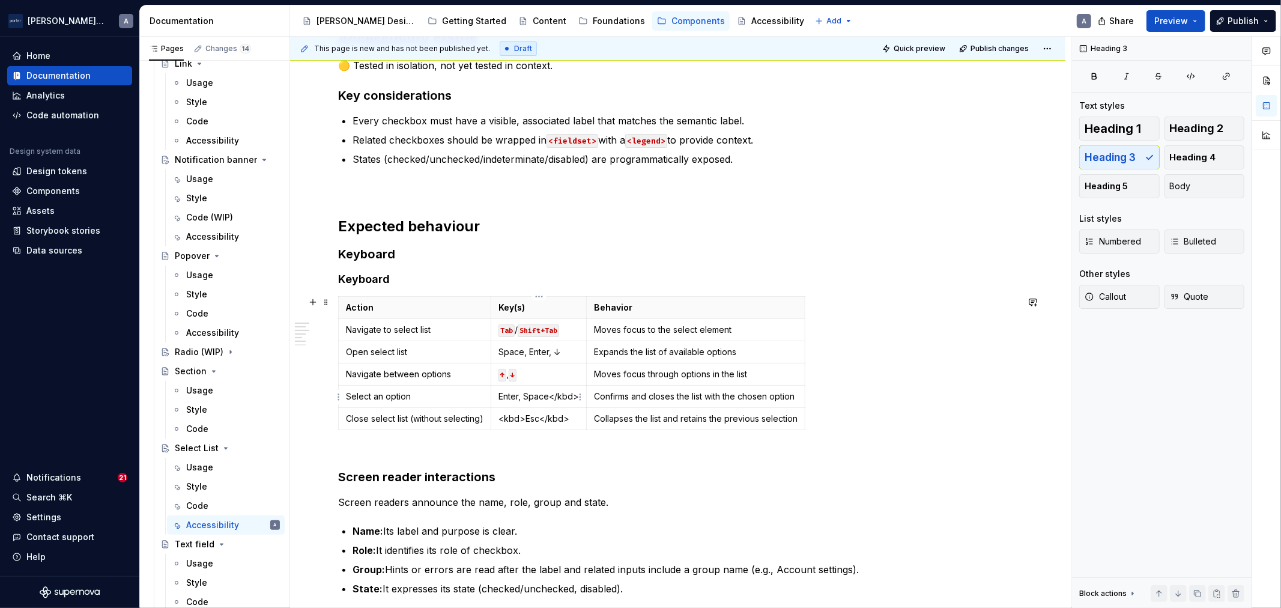
click at [554, 394] on p "Enter, Space</kbd>" at bounding box center [538, 396] width 80 height 12
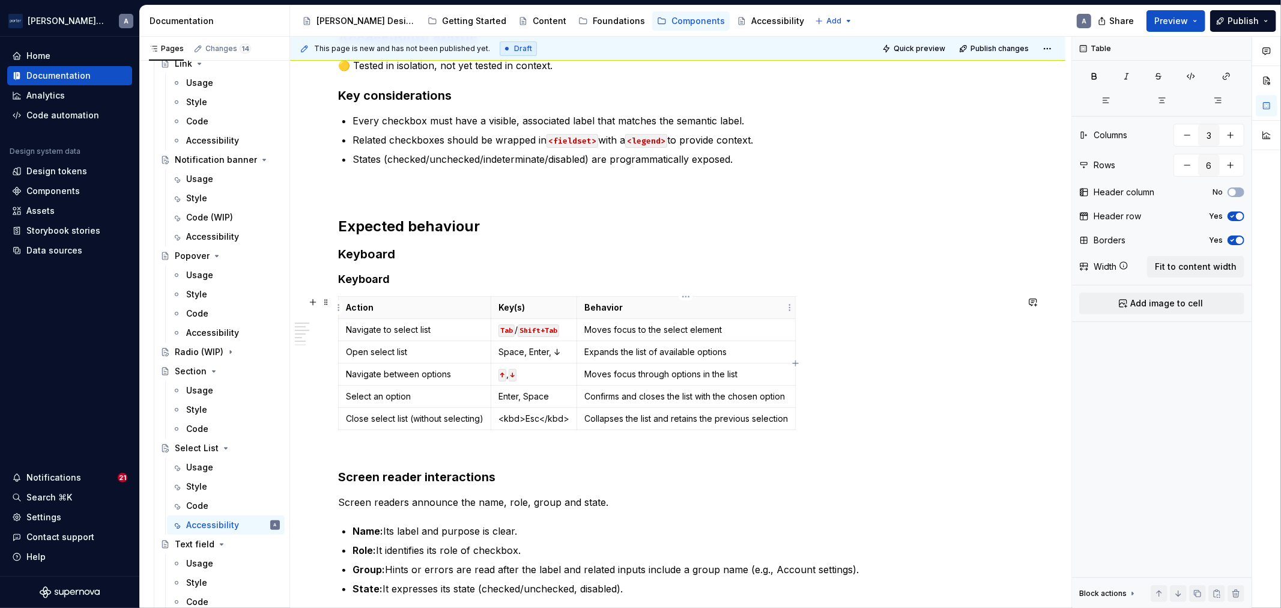
click at [796, 305] on div "Action Key(s) Behavior Navigate to select list Tab / Shift+Tab Moves focus to t…" at bounding box center [677, 365] width 679 height 139
drag, startPoint x: 795, startPoint y: 298, endPoint x: 889, endPoint y: 303, distance: 94.4
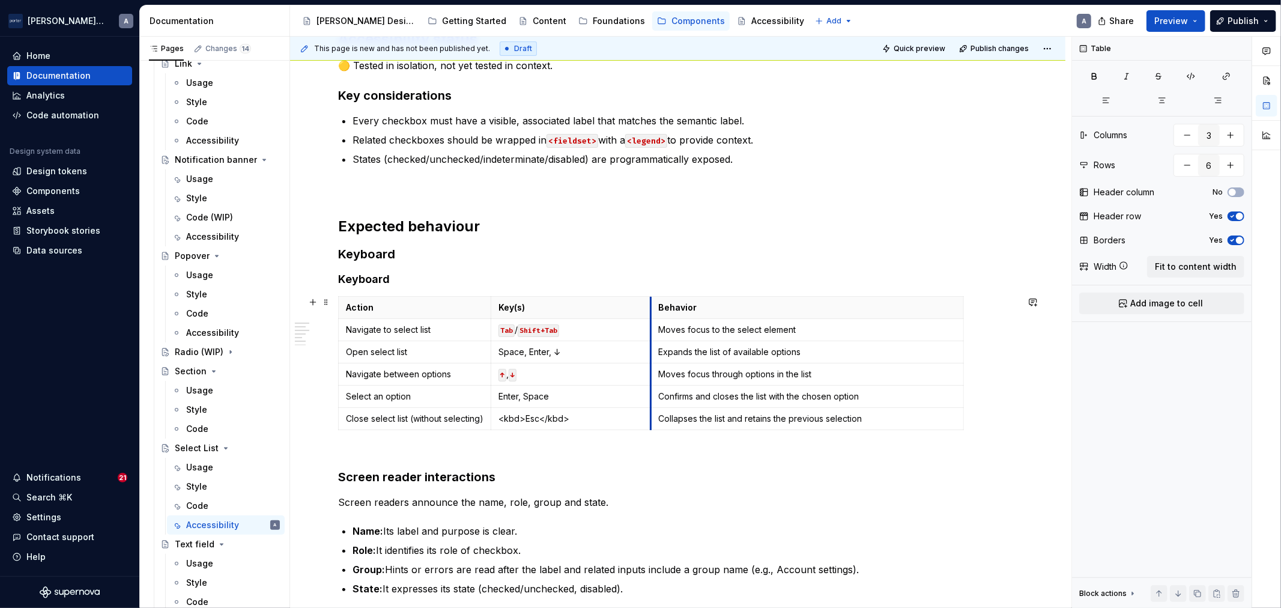
drag, startPoint x: 576, startPoint y: 301, endPoint x: 651, endPoint y: 303, distance: 75.1
click at [651, 303] on th "Behavior" at bounding box center [807, 308] width 313 height 22
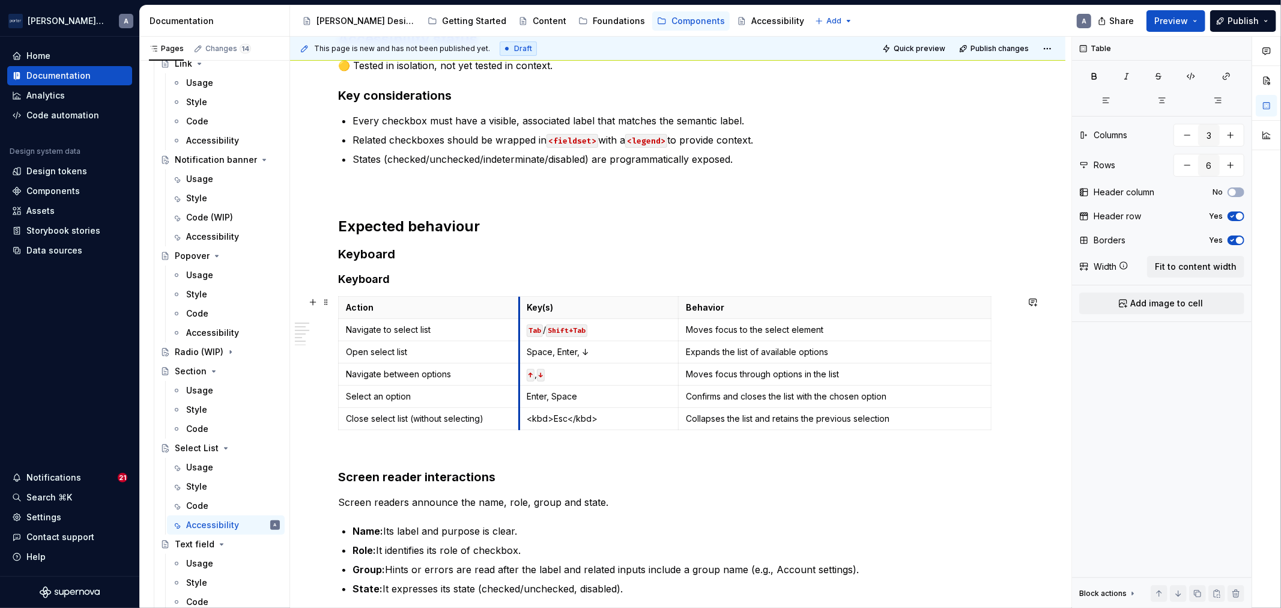
drag, startPoint x: 491, startPoint y: 298, endPoint x: 518, endPoint y: 302, distance: 27.3
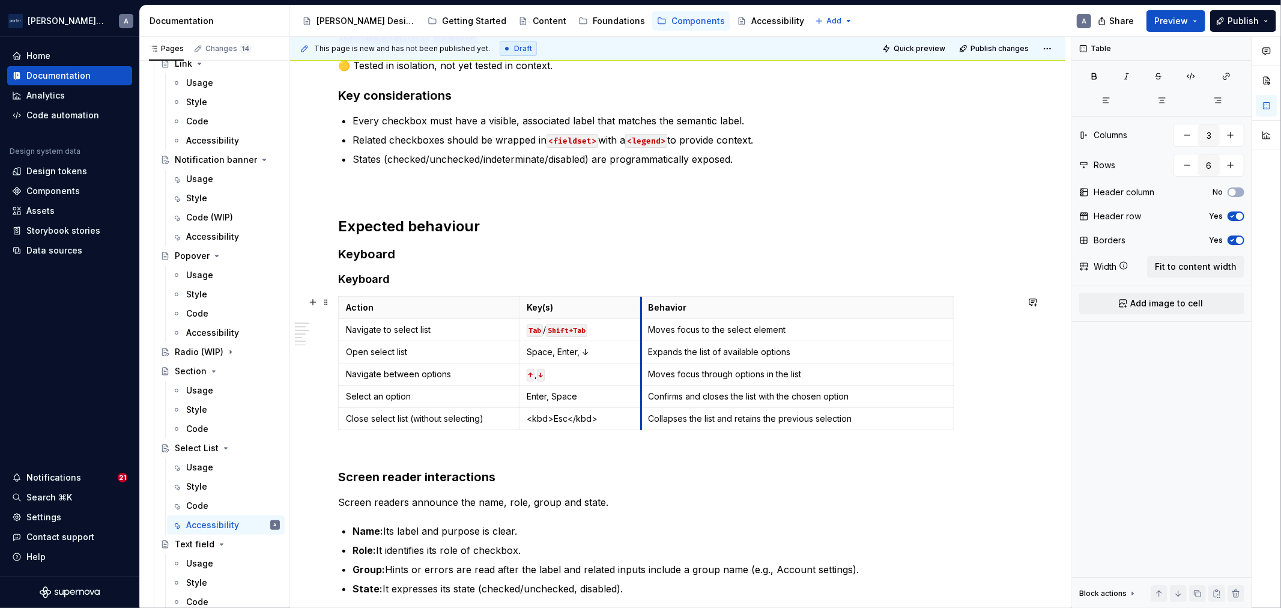
drag, startPoint x: 678, startPoint y: 302, endPoint x: 641, endPoint y: 301, distance: 37.8
click at [641, 301] on th "Behavior" at bounding box center [797, 308] width 312 height 22
drag, startPoint x: 593, startPoint y: 422, endPoint x: 797, endPoint y: 438, distance: 204.2
click at [524, 421] on td "<kbd>Esc</kbd>" at bounding box center [580, 419] width 122 height 22
click at [602, 350] on p "Space, Enter, ↓" at bounding box center [580, 352] width 107 height 12
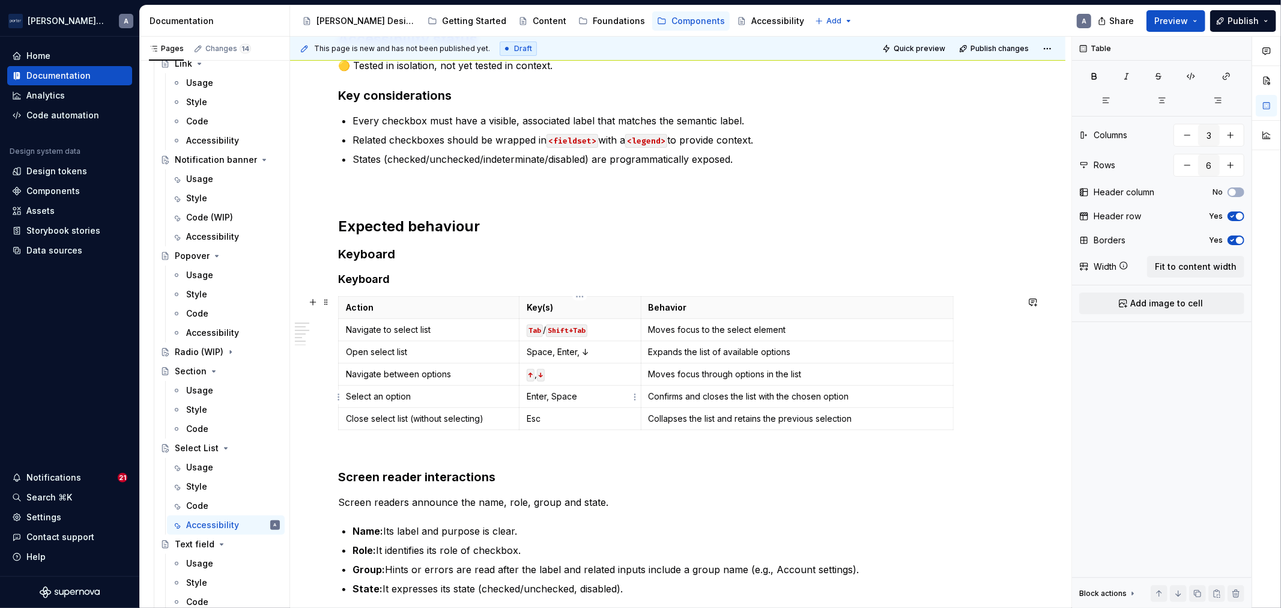
drag, startPoint x: 611, startPoint y: 391, endPoint x: 587, endPoint y: 391, distance: 23.4
click at [587, 391] on p "Enter, Space" at bounding box center [580, 396] width 107 height 12
click at [585, 392] on p "Enter, Space" at bounding box center [580, 396] width 107 height 12
drag, startPoint x: 548, startPoint y: 397, endPoint x: 587, endPoint y: 398, distance: 39.0
click at [587, 398] on p "Enter, Space" at bounding box center [580, 396] width 107 height 12
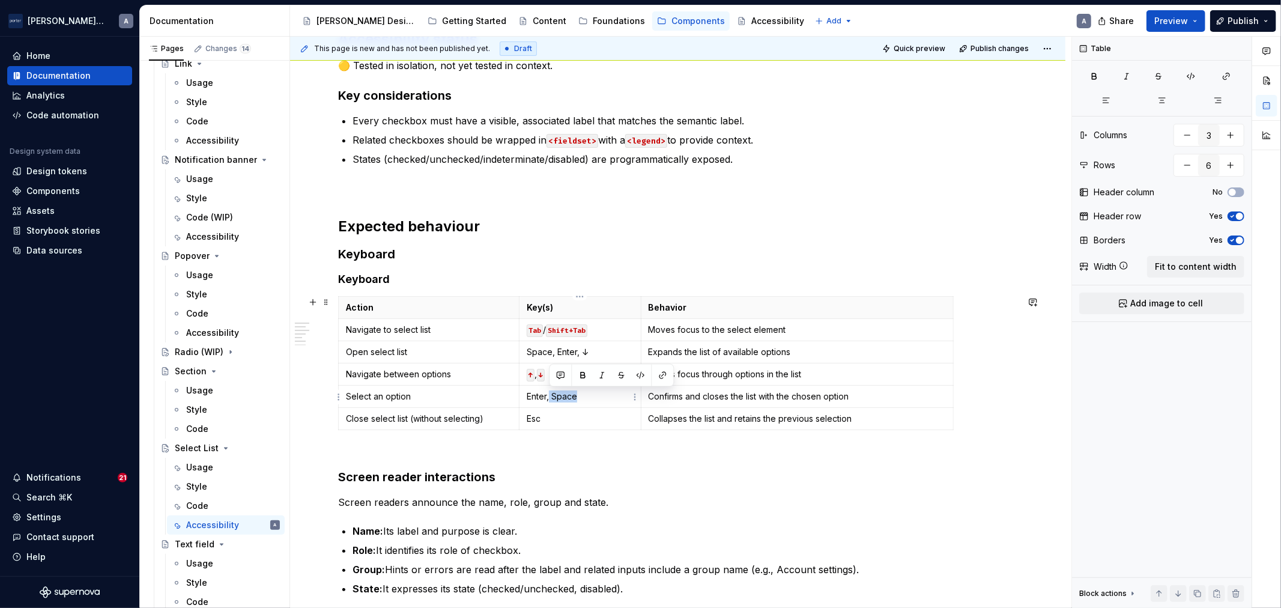
click at [612, 399] on p "Enter, Space" at bounding box center [580, 396] width 107 height 12
click at [549, 395] on p "Enter, Space" at bounding box center [580, 396] width 107 height 12
drag, startPoint x: 554, startPoint y: 354, endPoint x: 809, endPoint y: 367, distance: 254.9
click at [555, 354] on p "Space, Enter, ↓" at bounding box center [580, 352] width 107 height 12
click at [605, 351] on p "Space / Enter / ↓" at bounding box center [580, 352] width 107 height 12
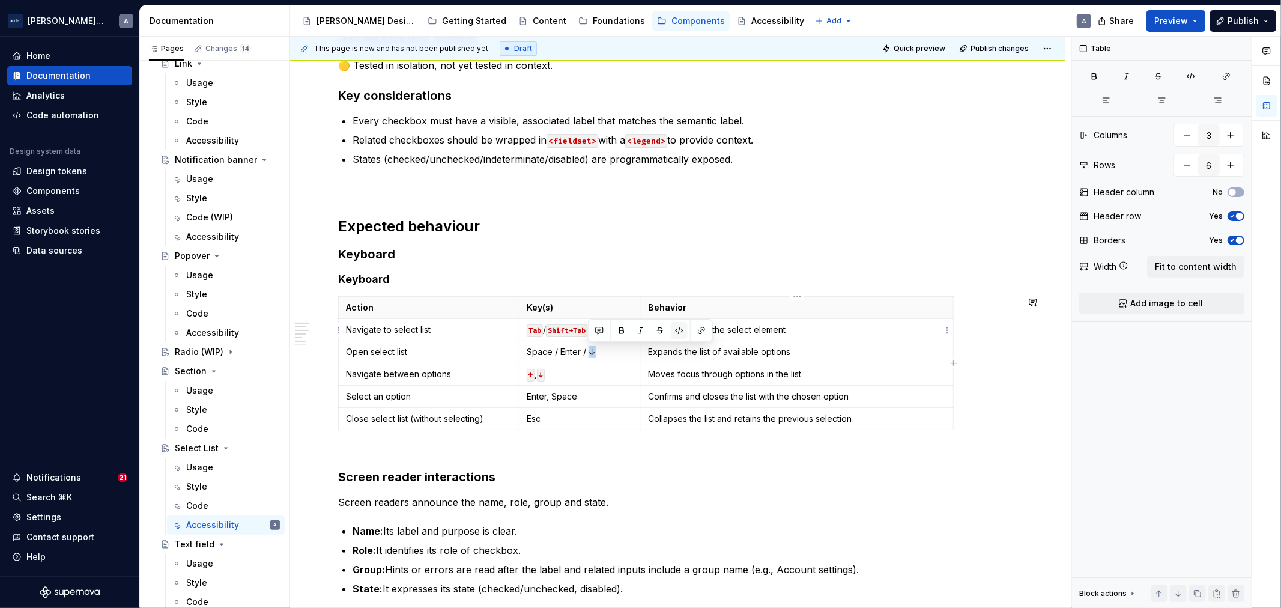
click at [682, 333] on button "button" at bounding box center [679, 330] width 17 height 17
click at [579, 351] on p "Space / Enter / ↓" at bounding box center [580, 352] width 107 height 12
drag, startPoint x: 582, startPoint y: 352, endPoint x: 559, endPoint y: 351, distance: 23.4
click at [559, 351] on p "Space / Enter / ↓" at bounding box center [580, 352] width 107 height 12
click at [649, 327] on button "button" at bounding box center [650, 330] width 17 height 17
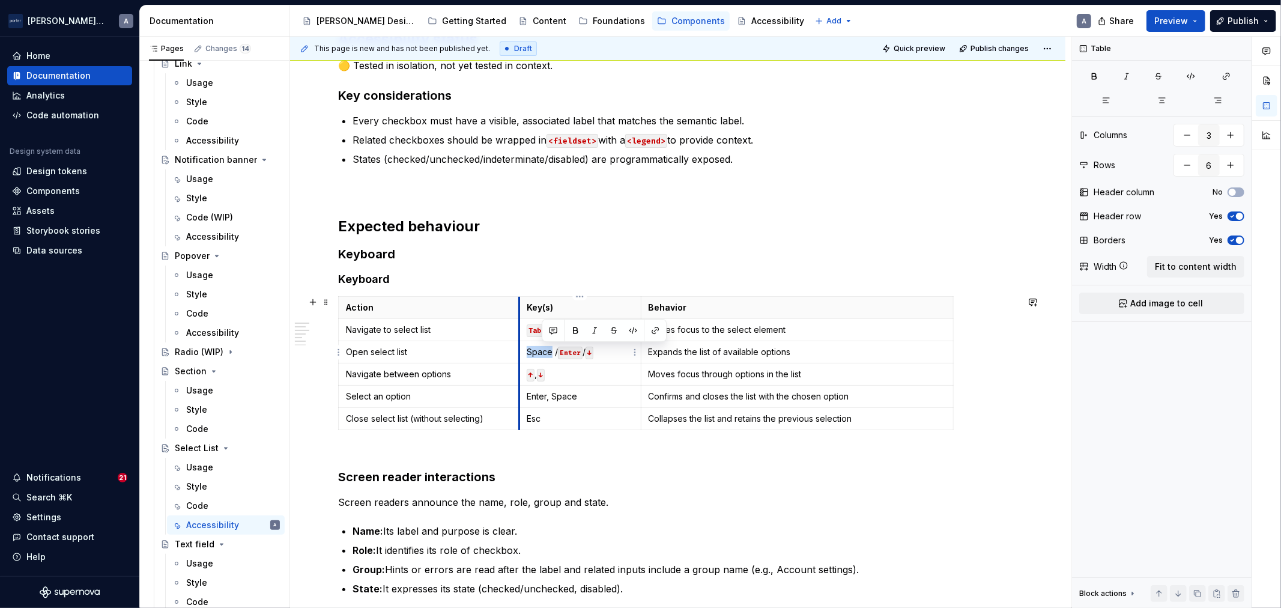
drag, startPoint x: 551, startPoint y: 351, endPoint x: 519, endPoint y: 351, distance: 31.2
click at [519, 351] on td "Space / Enter / ↓" at bounding box center [580, 352] width 122 height 22
click at [521, 353] on td "Space / Enter / ↓" at bounding box center [580, 352] width 122 height 22
drag, startPoint x: 528, startPoint y: 352, endPoint x: 552, endPoint y: 351, distance: 24.1
click at [552, 351] on p "Space / Enter / ↓" at bounding box center [580, 352] width 107 height 12
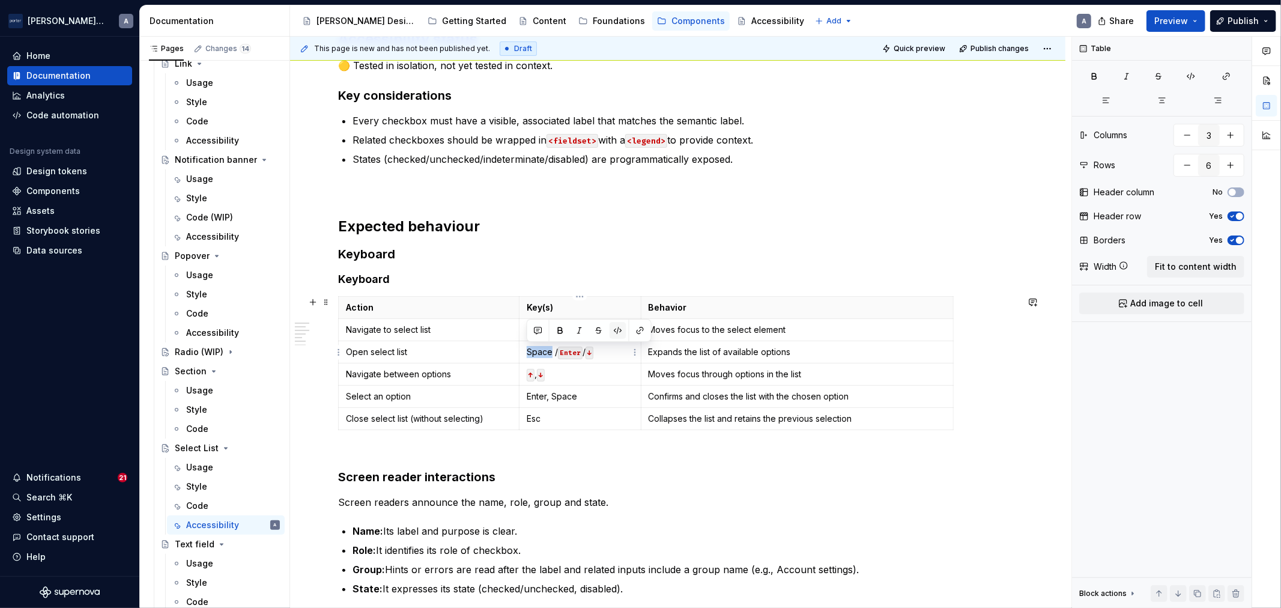
click at [617, 329] on button "button" at bounding box center [617, 330] width 17 height 17
click at [574, 376] on p "↑ , ↓" at bounding box center [580, 374] width 107 height 12
click at [539, 377] on code "↓" at bounding box center [541, 375] width 8 height 13
click at [552, 395] on p "Enter, Space" at bounding box center [580, 396] width 107 height 12
drag, startPoint x: 607, startPoint y: 395, endPoint x: 555, endPoint y: 394, distance: 52.2
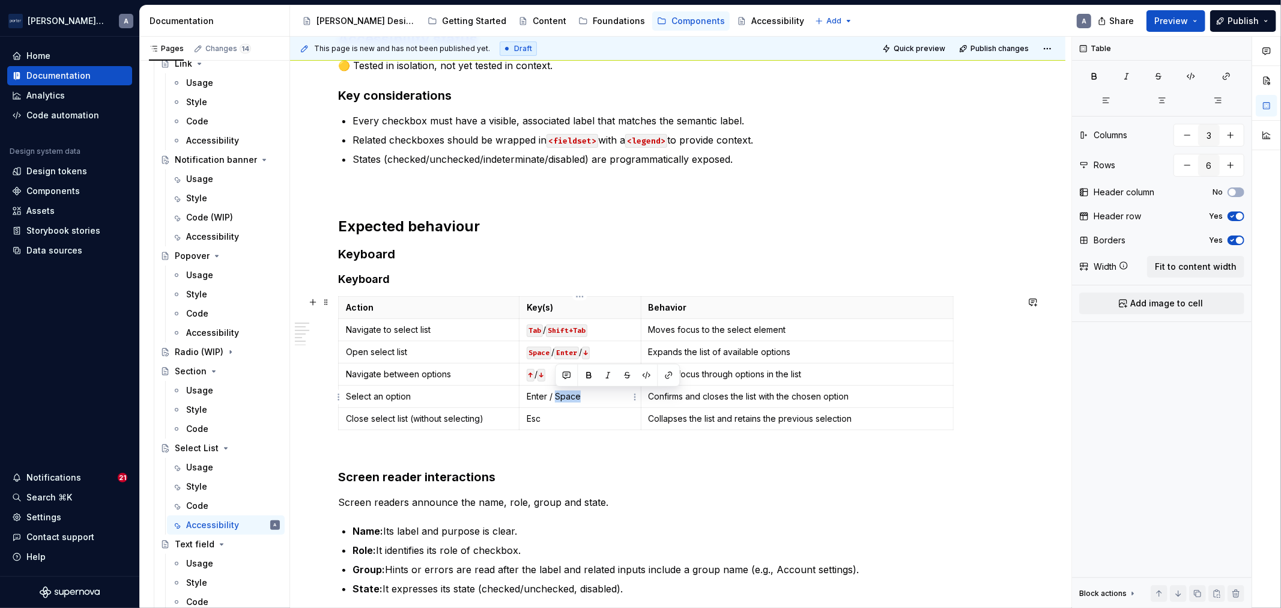
click at [555, 394] on p "Enter / Space" at bounding box center [580, 396] width 107 height 12
click at [651, 376] on button "button" at bounding box center [646, 375] width 17 height 17
drag, startPoint x: 548, startPoint y: 399, endPoint x: 525, endPoint y: 400, distance: 22.3
click at [525, 400] on td "Enter / Space" at bounding box center [580, 396] width 122 height 22
click at [616, 375] on button "button" at bounding box center [617, 375] width 17 height 17
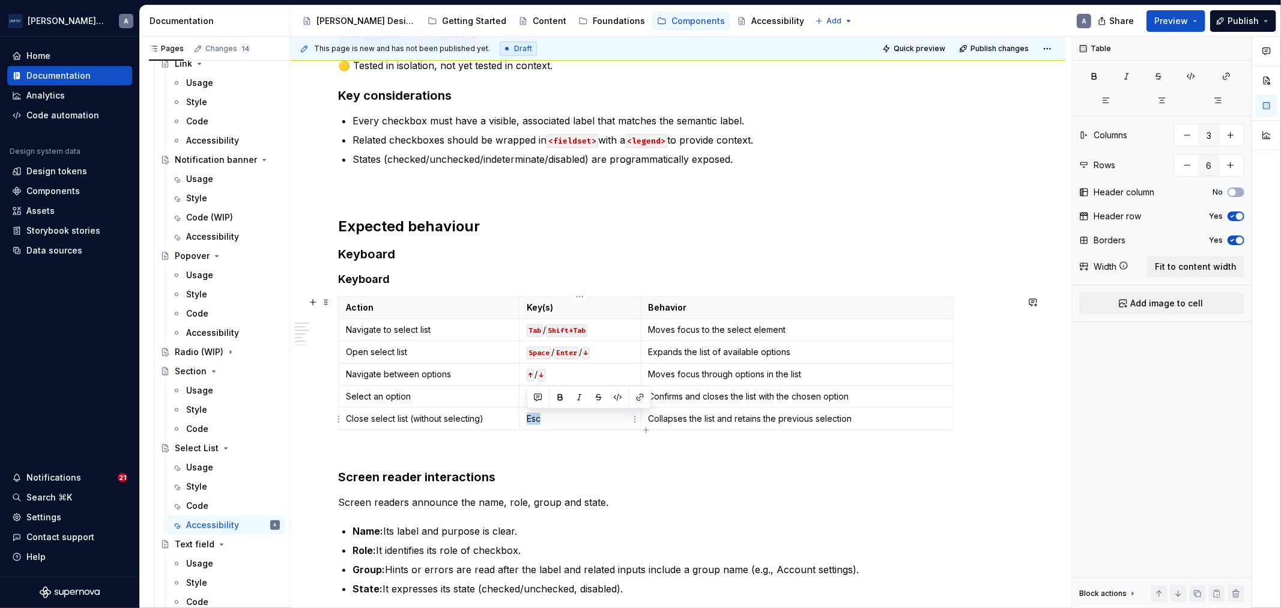
drag, startPoint x: 545, startPoint y: 417, endPoint x: 524, endPoint y: 421, distance: 20.7
click at [524, 421] on td "Esc" at bounding box center [580, 419] width 122 height 22
click at [617, 391] on button "button" at bounding box center [617, 396] width 17 height 17
click at [561, 449] on div at bounding box center [677, 451] width 679 height 5
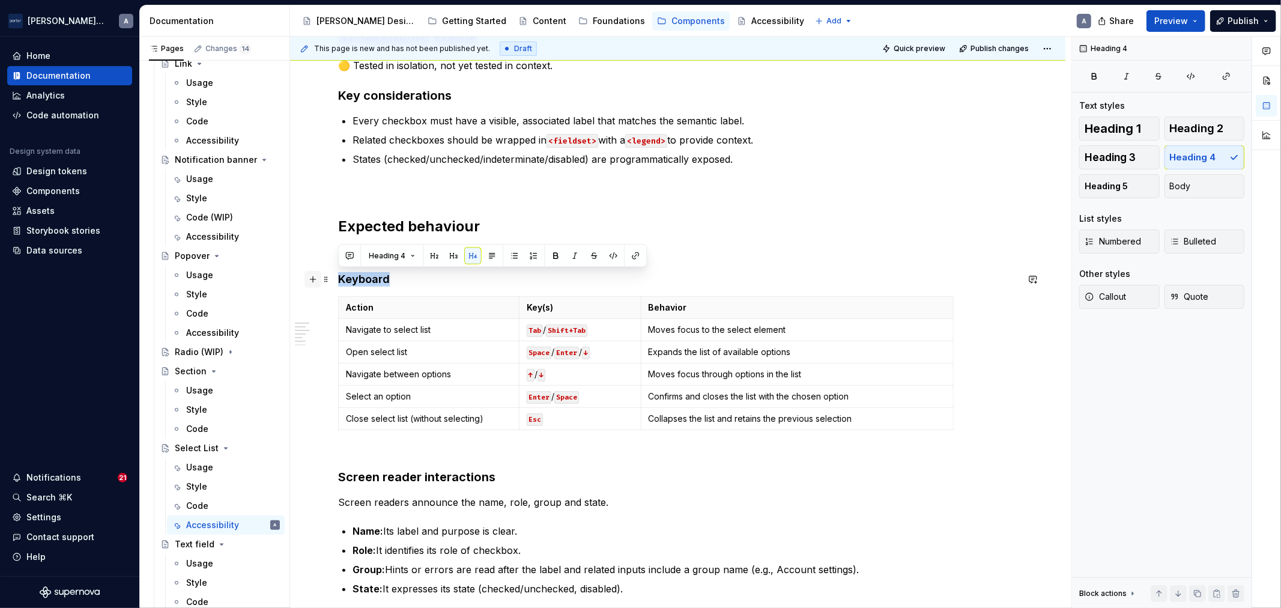
drag, startPoint x: 400, startPoint y: 274, endPoint x: 310, endPoint y: 274, distance: 90.1
click at [338, 274] on div "Accessibility status 🟡 Tested in isolation, not yet tested in context. Key cons…" at bounding box center [677, 431] width 679 height 804
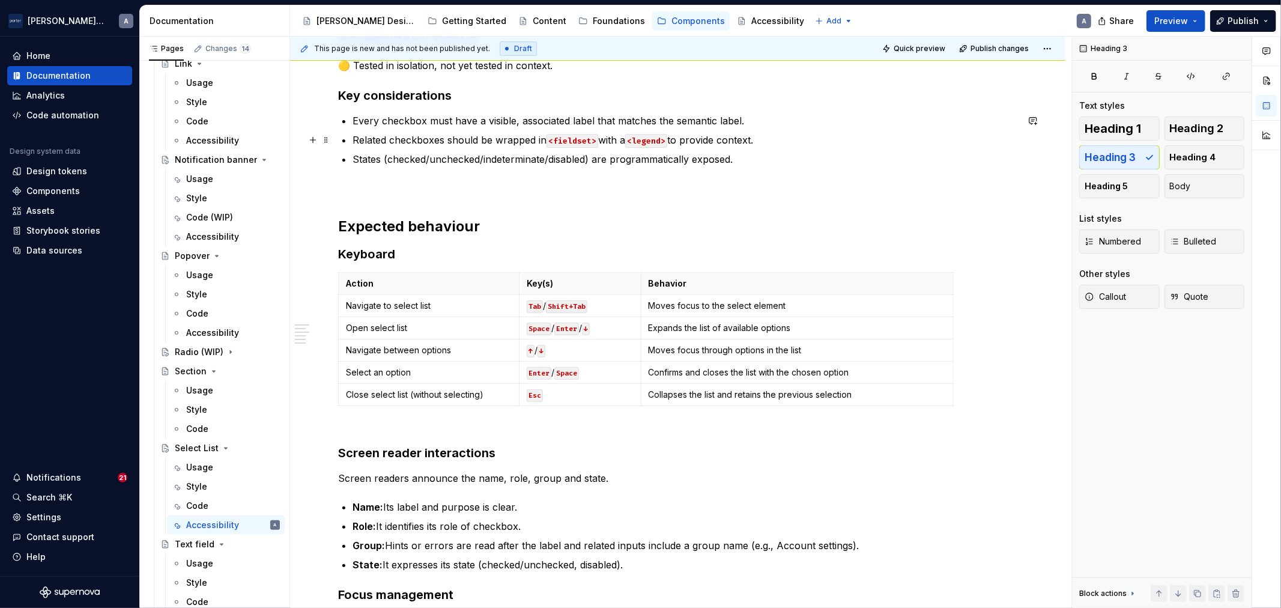
scroll to position [445, 0]
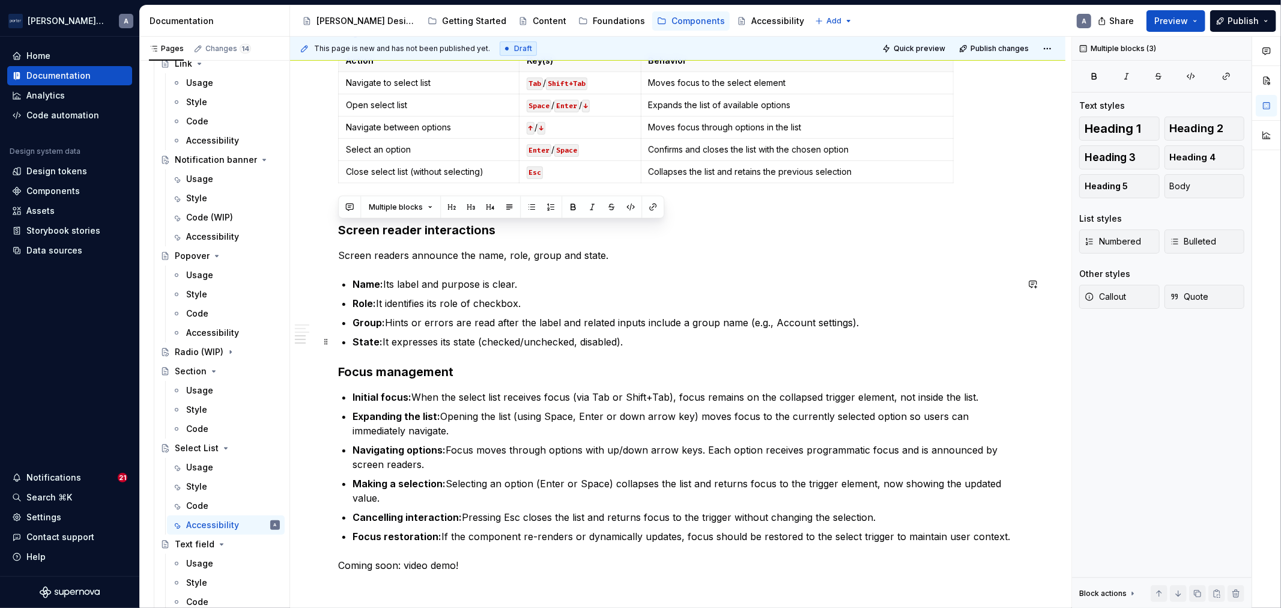
drag, startPoint x: 339, startPoint y: 229, endPoint x: 723, endPoint y: 349, distance: 402.4
click at [723, 349] on div "Accessibility status 🟡 Tested in isolation, not yet tested in context. Key cons…" at bounding box center [677, 190] width 679 height 766
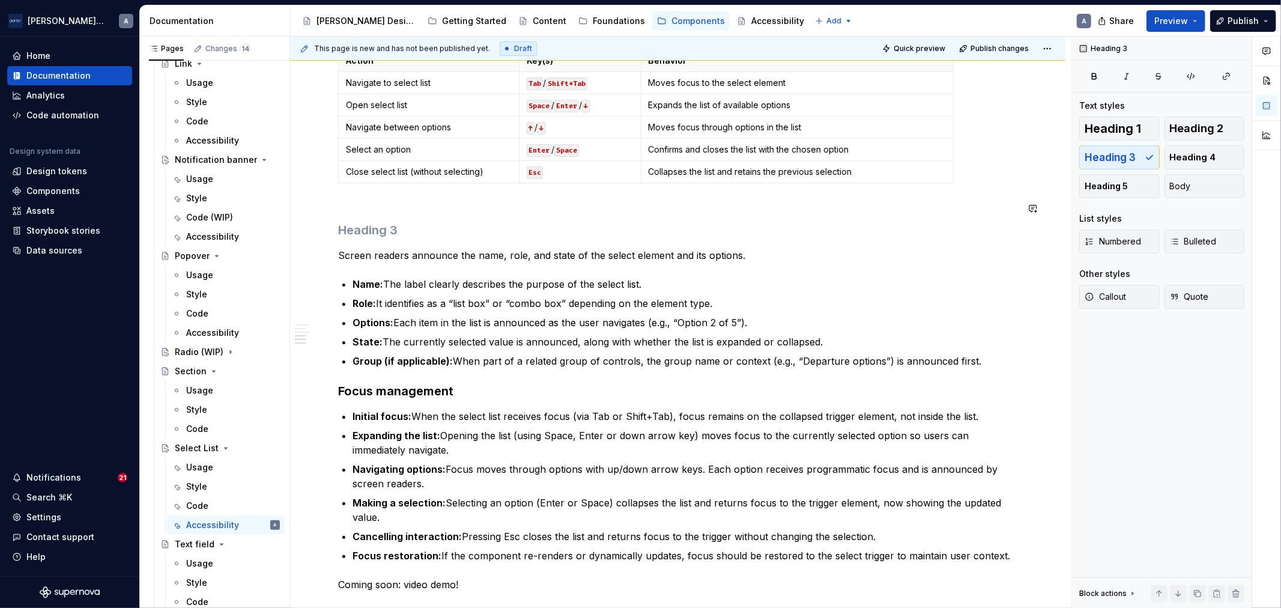
click at [427, 202] on div at bounding box center [677, 204] width 679 height 5
click at [398, 229] on h3 at bounding box center [677, 230] width 679 height 17
click at [527, 260] on p "Screen readers announce the name, role, and state of the select element and its…" at bounding box center [677, 255] width 679 height 14
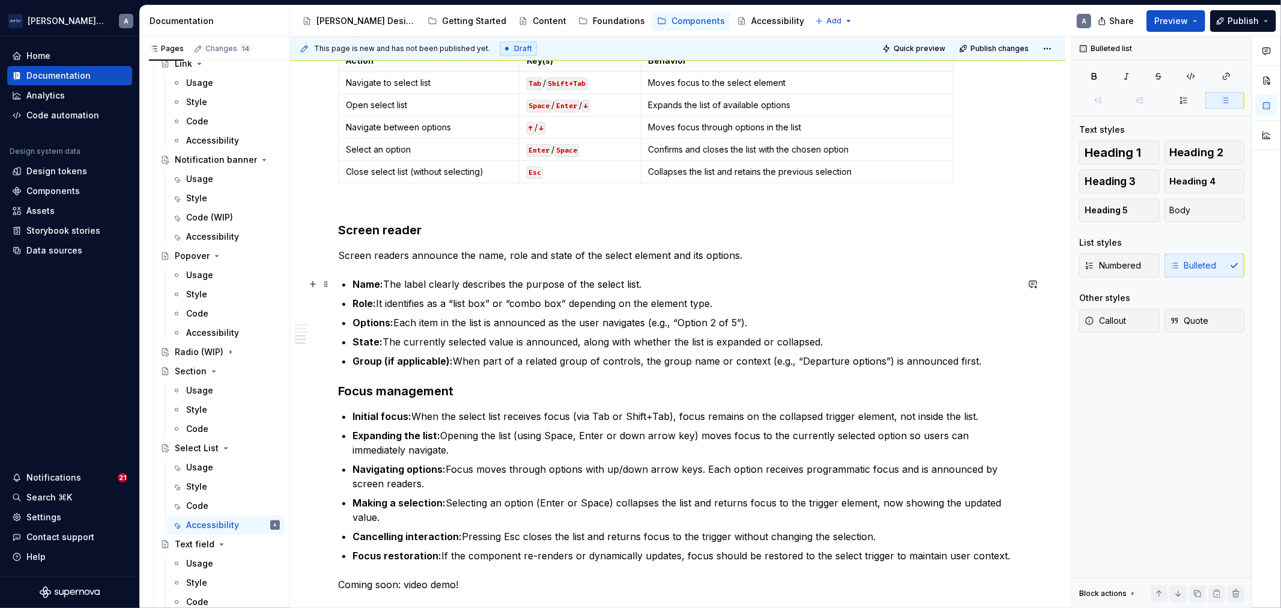
drag, startPoint x: 520, startPoint y: 290, endPoint x: 643, endPoint y: 297, distance: 123.3
click at [521, 290] on p "Name: The label clearly describes the purpose of the select list." at bounding box center [684, 284] width 665 height 14
click at [645, 297] on p "Role: It identifies as a “list box” or “combo box” depending on the element typ…" at bounding box center [684, 303] width 665 height 14
click at [660, 323] on p "Options: Each item in the list is announced as the user navigates (e.g., “Optio…" at bounding box center [684, 322] width 665 height 14
click at [514, 313] on ul "Name: The label clearly describes the purpose of the select list. Role: It iden…" at bounding box center [684, 322] width 665 height 91
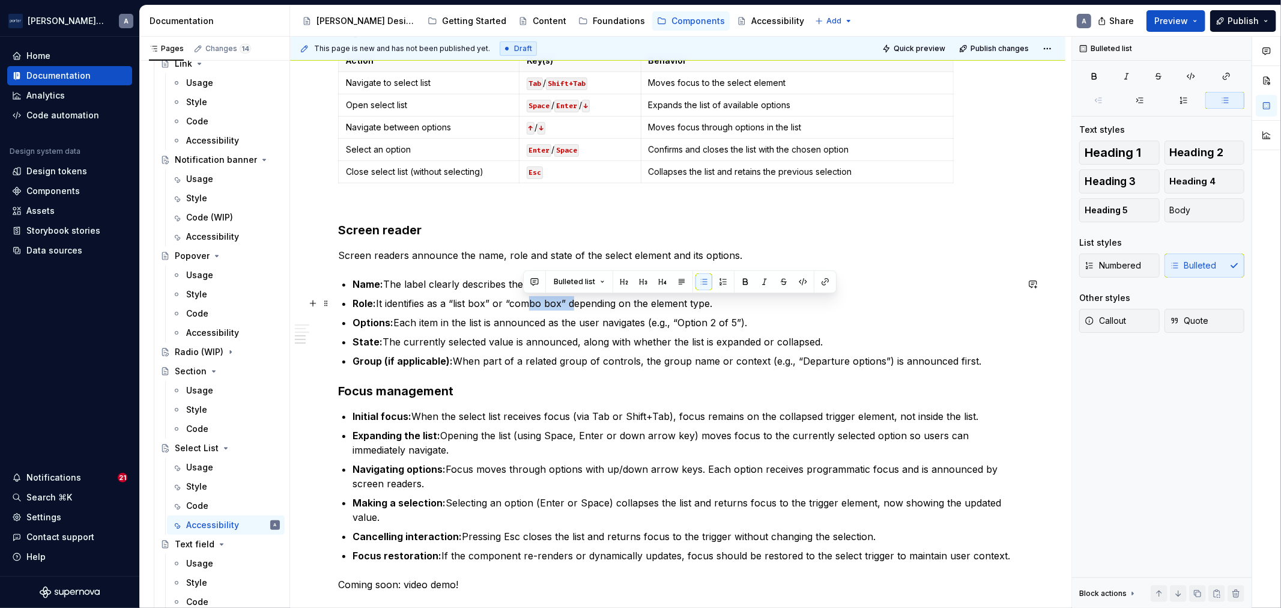
drag, startPoint x: 570, startPoint y: 305, endPoint x: 714, endPoint y: 318, distance: 144.7
click at [521, 305] on p "Role: It identifies as a “list box” or “combo box” depending on the element typ…" at bounding box center [684, 303] width 665 height 14
drag, startPoint x: 685, startPoint y: 308, endPoint x: 520, endPoint y: 306, distance: 165.1
click at [520, 306] on p "Role: It identifies as a “list box” depending on the element type." at bounding box center [684, 303] width 665 height 14
click at [427, 344] on p "State: The currently selected value is announced, along with whether the list i…" at bounding box center [684, 341] width 665 height 14
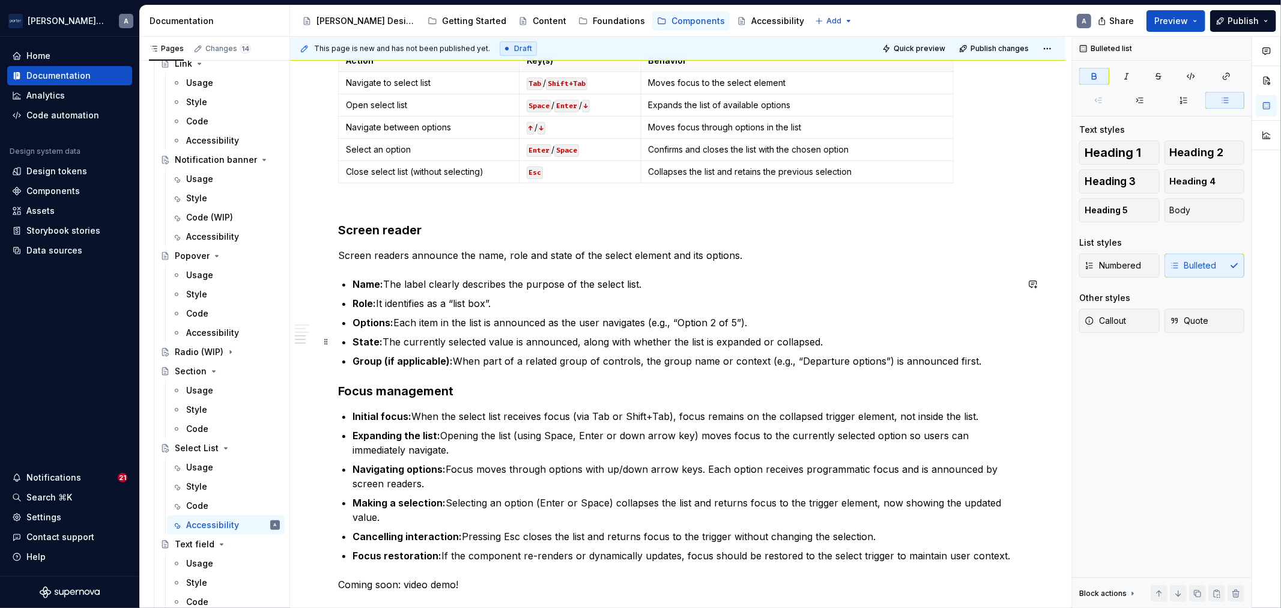
click at [350, 343] on div "Accessibility status 🟡 Tested in isolation, not yet tested in context. Key cons…" at bounding box center [677, 199] width 679 height 785
click at [594, 343] on p "State: The currently selected value is announced, along with whether the list i…" at bounding box center [684, 341] width 665 height 14
click at [832, 346] on p "State: The currently selected value is announced, along with whether the list i…" at bounding box center [684, 341] width 665 height 14
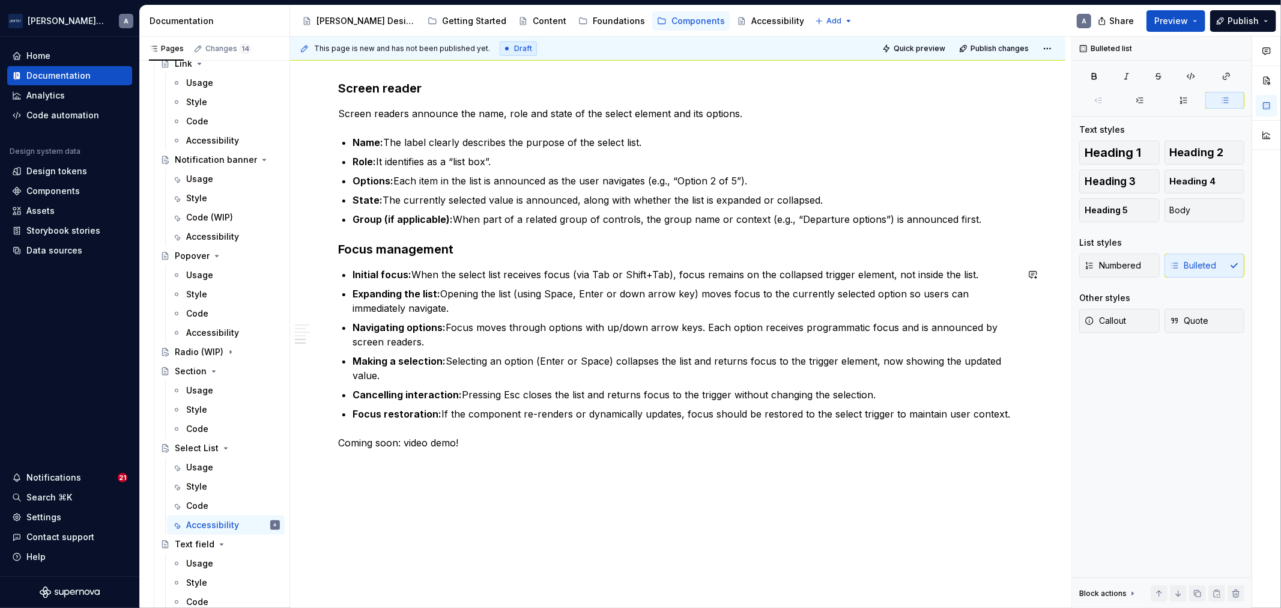
scroll to position [625, 0]
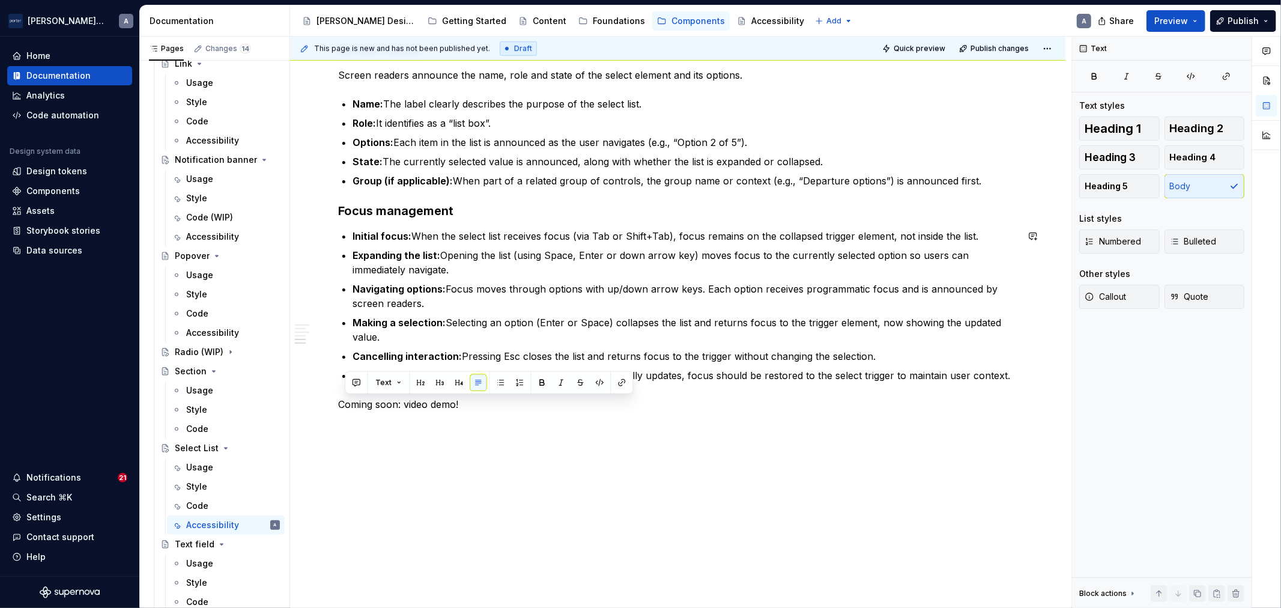
drag, startPoint x: 464, startPoint y: 413, endPoint x: 343, endPoint y: 412, distance: 120.7
click at [343, 412] on div "Accessibility status 🟡 Tested in isolation, not yet tested in context. Key cons…" at bounding box center [677, 26] width 679 height 799
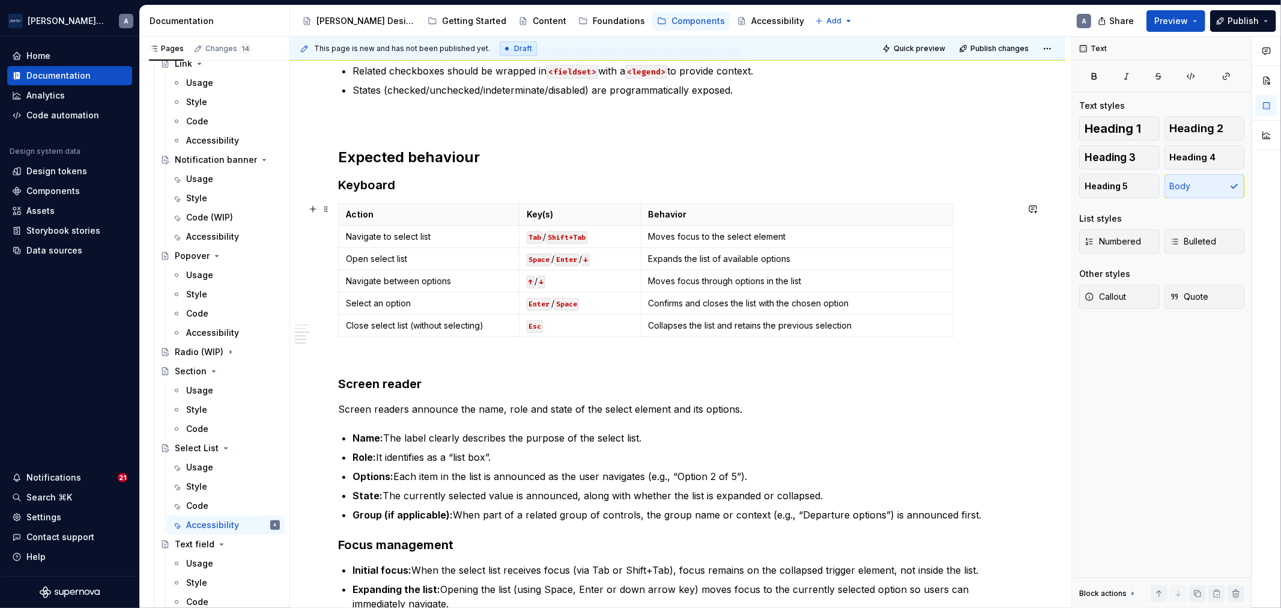
scroll to position [403, 0]
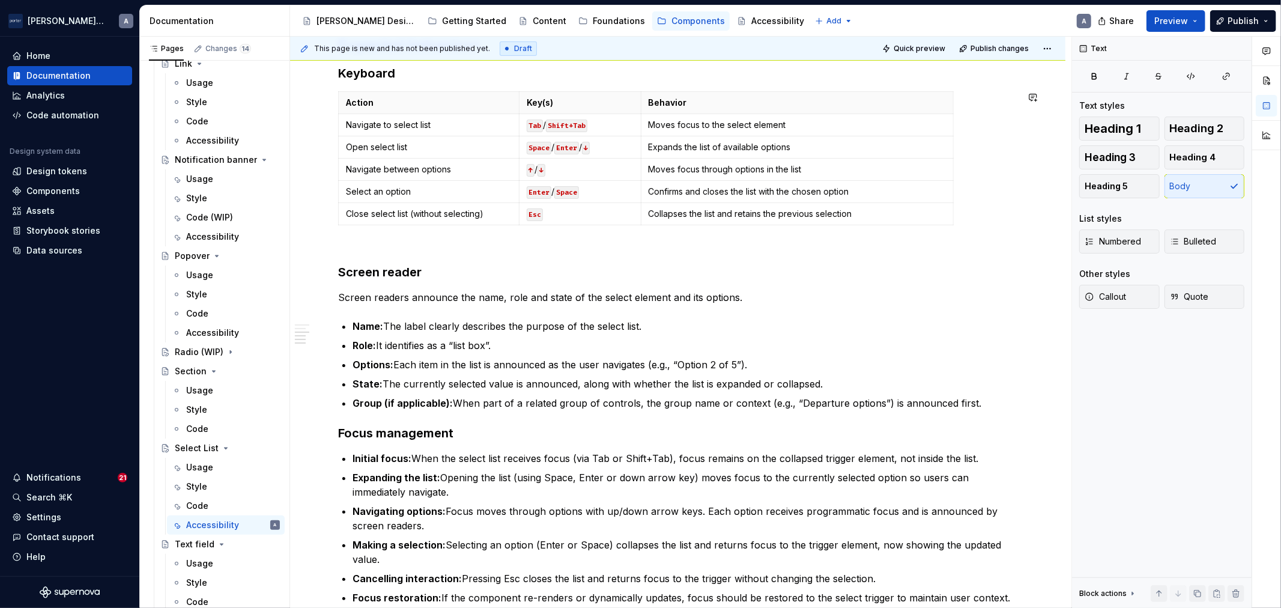
click at [363, 250] on div "Accessibility status 🟡 Tested in isolation, not yet tested in context. Key cons…" at bounding box center [677, 241] width 679 height 785
click at [335, 429] on div "Accessibility status 🟡 Tested in isolation, not yet tested in context. Key cons…" at bounding box center [677, 325] width 775 height 1010
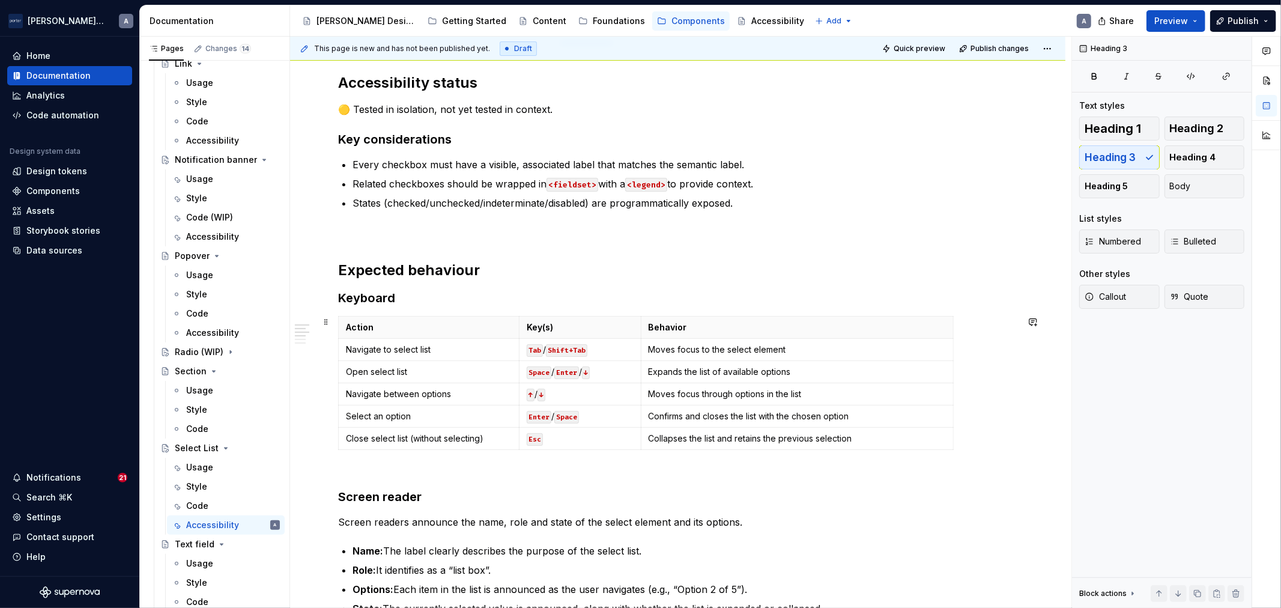
scroll to position [0, 0]
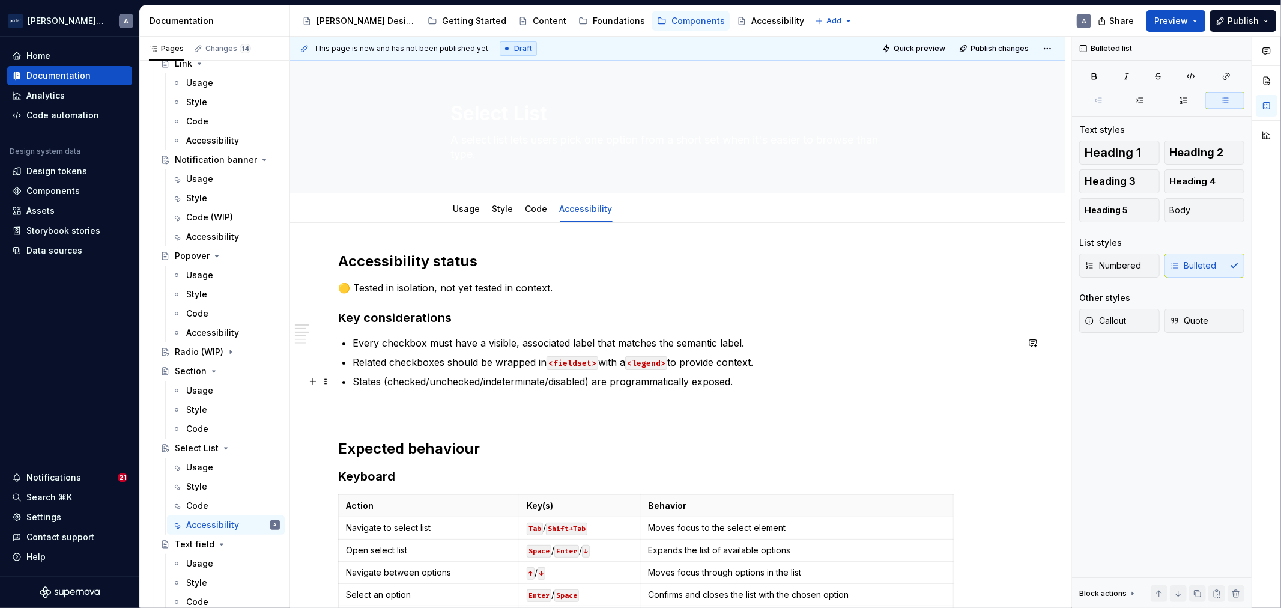
click at [729, 371] on ul "Every checkbox must have a visible, associated label that matches the semantic …" at bounding box center [684, 362] width 665 height 53
click at [752, 380] on p "States (checked/unchecked/indeterminate/disabled) are programmatically exposed." at bounding box center [684, 381] width 665 height 14
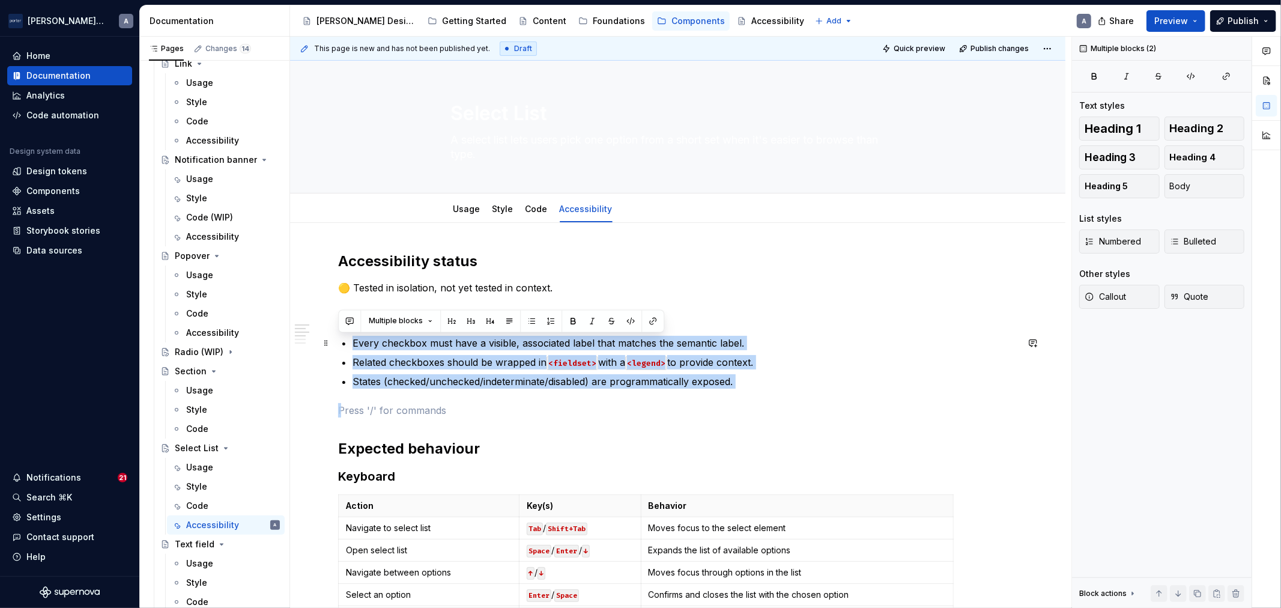
drag, startPoint x: 749, startPoint y: 391, endPoint x: 352, endPoint y: 339, distance: 400.8
click at [751, 381] on p "States (checked/unchecked/indeterminate/disabled) are programmatically exposed." at bounding box center [684, 381] width 665 height 14
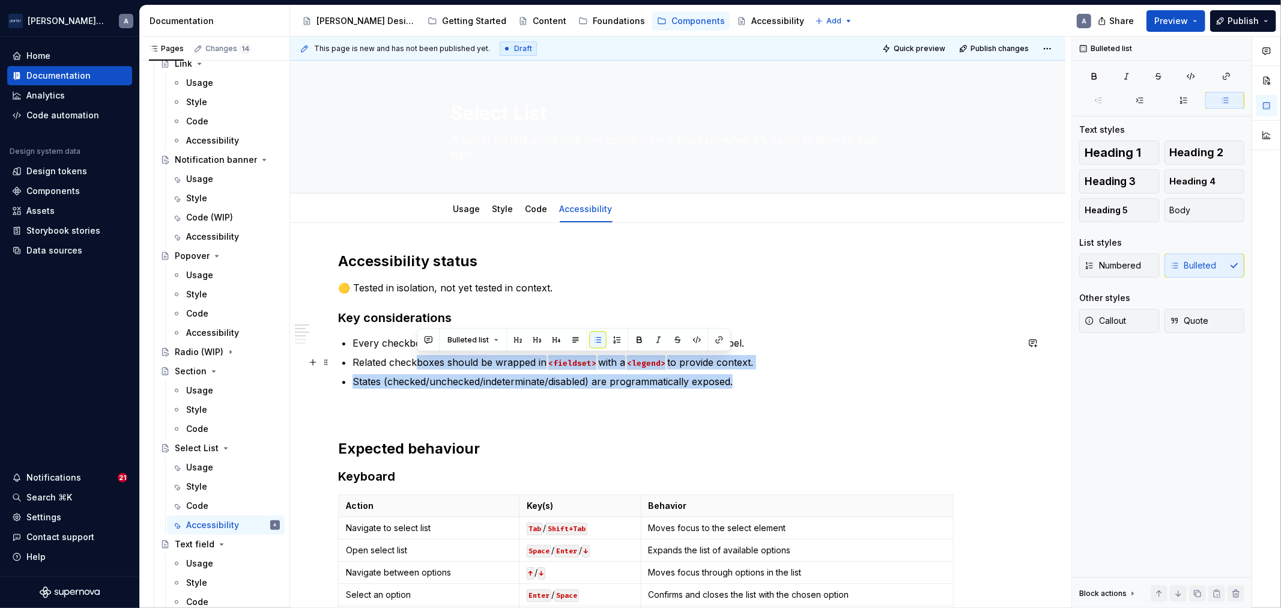
drag, startPoint x: 766, startPoint y: 384, endPoint x: 416, endPoint y: 357, distance: 350.5
click at [416, 357] on ul "Every checkbox must have a visible, associated label that matches the semantic …" at bounding box center [684, 362] width 665 height 53
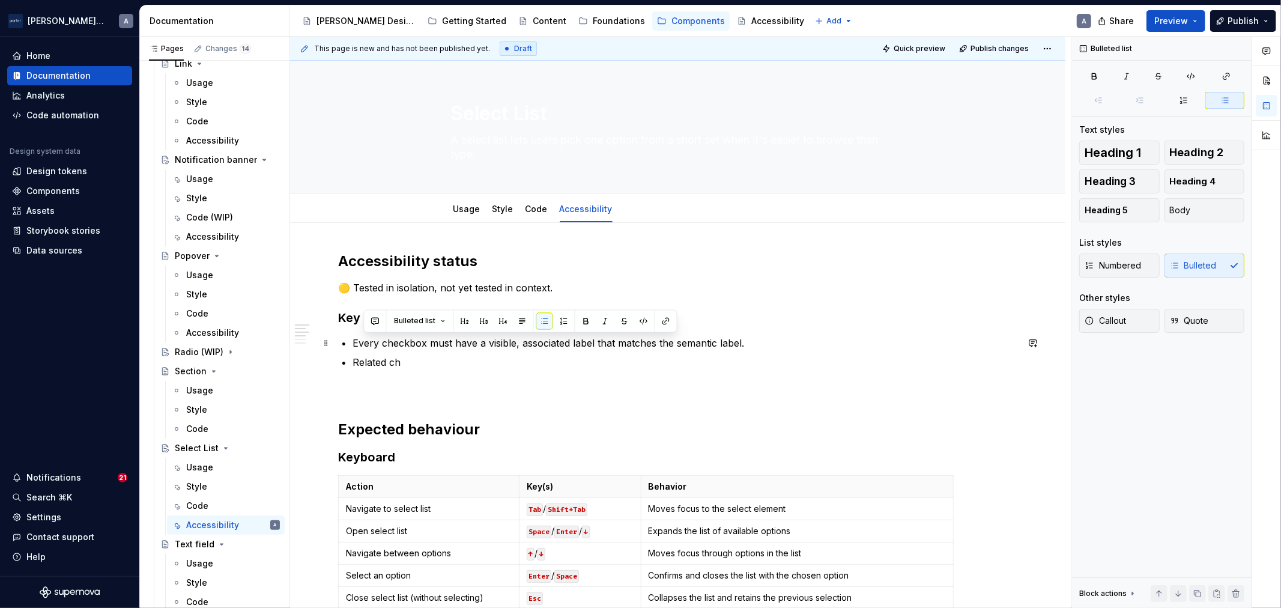
drag, startPoint x: 746, startPoint y: 339, endPoint x: 361, endPoint y: 339, distance: 385.5
click at [361, 339] on p "Every checkbox must have a visible, associated label that matches the semantic …" at bounding box center [684, 343] width 665 height 14
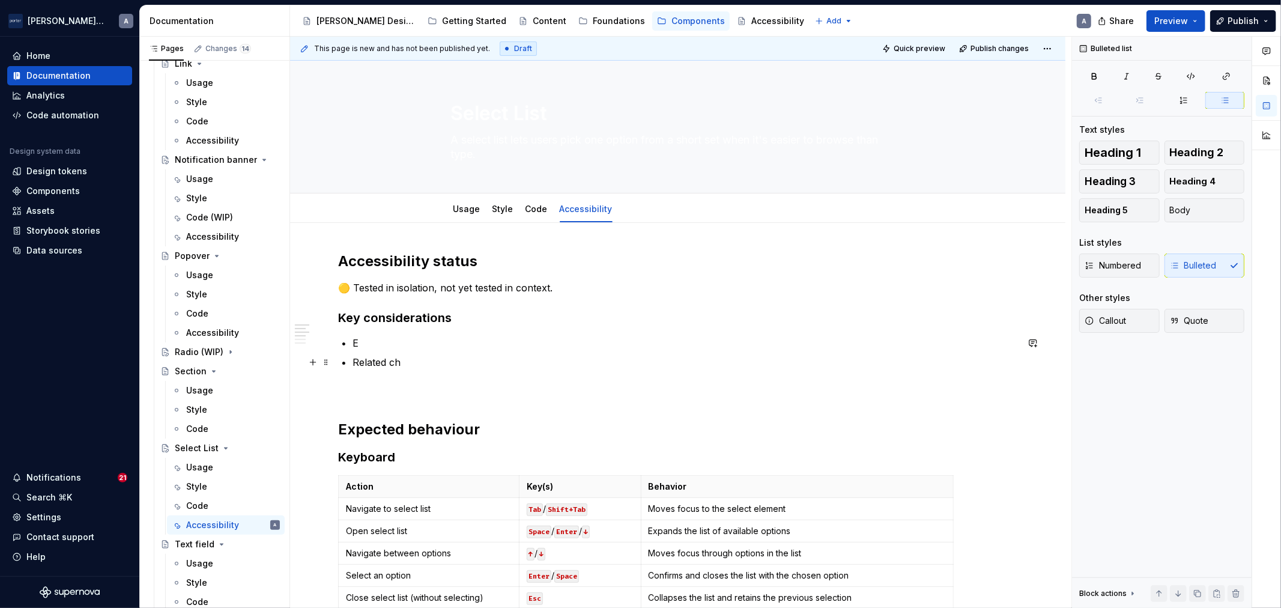
drag, startPoint x: 387, startPoint y: 363, endPoint x: 407, endPoint y: 363, distance: 20.4
click at [388, 363] on p "Related ch" at bounding box center [684, 362] width 665 height 14
drag, startPoint x: 418, startPoint y: 364, endPoint x: 365, endPoint y: 352, distance: 54.3
click at [365, 352] on ul "E Related ch" at bounding box center [684, 353] width 665 height 34
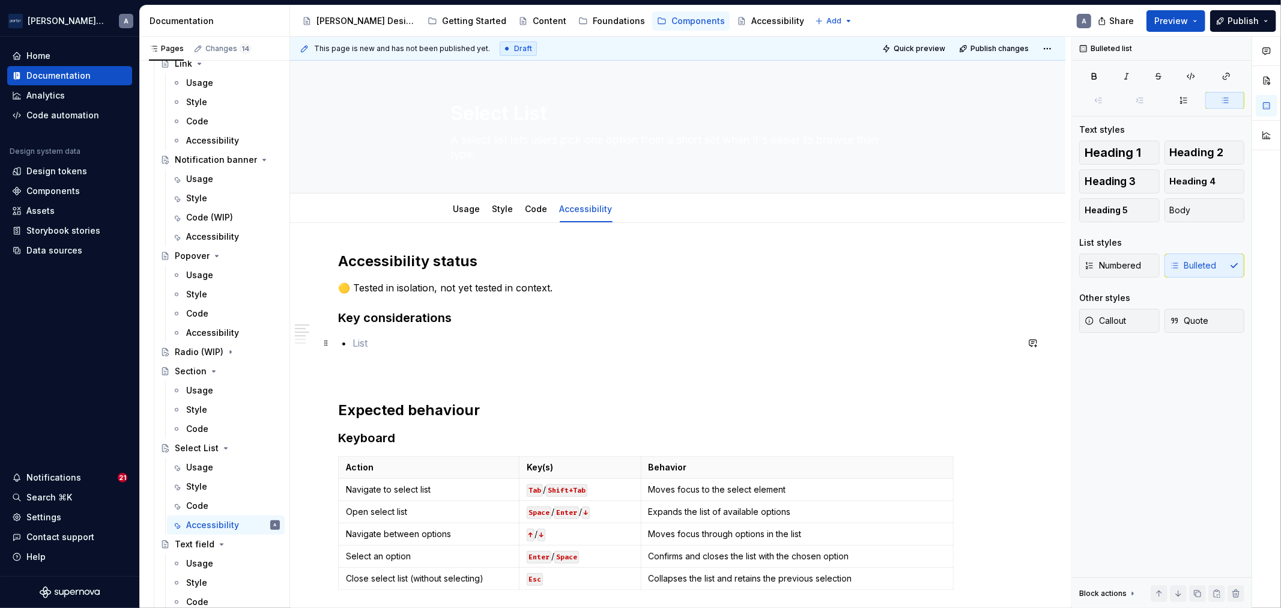
click at [417, 346] on p at bounding box center [684, 343] width 665 height 14
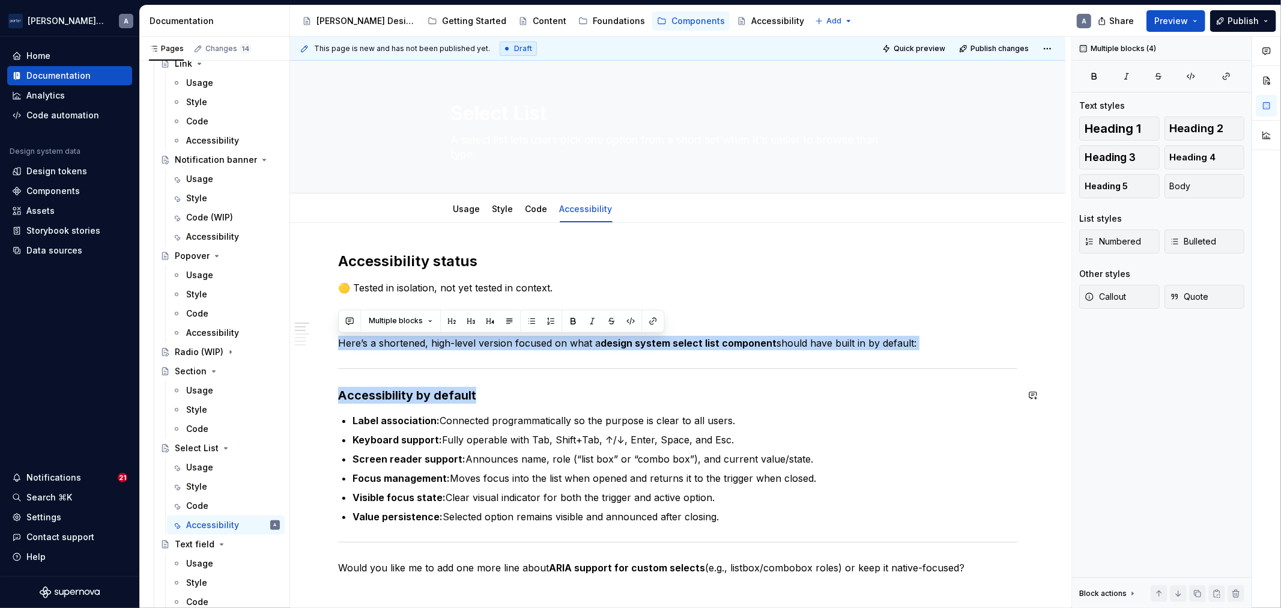
drag, startPoint x: 337, startPoint y: 346, endPoint x: 509, endPoint y: 405, distance: 181.7
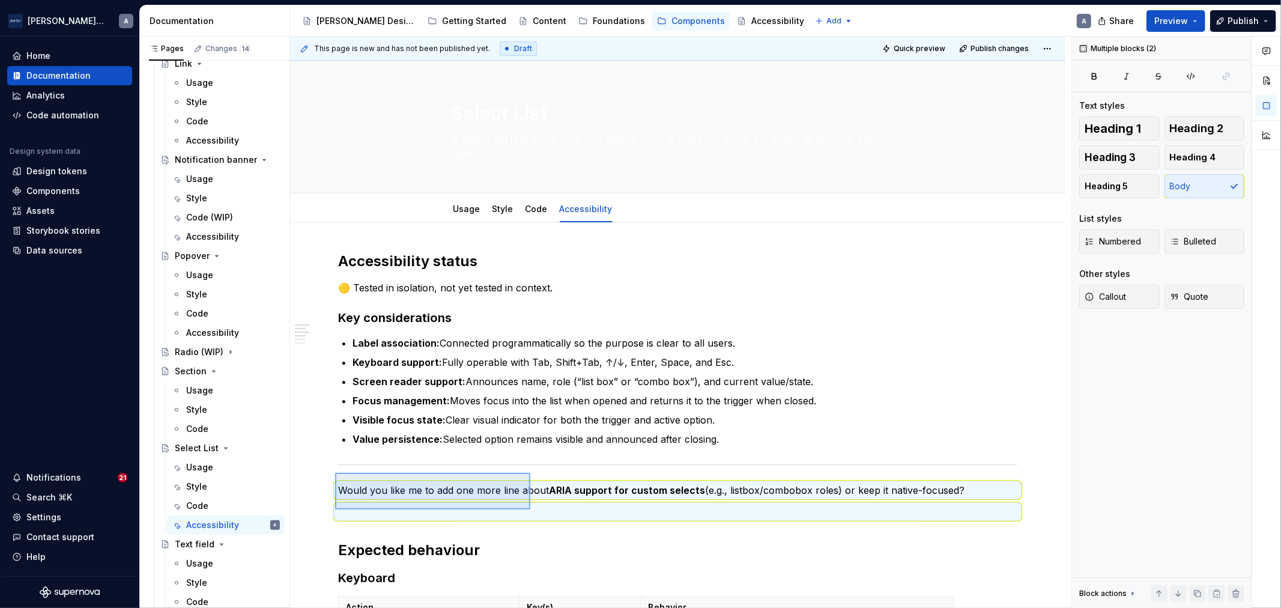
drag, startPoint x: 335, startPoint y: 473, endPoint x: 530, endPoint y: 509, distance: 198.5
click at [530, 509] on div "This page is new and has not been published yet. Draft Quick preview Publish ch…" at bounding box center [680, 323] width 781 height 572
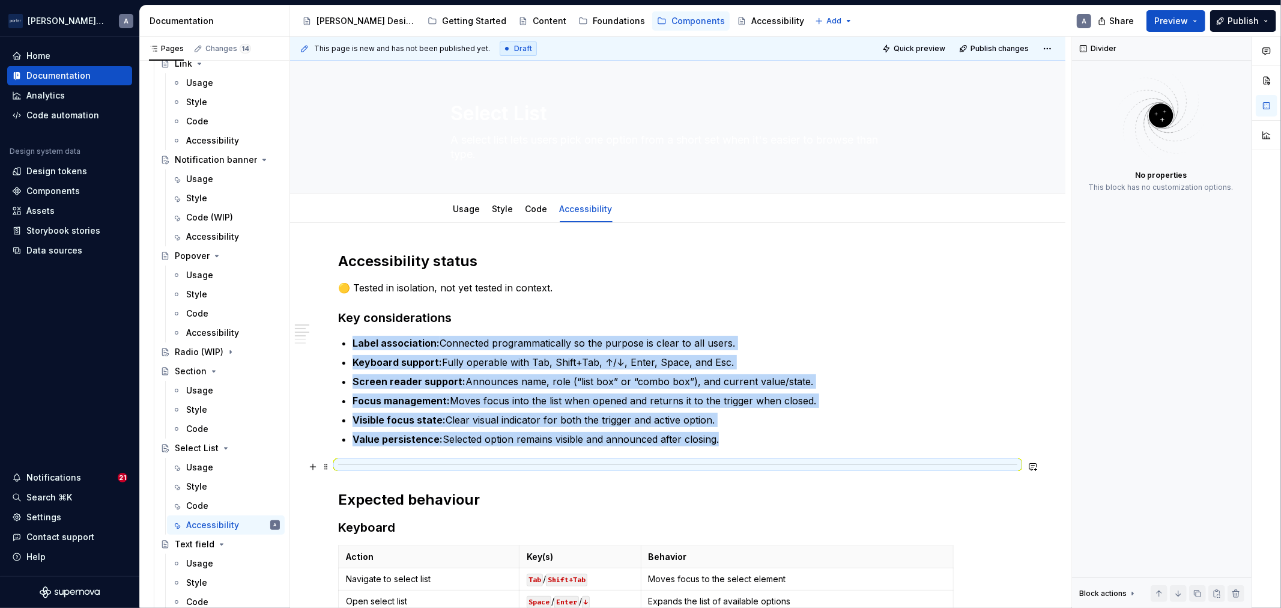
click at [905, 463] on div at bounding box center [677, 465] width 679 height 8
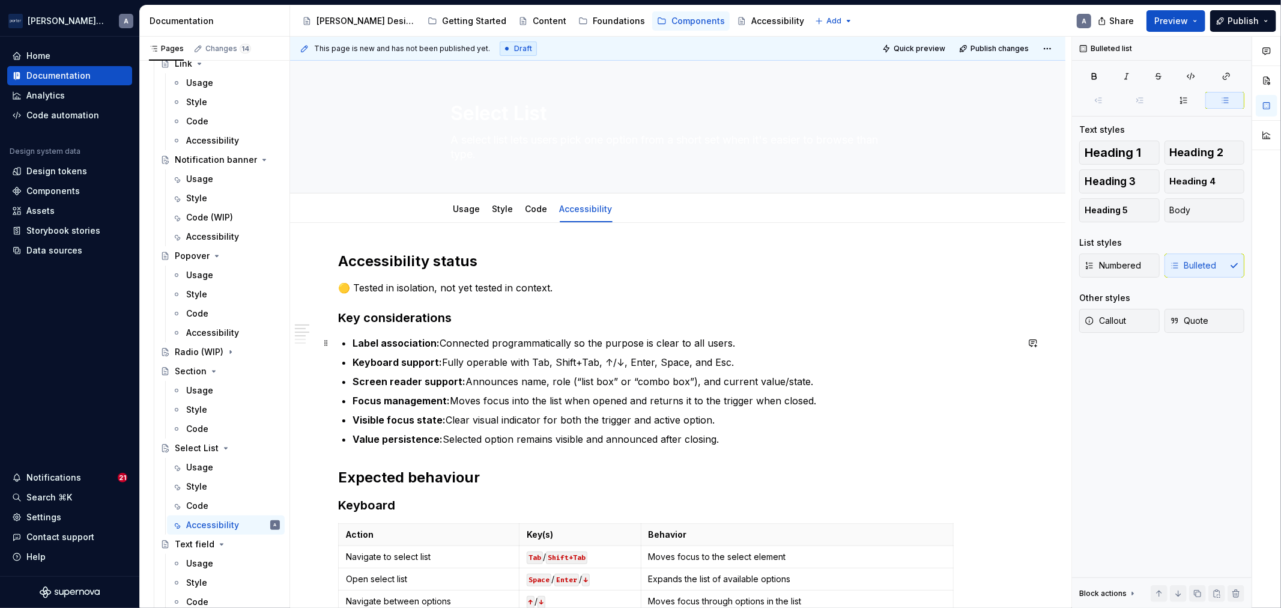
click at [442, 345] on p "Label association: Connected programmatically so the purpose is clear to all us…" at bounding box center [684, 343] width 665 height 14
drag, startPoint x: 492, startPoint y: 341, endPoint x: 386, endPoint y: 349, distance: 106.6
click at [386, 349] on p "Label association: Connected programmatically so the purpose is clear to all us…" at bounding box center [684, 343] width 665 height 14
drag, startPoint x: 729, startPoint y: 361, endPoint x: 329, endPoint y: 364, distance: 400.5
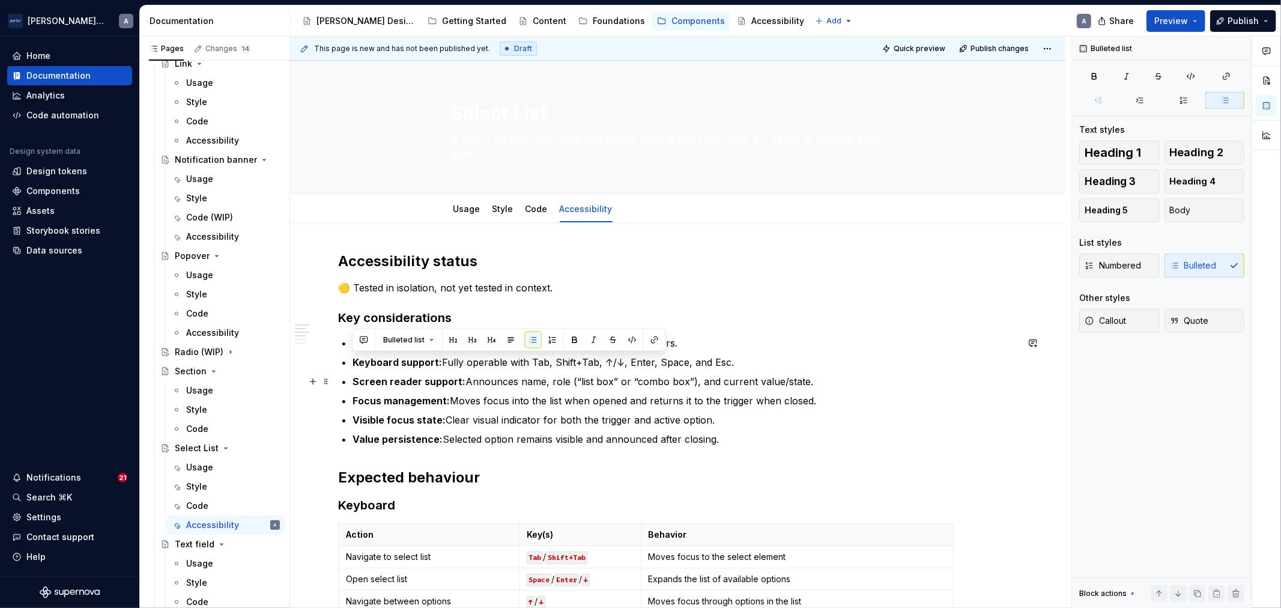
click at [669, 382] on p "Screen reader support: Announces name, role (“list box” or “combo box”), and cu…" at bounding box center [684, 381] width 665 height 14
drag, startPoint x: 820, startPoint y: 380, endPoint x: 352, endPoint y: 361, distance: 468.1
click at [352, 361] on ul "Label associated programmatically so the purpose is clear to all users. Keyboar…" at bounding box center [684, 391] width 665 height 110
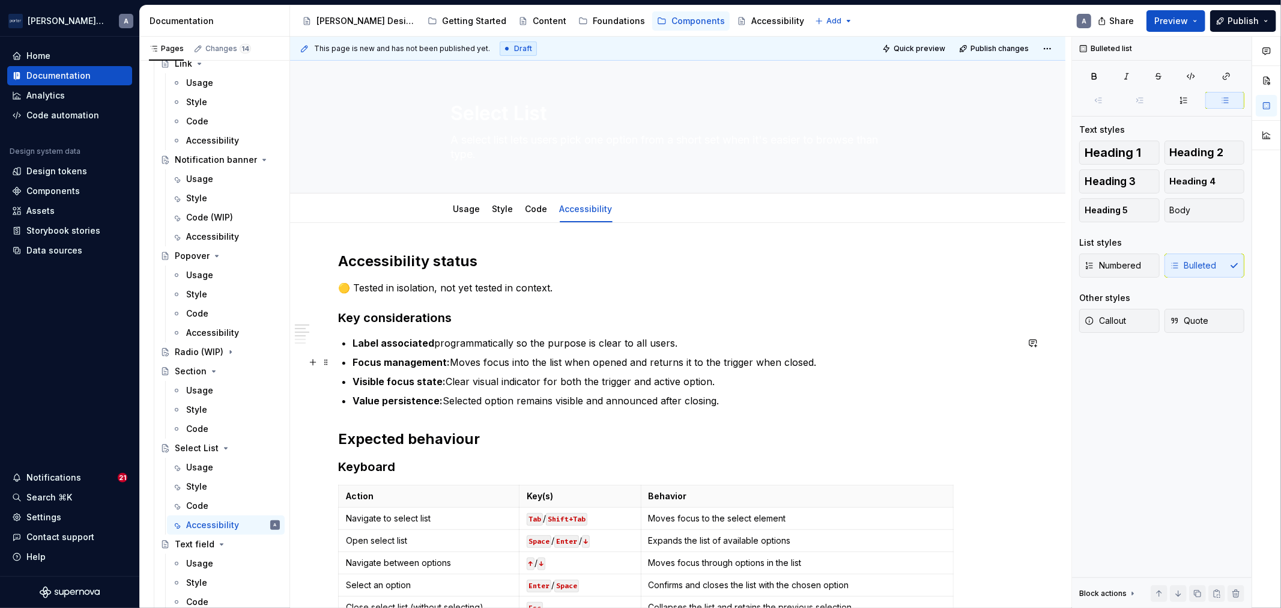
click at [836, 368] on p "Focus management: Moves focus into the list when opened and returns it to the t…" at bounding box center [684, 362] width 665 height 14
drag, startPoint x: 739, startPoint y: 383, endPoint x: 355, endPoint y: 375, distance: 383.1
click at [355, 375] on p "Visible focus state: Clear visual indicator for both the trigger and active opt…" at bounding box center [684, 381] width 665 height 14
click at [884, 403] on p "Value persistence: Selected option remains visible and announced after closing." at bounding box center [684, 400] width 665 height 14
click at [859, 362] on p "Focus management: Moves focus into the list when opened and returns it to the t…" at bounding box center [684, 362] width 665 height 14
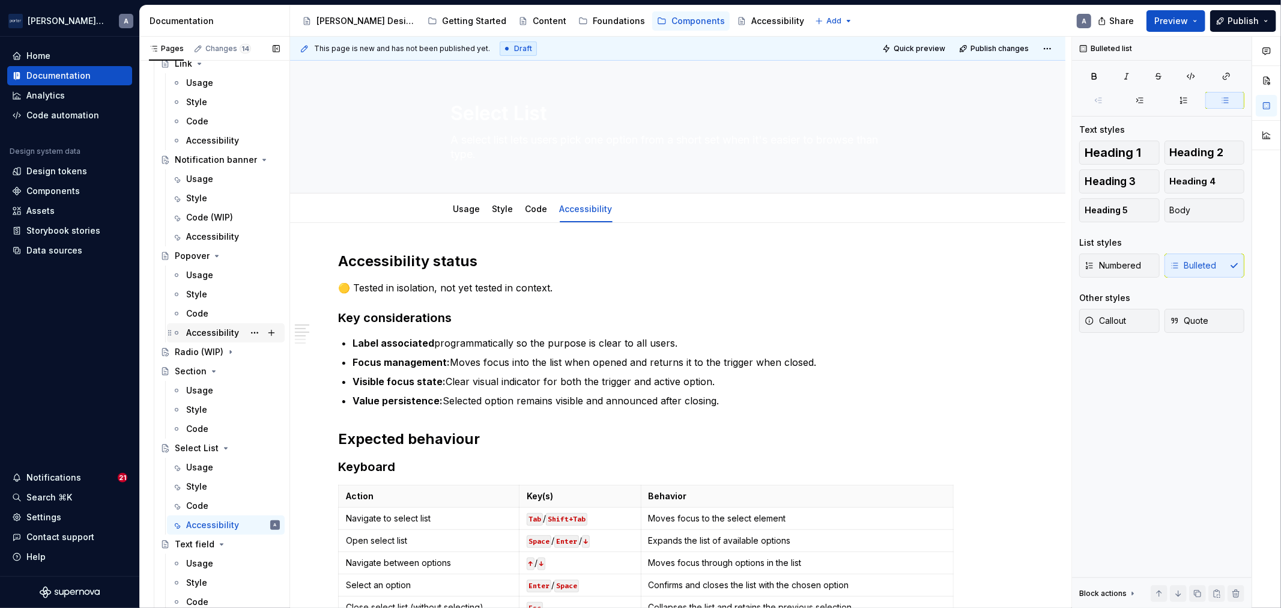
click at [196, 333] on div "Accessibility" at bounding box center [212, 333] width 53 height 12
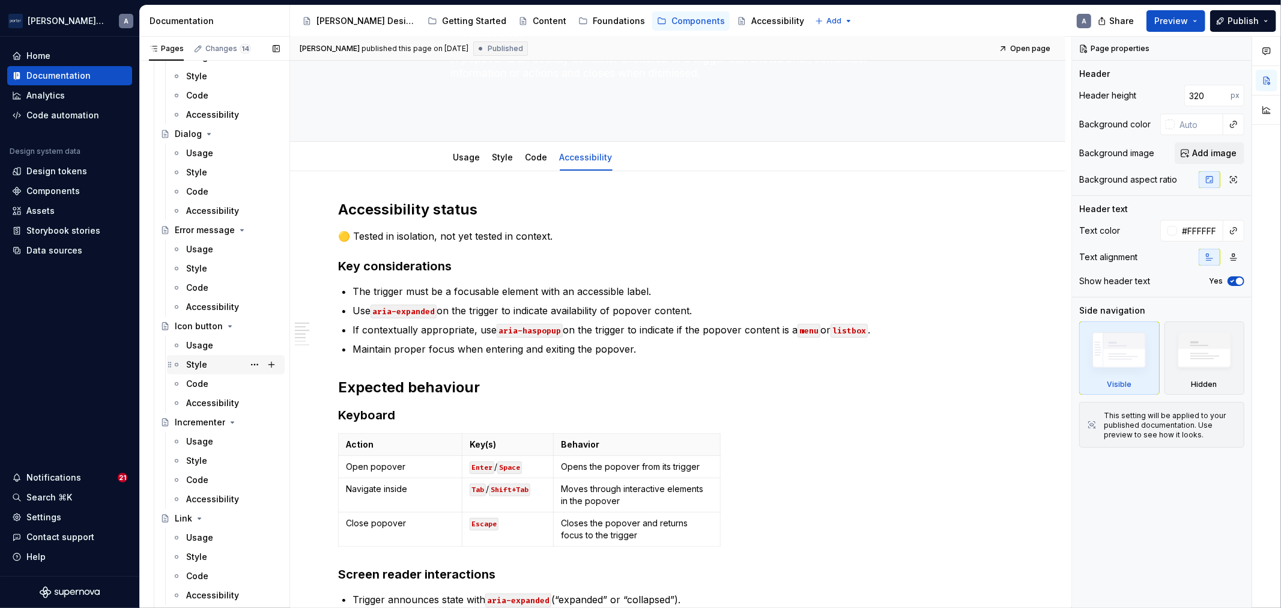
scroll to position [154, 0]
click at [222, 214] on div "Accessibility" at bounding box center [212, 212] width 53 height 12
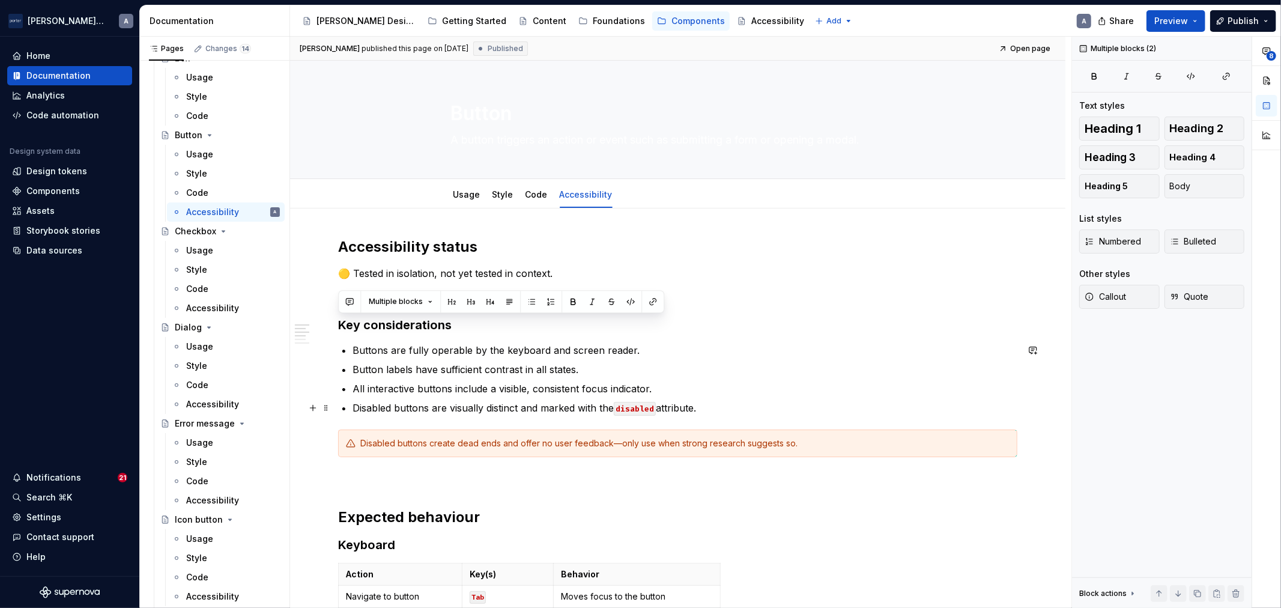
drag, startPoint x: 339, startPoint y: 322, endPoint x: 753, endPoint y: 410, distance: 422.9
click at [581, 394] on p "All interactive buttons include a visible, consistent focus indicator." at bounding box center [684, 388] width 665 height 14
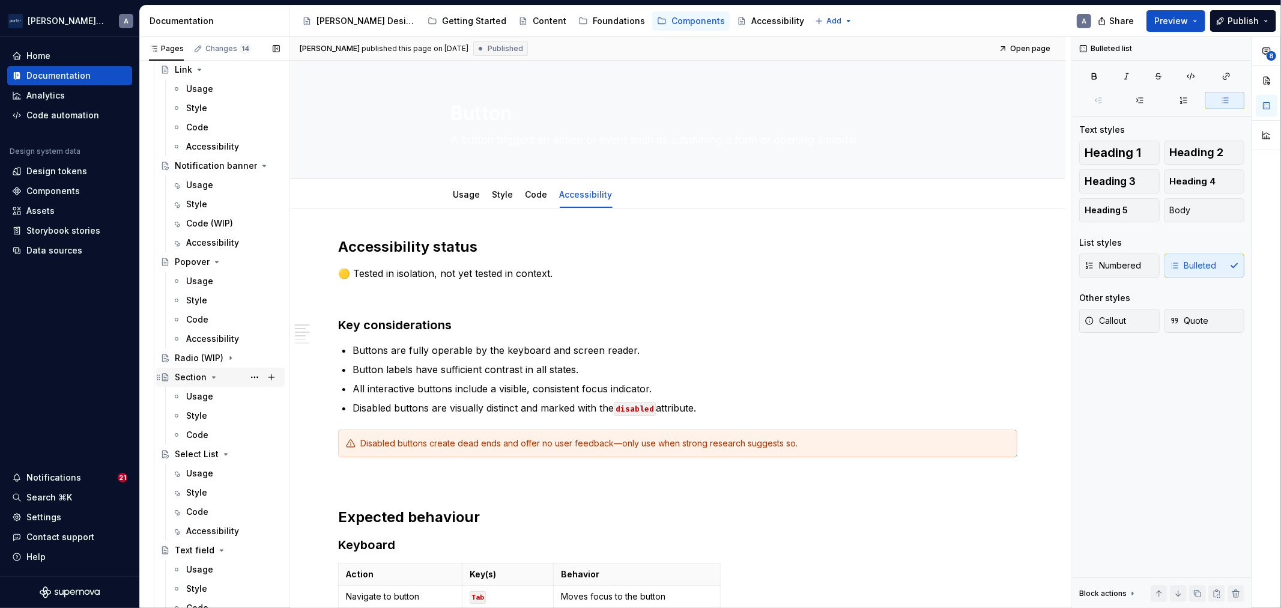
scroll to position [821, 0]
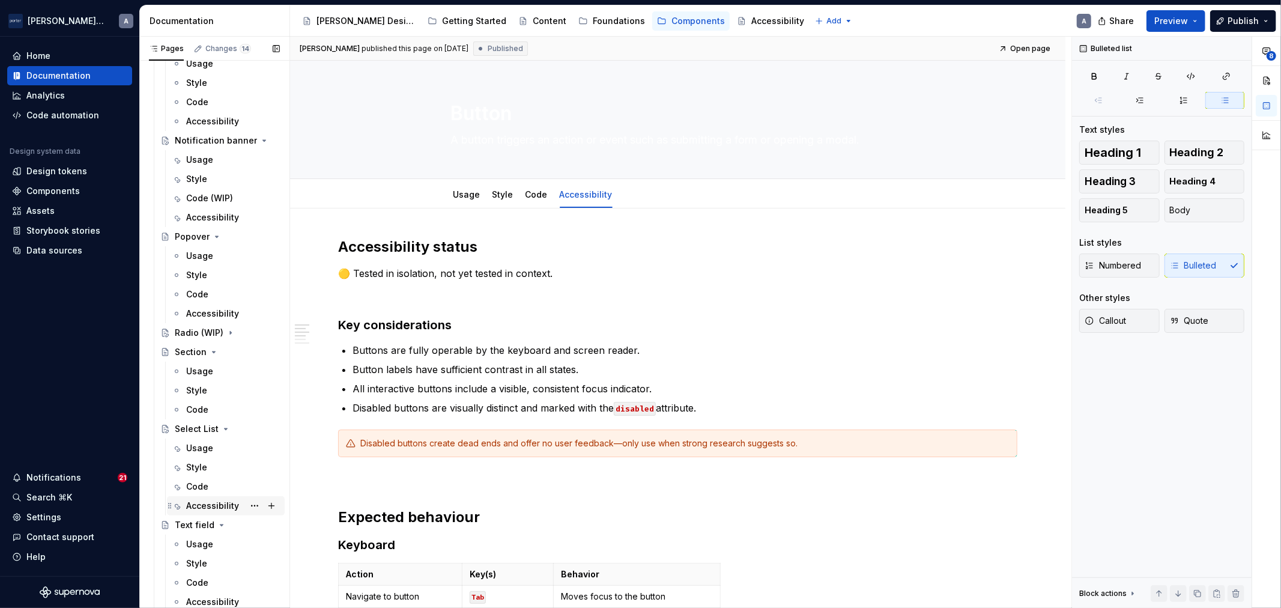
click at [215, 509] on div "Accessibility" at bounding box center [212, 506] width 53 height 12
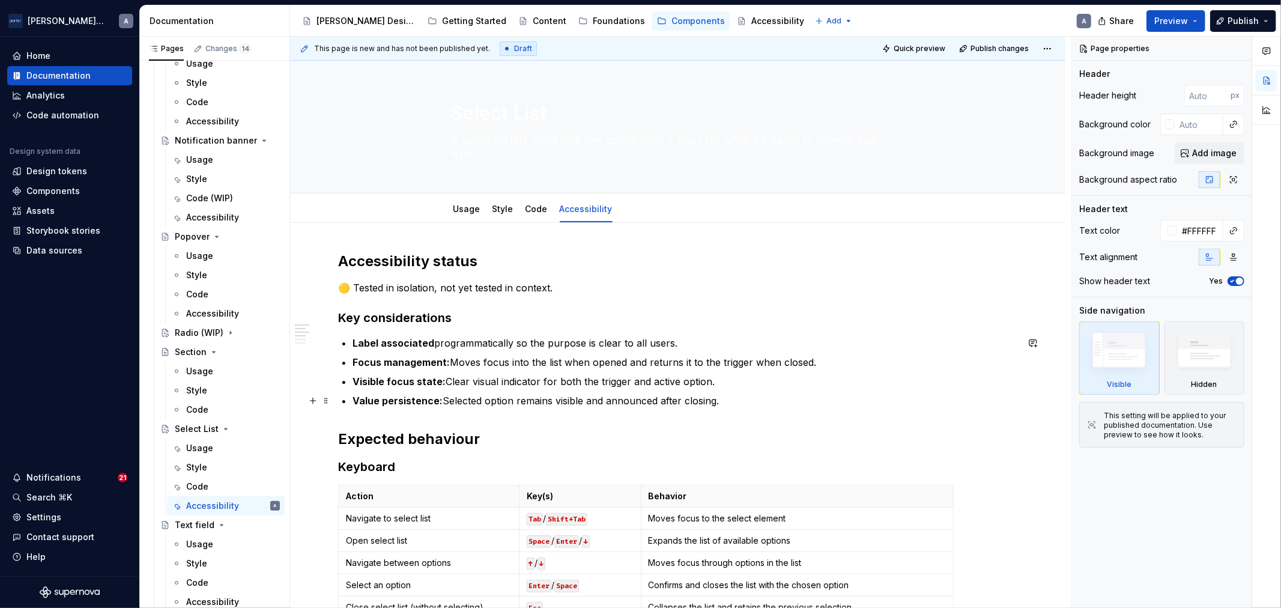
click at [758, 391] on ul "Label associated programmatically so the purpose is clear to all users. Focus m…" at bounding box center [684, 372] width 665 height 72
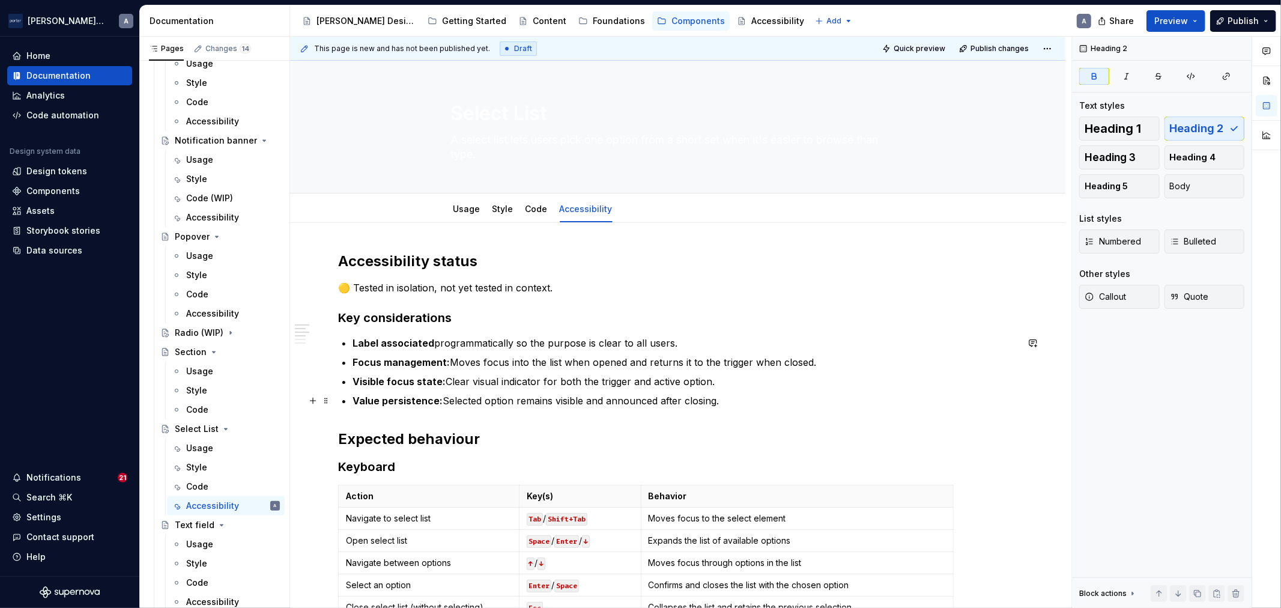
click at [767, 394] on p "Value persistence: Selected option remains visible and announced after closing." at bounding box center [684, 400] width 665 height 14
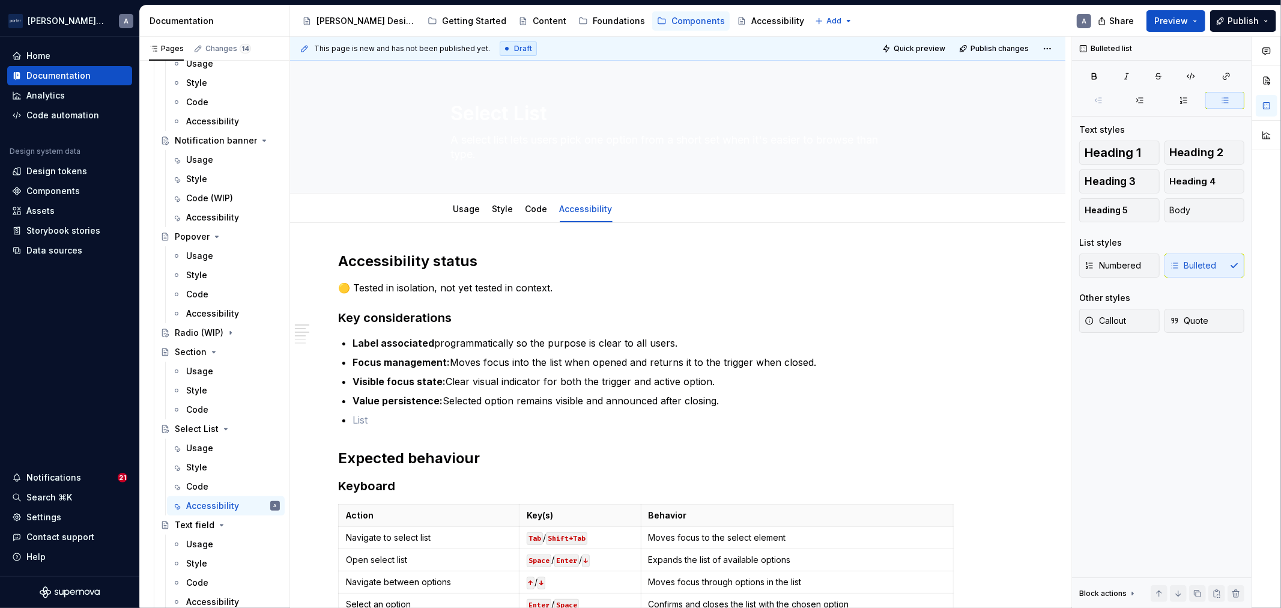
type textarea "*"
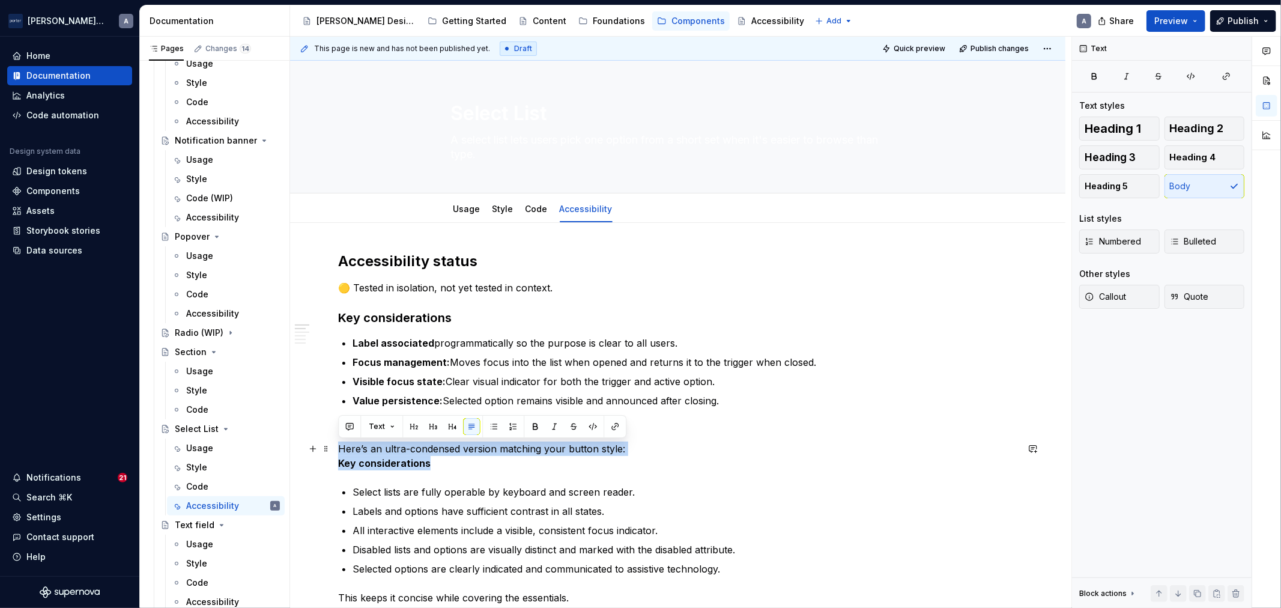
drag, startPoint x: 479, startPoint y: 467, endPoint x: 295, endPoint y: 442, distance: 186.0
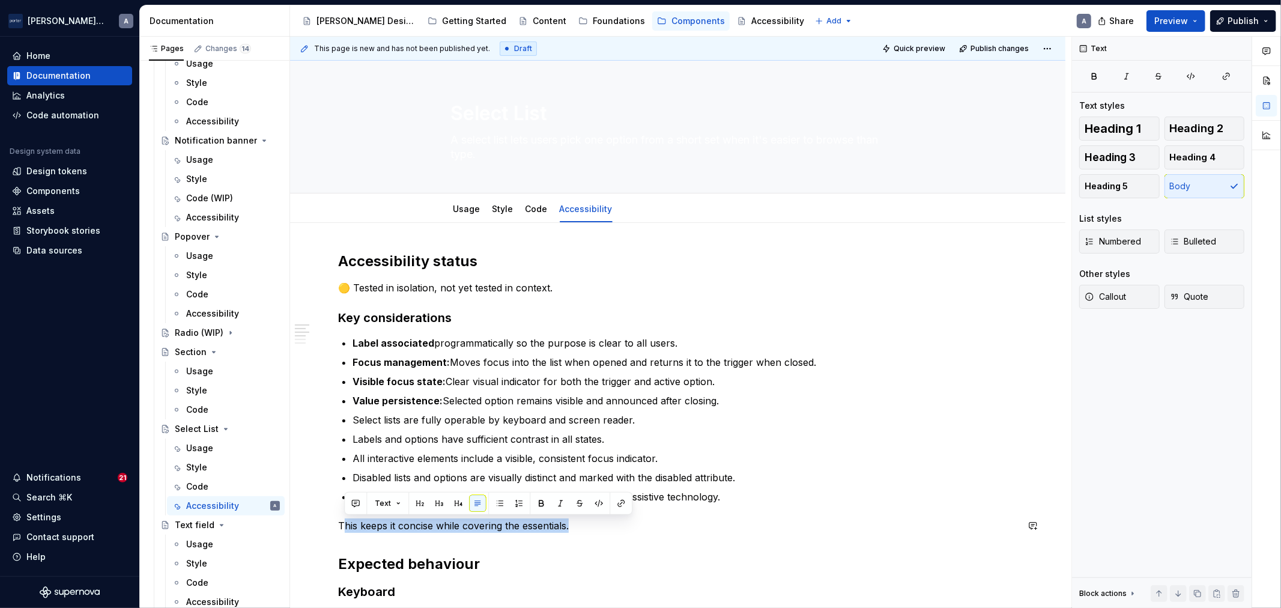
drag, startPoint x: 600, startPoint y: 512, endPoint x: 345, endPoint y: 509, distance: 255.8
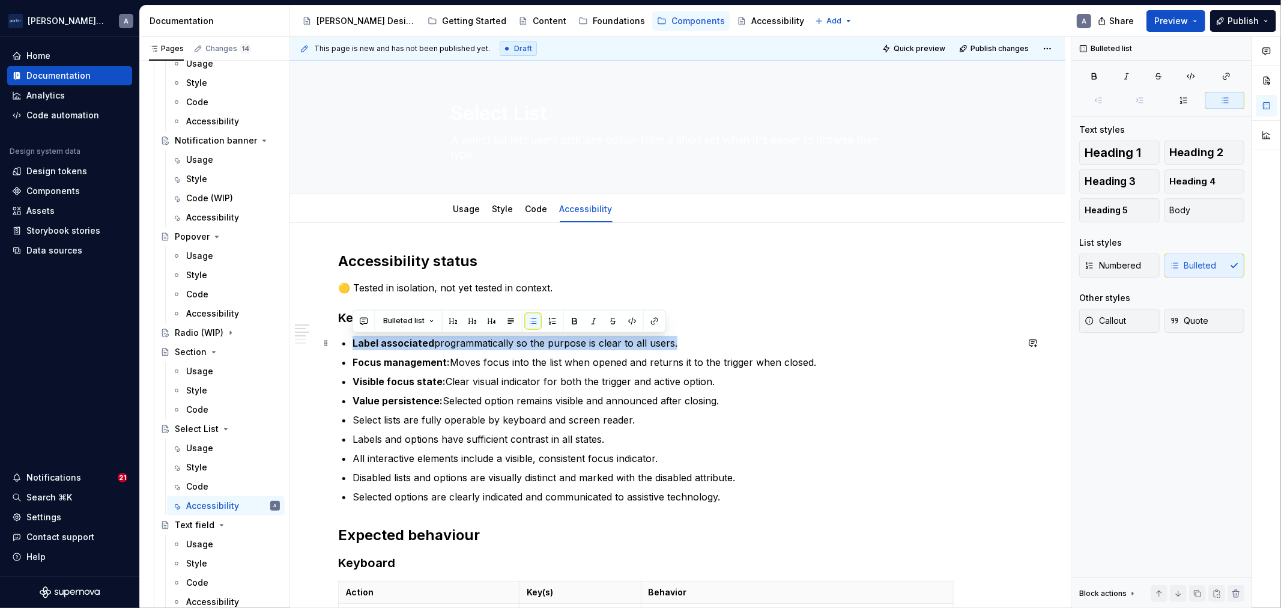
drag, startPoint x: 691, startPoint y: 342, endPoint x: 345, endPoint y: 343, distance: 346.4
click at [352, 343] on li "Label associated programmatically so the purpose is clear to all users." at bounding box center [684, 343] width 665 height 14
copy p "Label associated programmatically so the purpose is clear to all users."
drag, startPoint x: 378, startPoint y: 343, endPoint x: 524, endPoint y: 358, distance: 146.7
click at [379, 343] on strong "Label associated" at bounding box center [393, 343] width 82 height 12
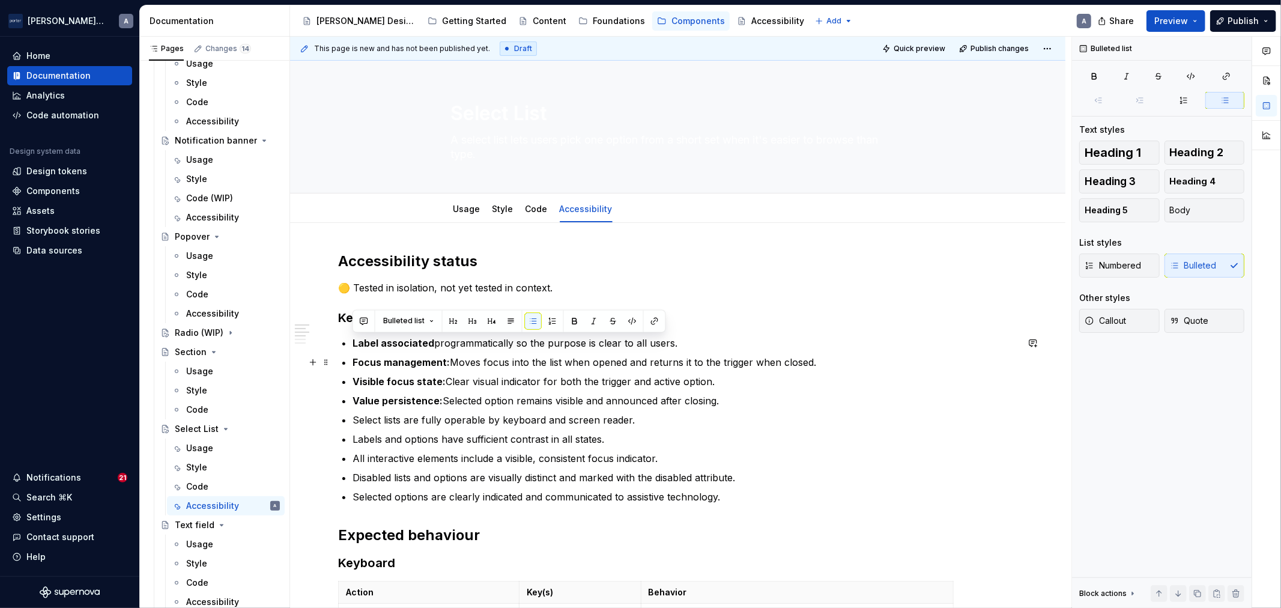
click at [681, 365] on p "Focus management: Moves focus into the list when opened and returns it to the t…" at bounding box center [684, 362] width 665 height 14
click at [609, 423] on p "Select lists are fully operable by keyboard and screen reader." at bounding box center [684, 419] width 665 height 14
click at [635, 443] on p "Labels and options have sufficient contrast in all states." at bounding box center [684, 439] width 665 height 14
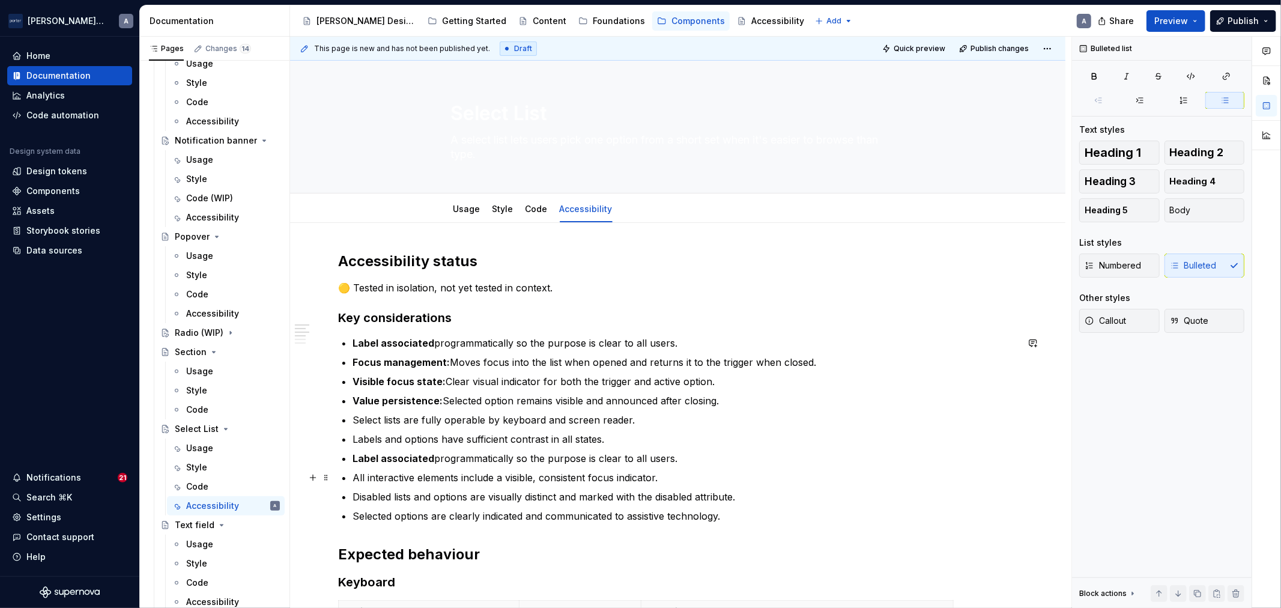
click at [685, 480] on p "All interactive elements include a visible, consistent focus indicator." at bounding box center [684, 477] width 665 height 14
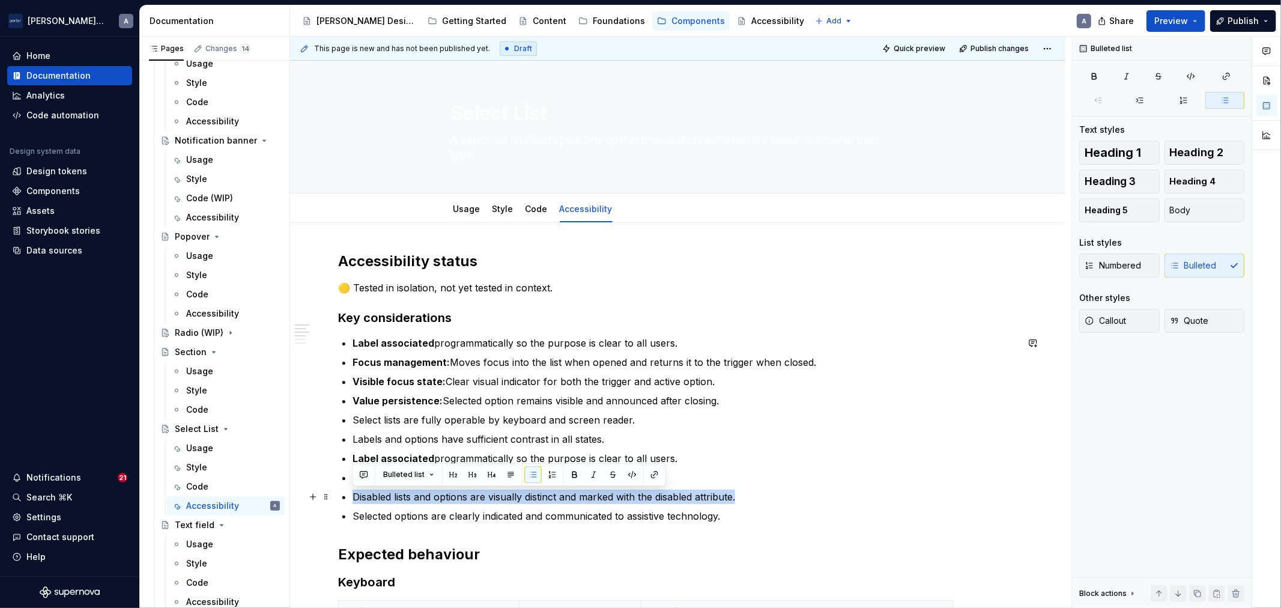
drag, startPoint x: 782, startPoint y: 499, endPoint x: 340, endPoint y: 501, distance: 441.3
click at [352, 501] on li "Disabled lists and options are visually distinct and marked with the disabled a…" at bounding box center [684, 496] width 665 height 14
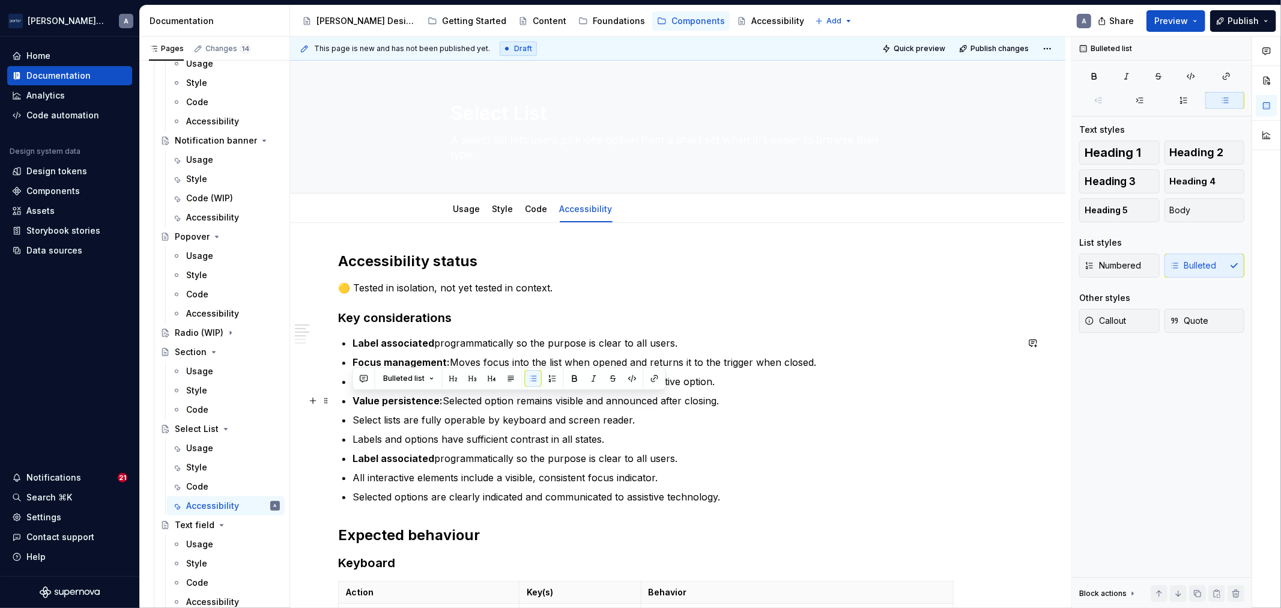
drag, startPoint x: 733, startPoint y: 403, endPoint x: 331, endPoint y: 394, distance: 401.2
copy p "Value persistence: Selected option remains visible and announced after closing."
click at [724, 501] on p "Selected options are clearly indicated and communicated to assistive technology." at bounding box center [684, 496] width 665 height 14
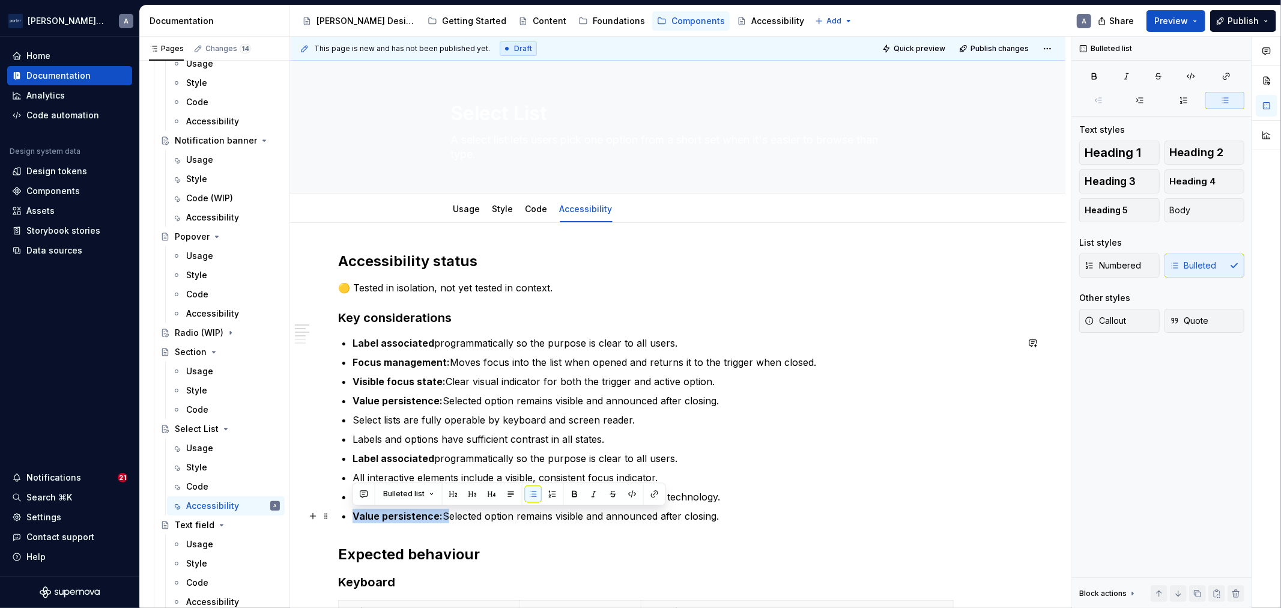
drag, startPoint x: 442, startPoint y: 520, endPoint x: 432, endPoint y: 521, distance: 9.6
click at [352, 513] on li "Value persistence: Selected option remains visible and announced after closing." at bounding box center [684, 516] width 665 height 14
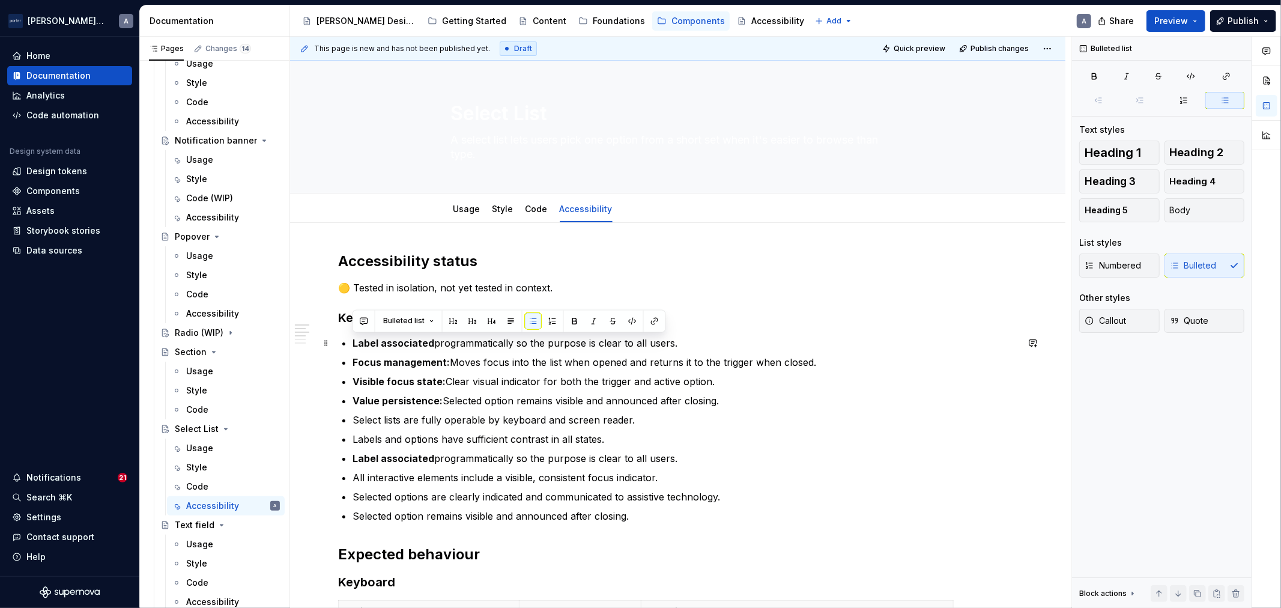
drag, startPoint x: 737, startPoint y: 403, endPoint x: 338, endPoint y: 348, distance: 402.4
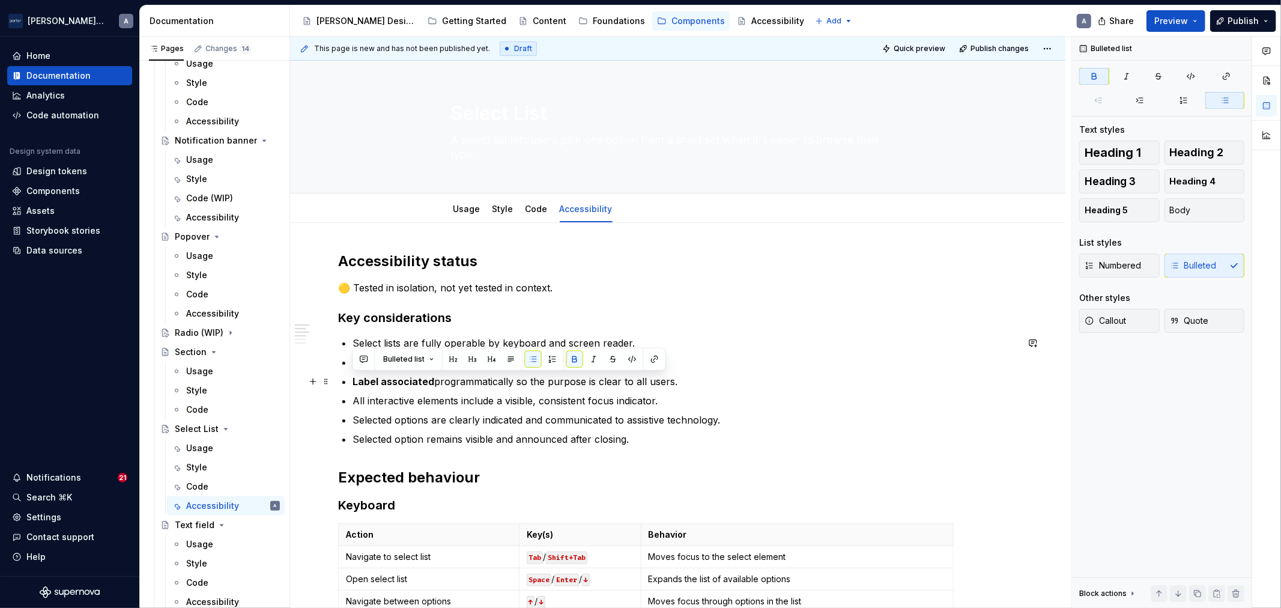
drag, startPoint x: 435, startPoint y: 378, endPoint x: 355, endPoint y: 385, distance: 80.7
click at [355, 385] on p "Label associated programmatically so the purpose is clear to all users." at bounding box center [684, 381] width 665 height 14
click at [639, 410] on ul "Select lists are fully operable by keyboard and screen reader. Labels and optio…" at bounding box center [684, 391] width 665 height 110
click at [677, 340] on p "Select lists are fully operable by keyboard and screen reader." at bounding box center [684, 343] width 665 height 14
click at [669, 358] on p "Labels and options have sufficient contrast in all states." at bounding box center [684, 362] width 665 height 14
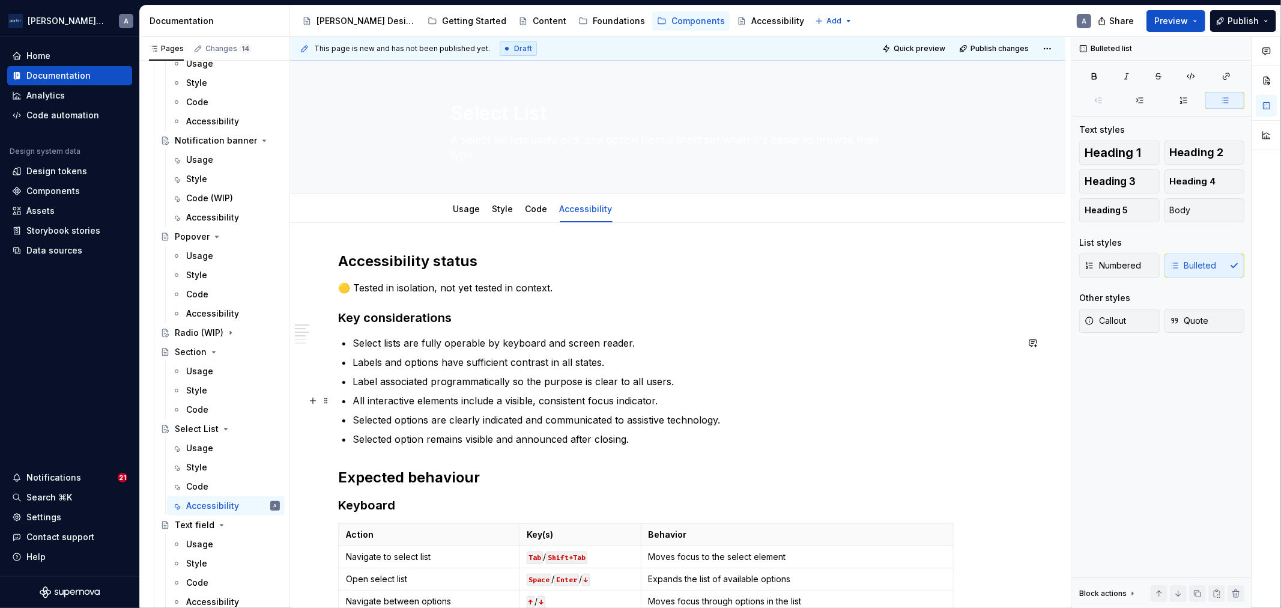
click at [666, 391] on ul "Select lists are fully operable by keyboard and screen reader. Labels and optio…" at bounding box center [684, 391] width 665 height 110
click at [671, 346] on p "Select lists are fully operable by keyboard and screen reader." at bounding box center [684, 343] width 665 height 14
click at [638, 360] on p "Labels and options have sufficient contrast in all states." at bounding box center [684, 362] width 665 height 14
click at [384, 379] on p "Label associated programmatically so the purpose is clear to all users." at bounding box center [684, 381] width 665 height 14
click at [377, 381] on p "Label associated programmatically so the purpose is clear to all users." at bounding box center [684, 381] width 665 height 14
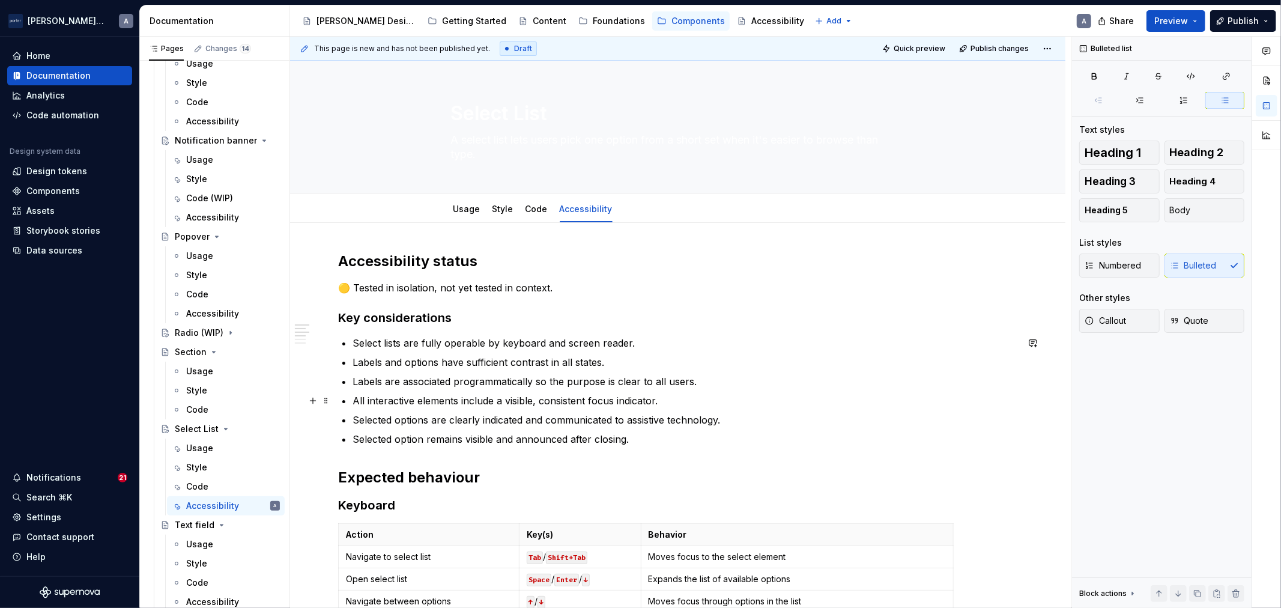
click at [671, 405] on p "All interactive elements include a visible, consistent focus indicator." at bounding box center [684, 400] width 665 height 14
click at [671, 422] on p "Selected options are clearly indicated and communicated to assistive technology." at bounding box center [684, 419] width 665 height 14
click at [694, 441] on p "Selected option remains visible and announced after closing." at bounding box center [684, 439] width 665 height 14
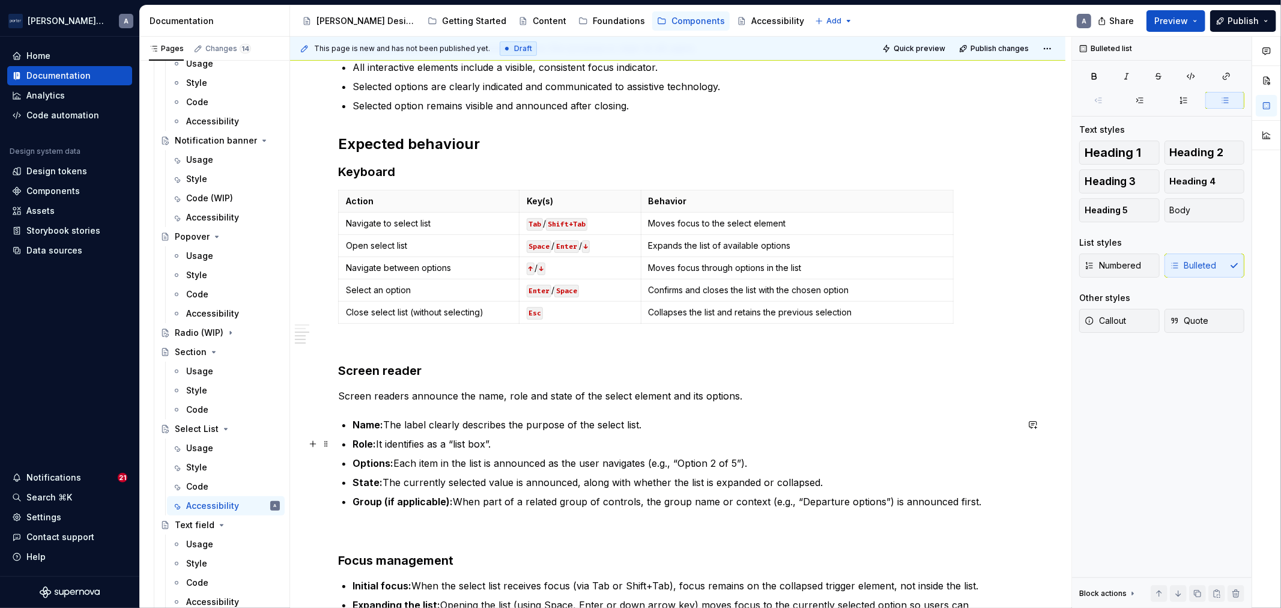
scroll to position [445, 0]
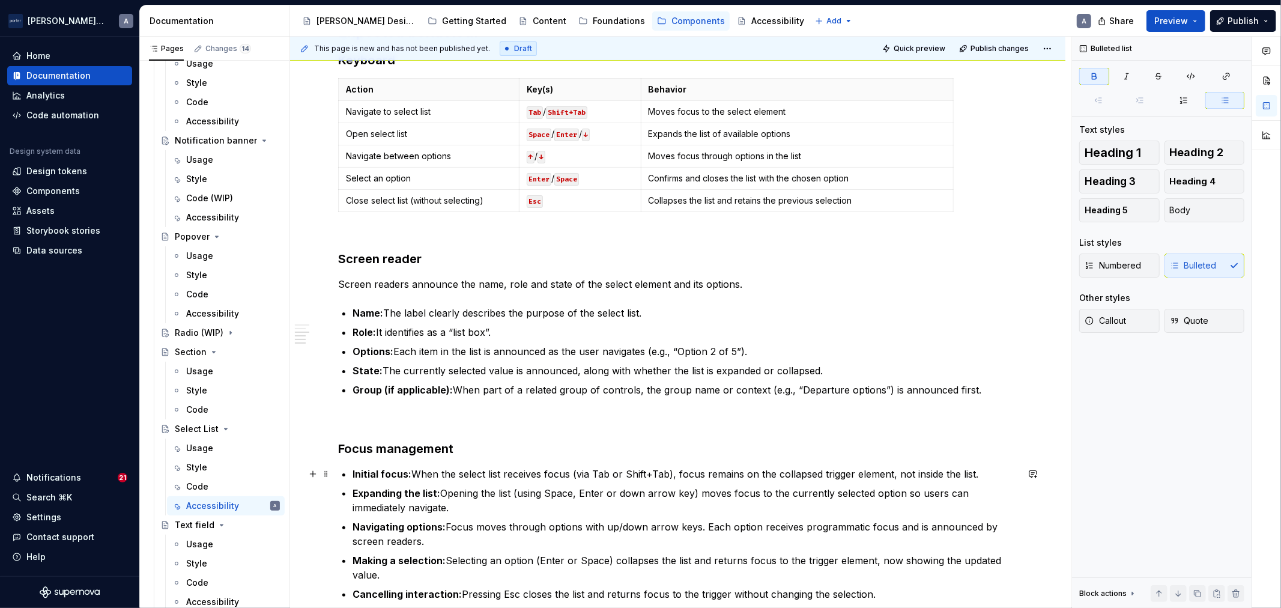
click at [393, 476] on strong "Initial focus:" at bounding box center [381, 474] width 59 height 12
click at [431, 487] on strong "Expanding the list:" at bounding box center [396, 493] width 88 height 12
click at [410, 530] on strong "Navigating options:" at bounding box center [398, 527] width 93 height 12
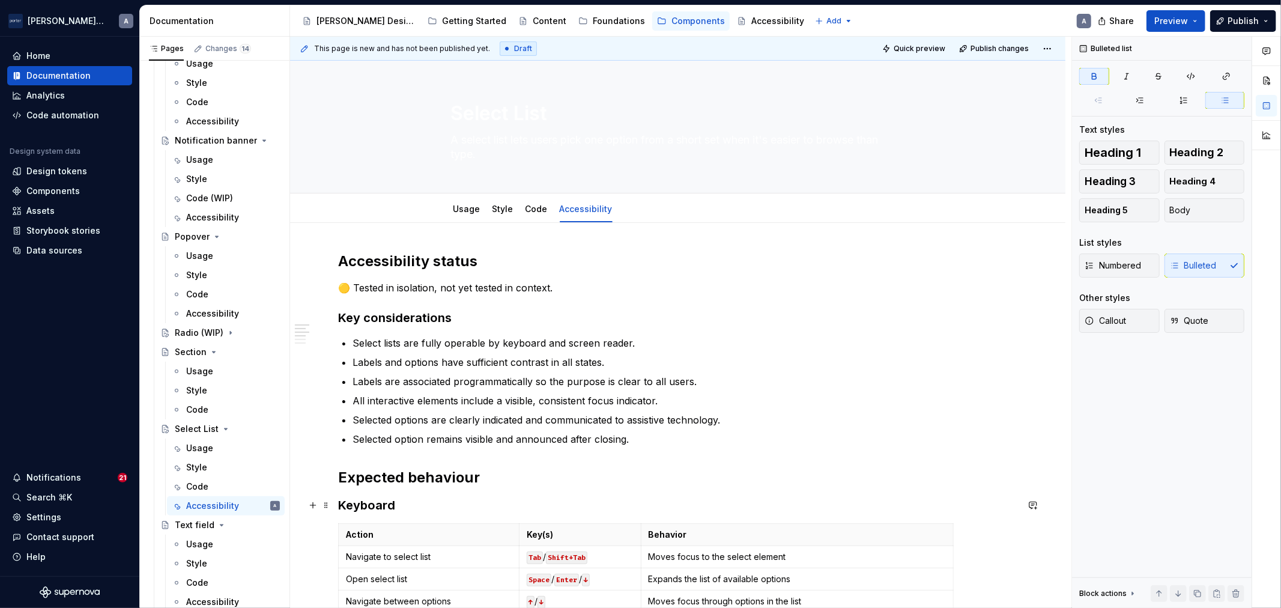
scroll to position [111, 0]
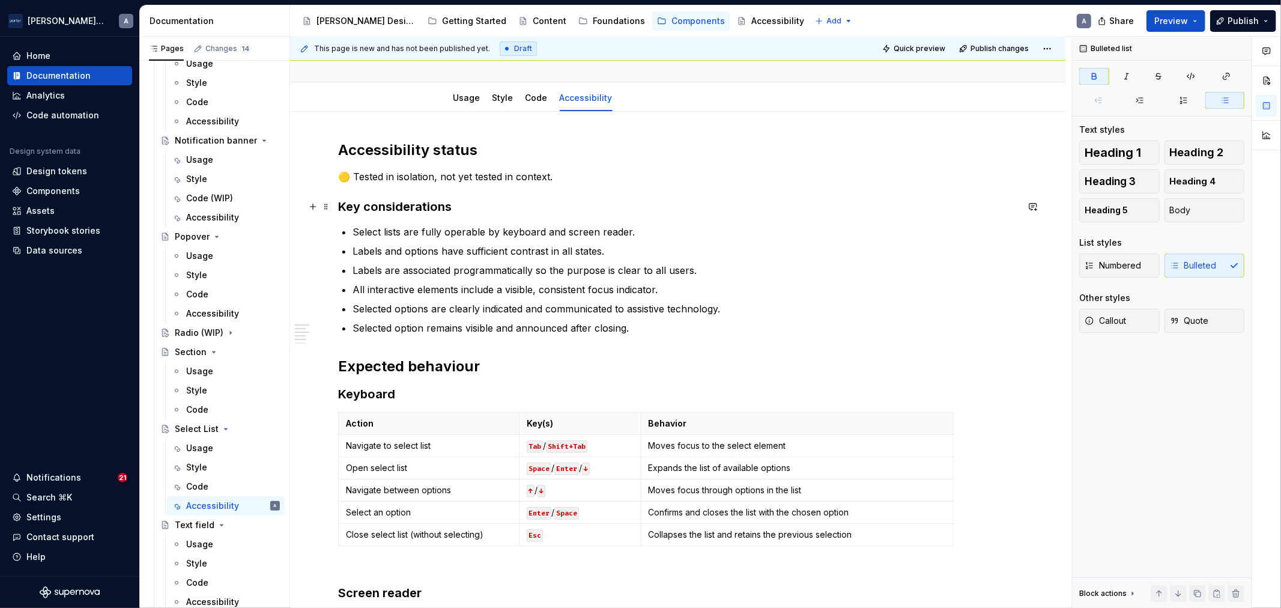
click at [418, 212] on strong "Key considerations" at bounding box center [394, 206] width 113 height 14
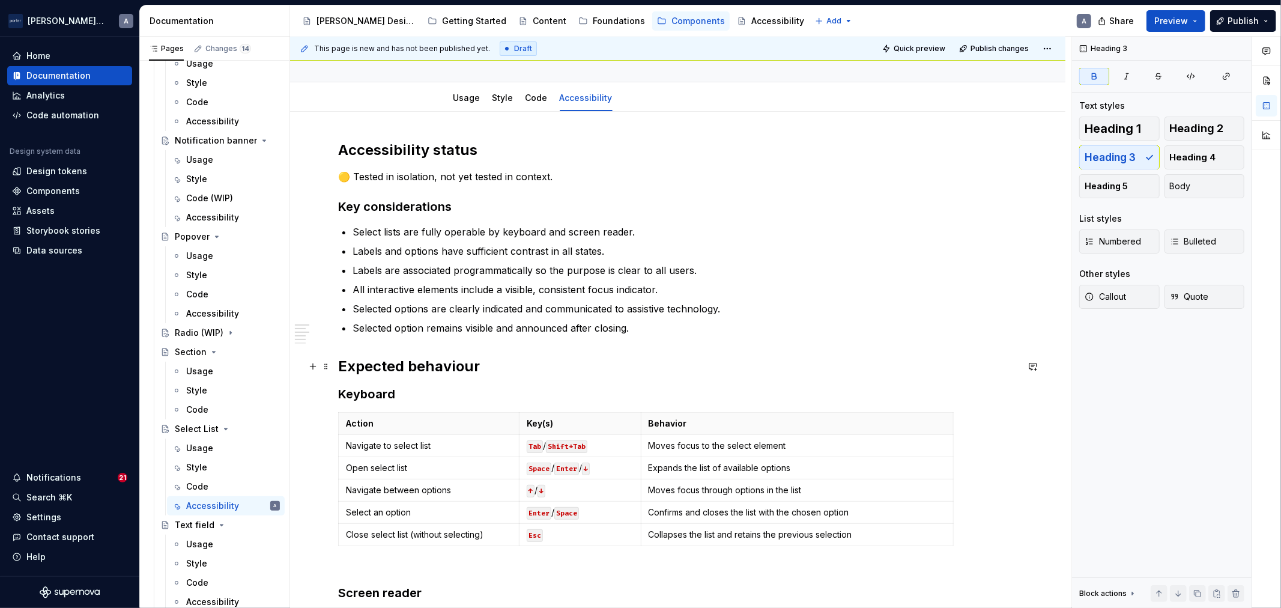
click at [382, 361] on strong "Expected behaviour" at bounding box center [409, 365] width 142 height 17
click at [375, 390] on h3 "Keyboard" at bounding box center [677, 393] width 679 height 17
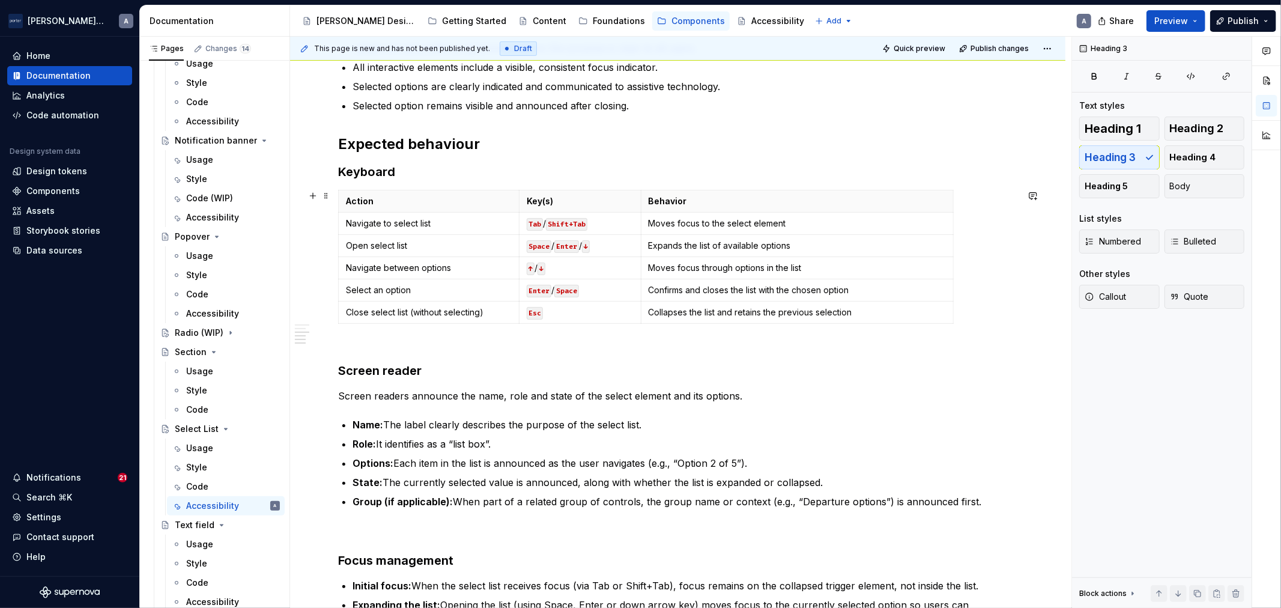
scroll to position [445, 0]
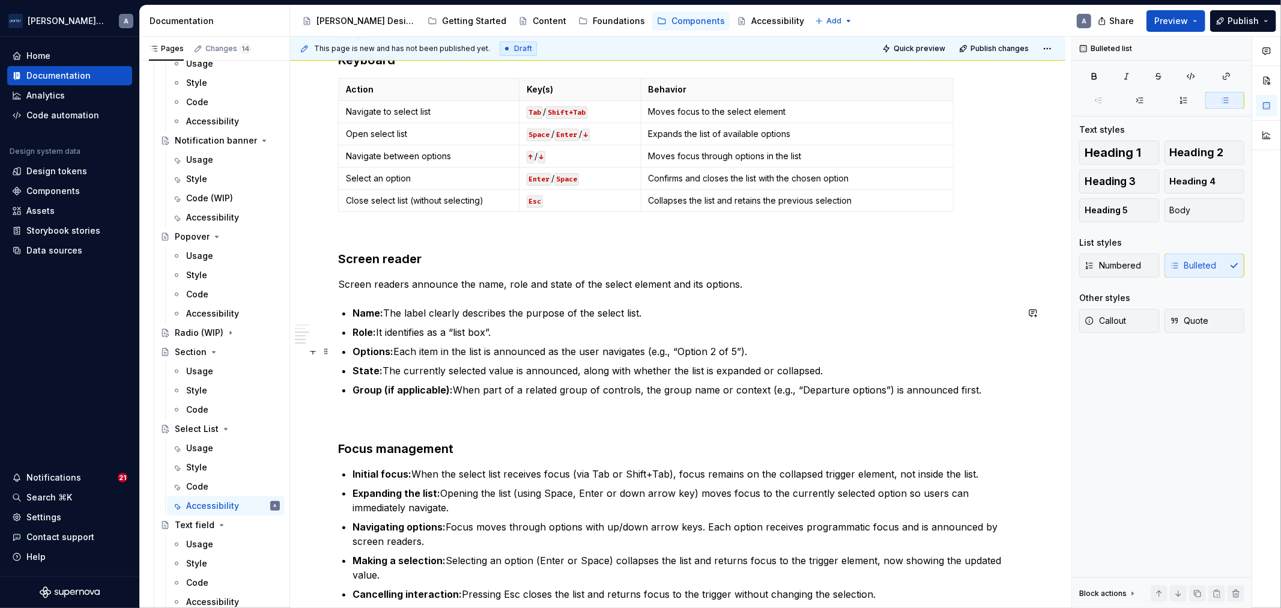
click at [671, 349] on p "Options: Each item in the list is announced as the user navigates (e.g., “Optio…" at bounding box center [684, 351] width 665 height 14
drag, startPoint x: 680, startPoint y: 354, endPoint x: 974, endPoint y: 343, distance: 295.0
click at [682, 355] on p "Options: Each item in the list is announced as the user navigates (e.g. “Option…" at bounding box center [684, 351] width 665 height 14
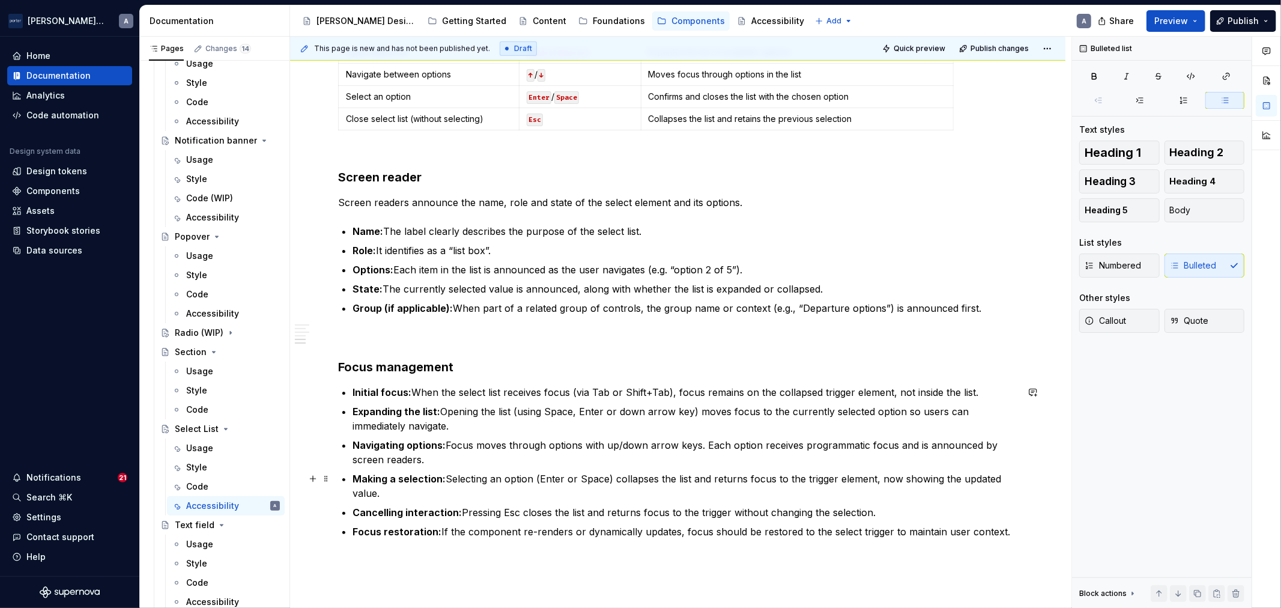
scroll to position [555, 0]
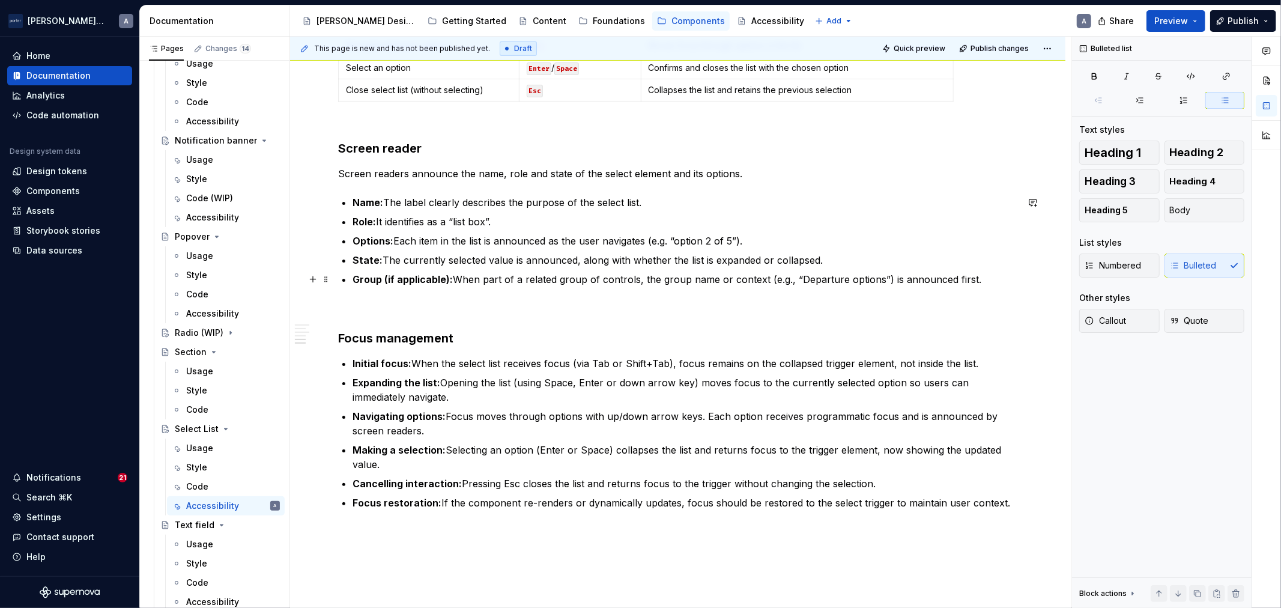
click at [790, 280] on p "Group (if applicable): When part of a related group of controls, the group name…" at bounding box center [684, 279] width 665 height 14
click at [695, 391] on p "Expanding the list: Opening the list (using Space, Enter or down arrow key) mov…" at bounding box center [684, 389] width 665 height 29
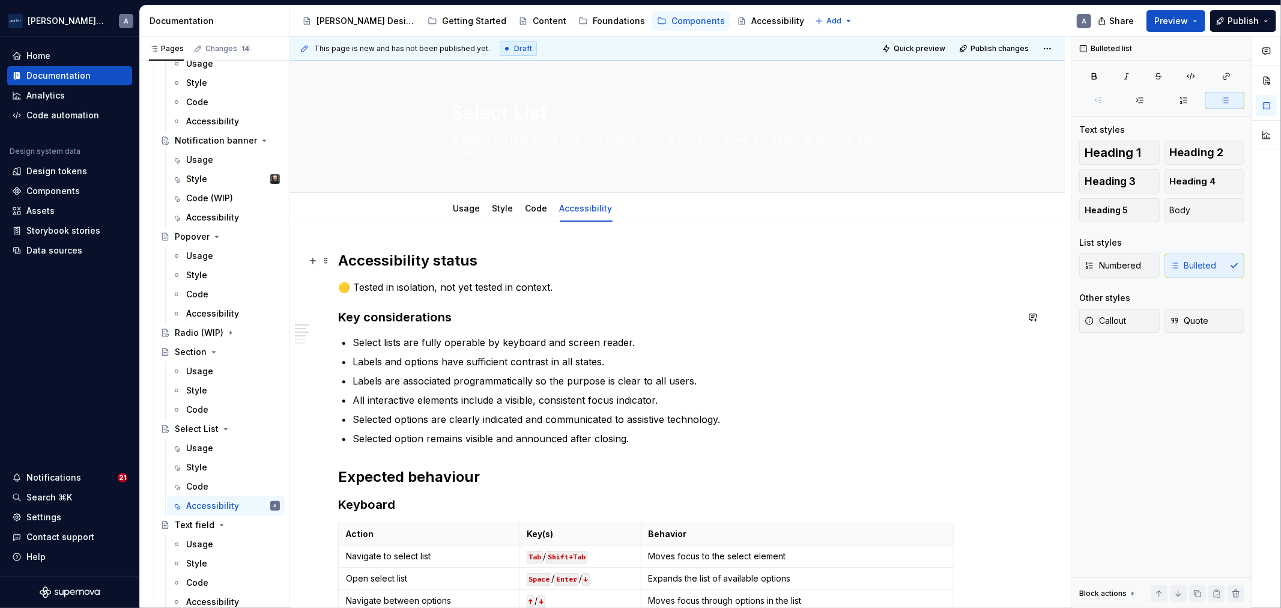
scroll to position [0, 0]
click at [453, 201] on div "Usage" at bounding box center [467, 208] width 37 height 19
click at [466, 220] on div at bounding box center [467, 220] width 37 height 1
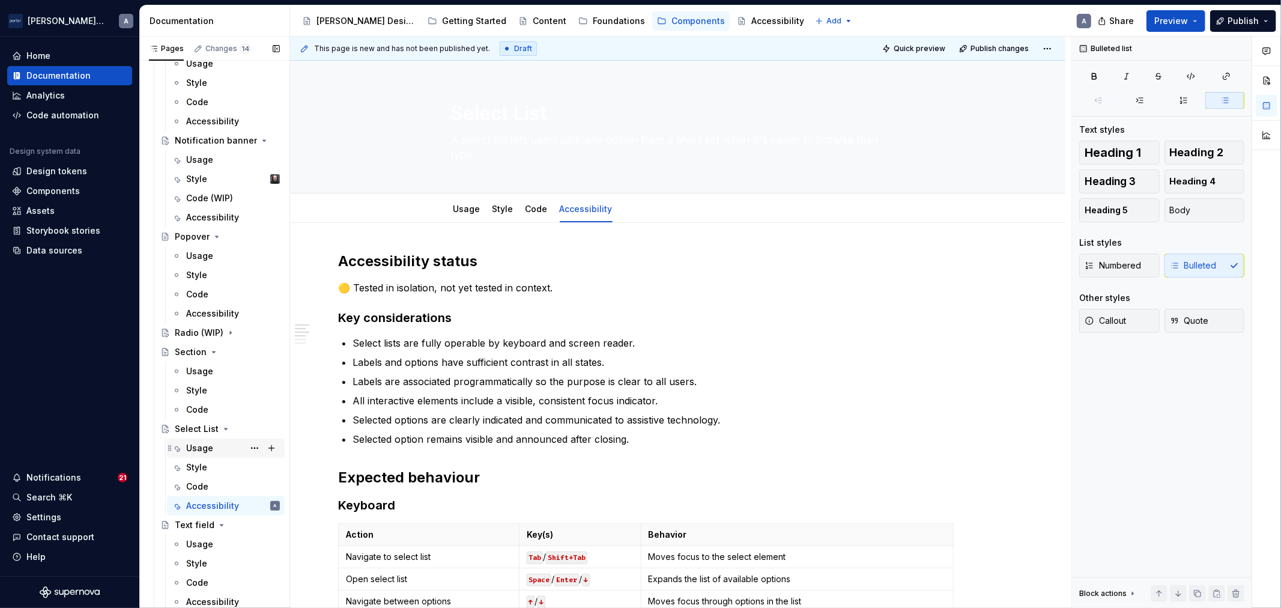
click at [189, 449] on div "Usage" at bounding box center [199, 448] width 27 height 12
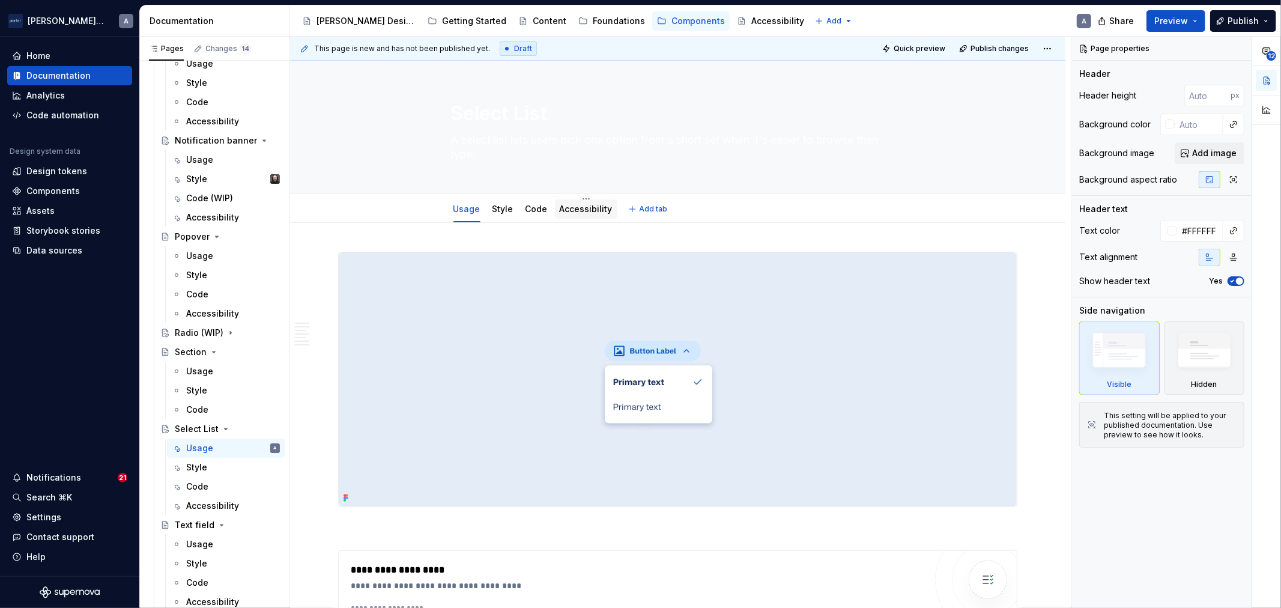
click at [569, 207] on link "Accessibility" at bounding box center [586, 209] width 53 height 10
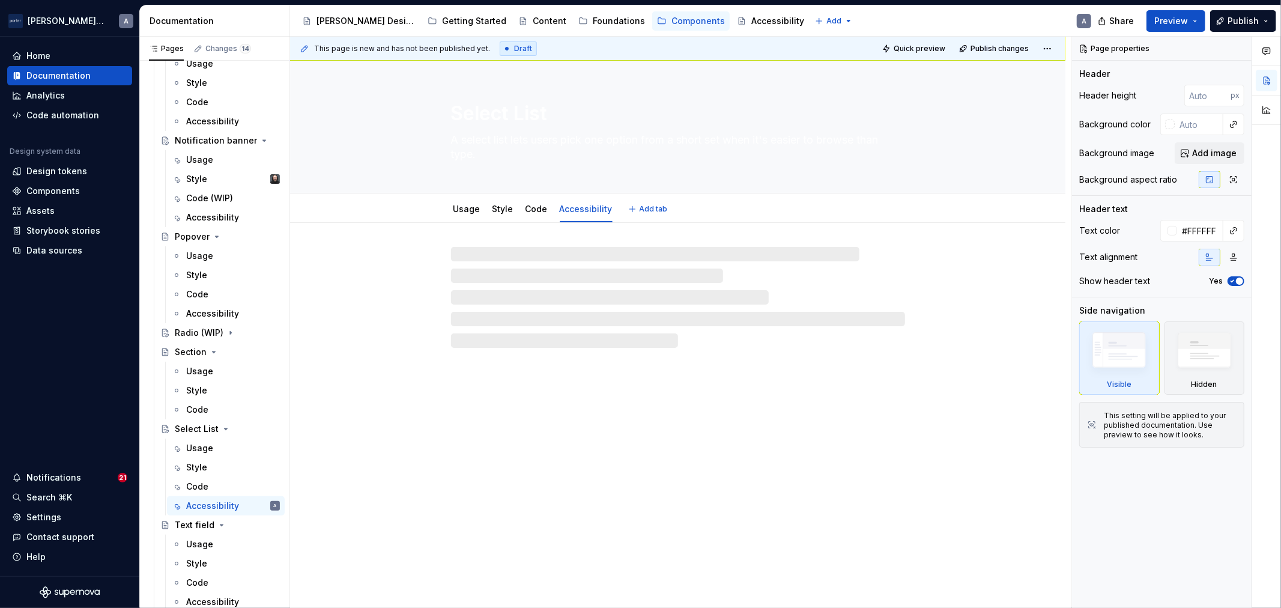
click at [569, 207] on link "Accessibility" at bounding box center [586, 209] width 53 height 10
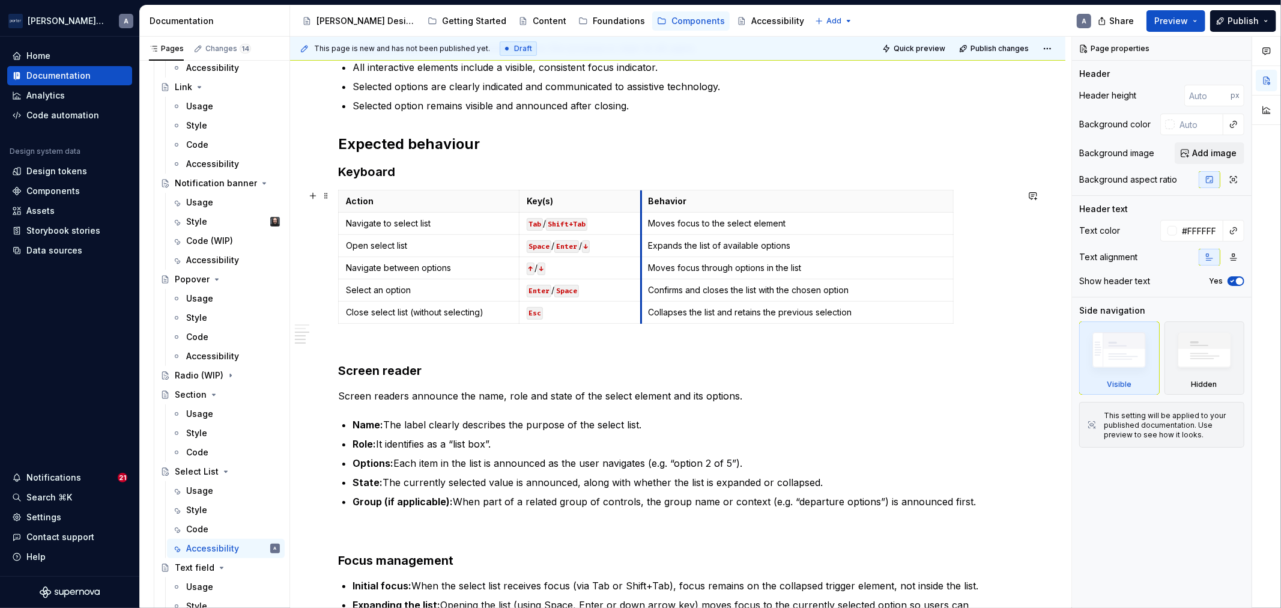
scroll to position [555, 0]
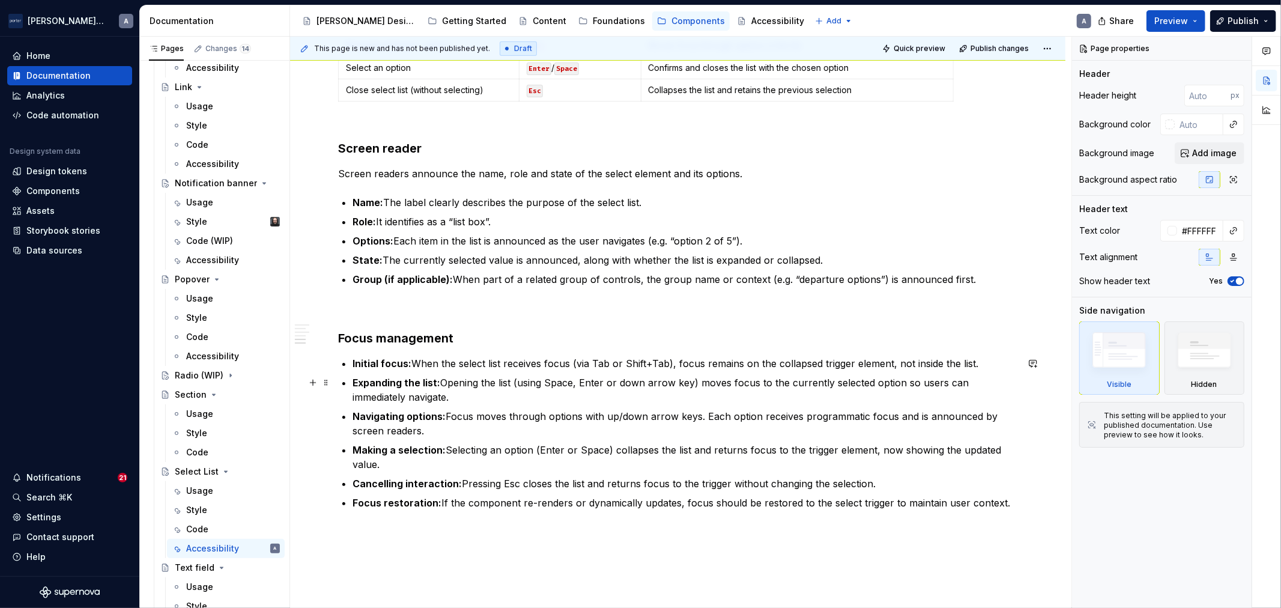
click at [717, 378] on p "Expanding the list: Opening the list (using Space, Enter or down arrow key) mov…" at bounding box center [684, 389] width 665 height 29
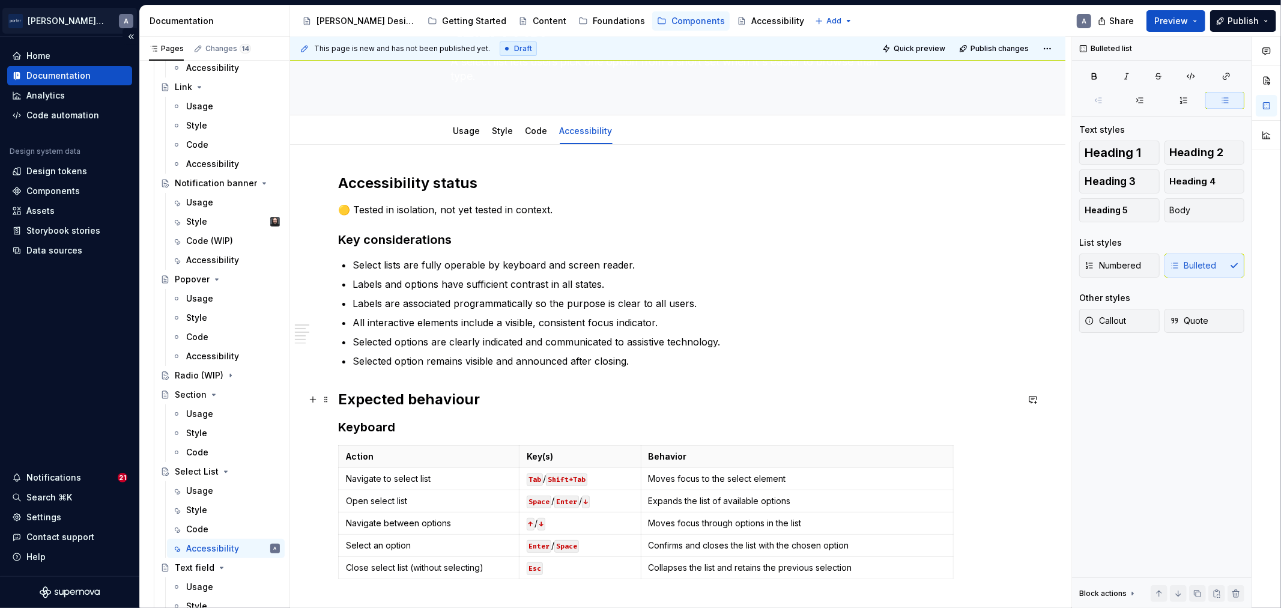
scroll to position [0, 0]
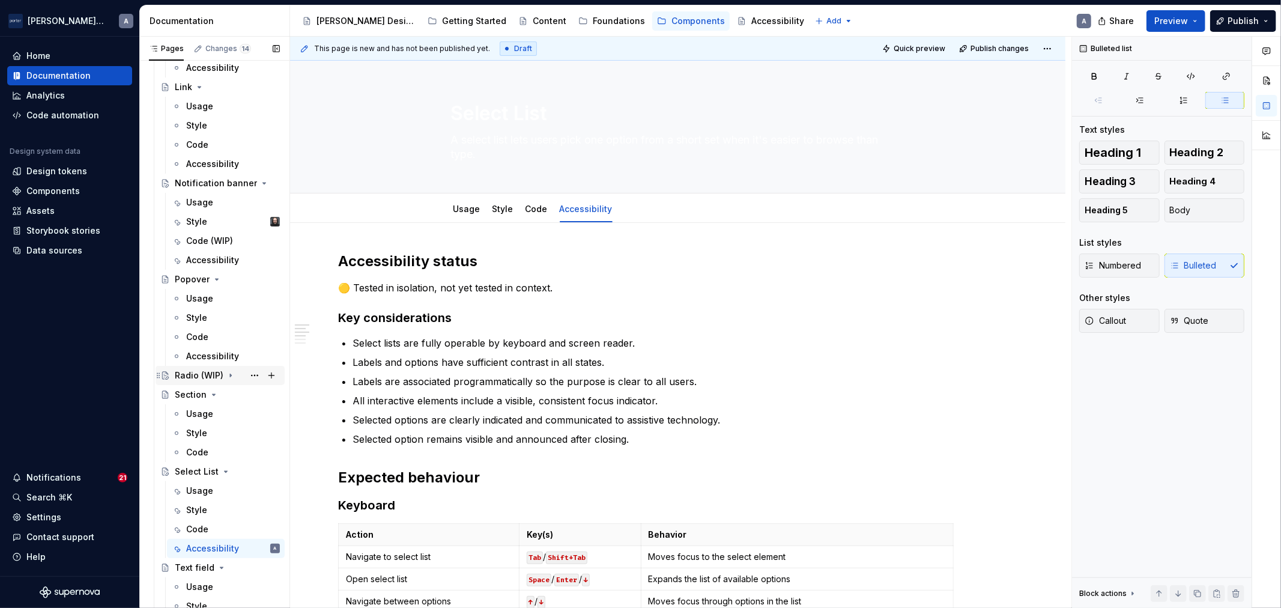
click at [230, 368] on div "Radio (WIP)" at bounding box center [227, 375] width 105 height 17
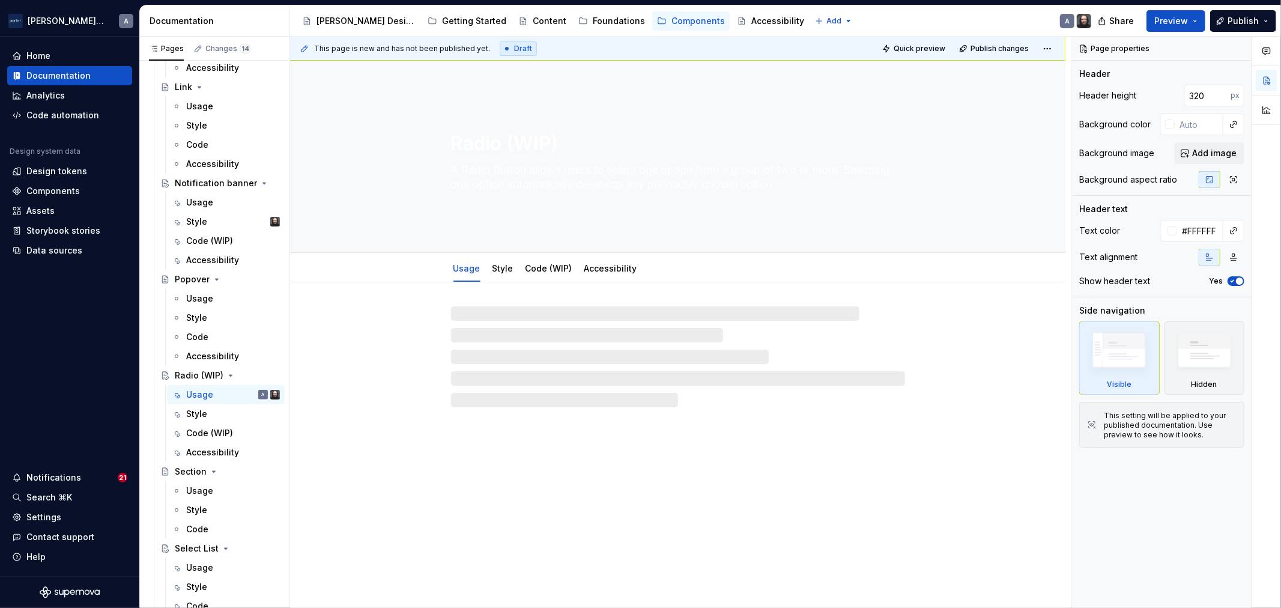
scroll to position [898, 0]
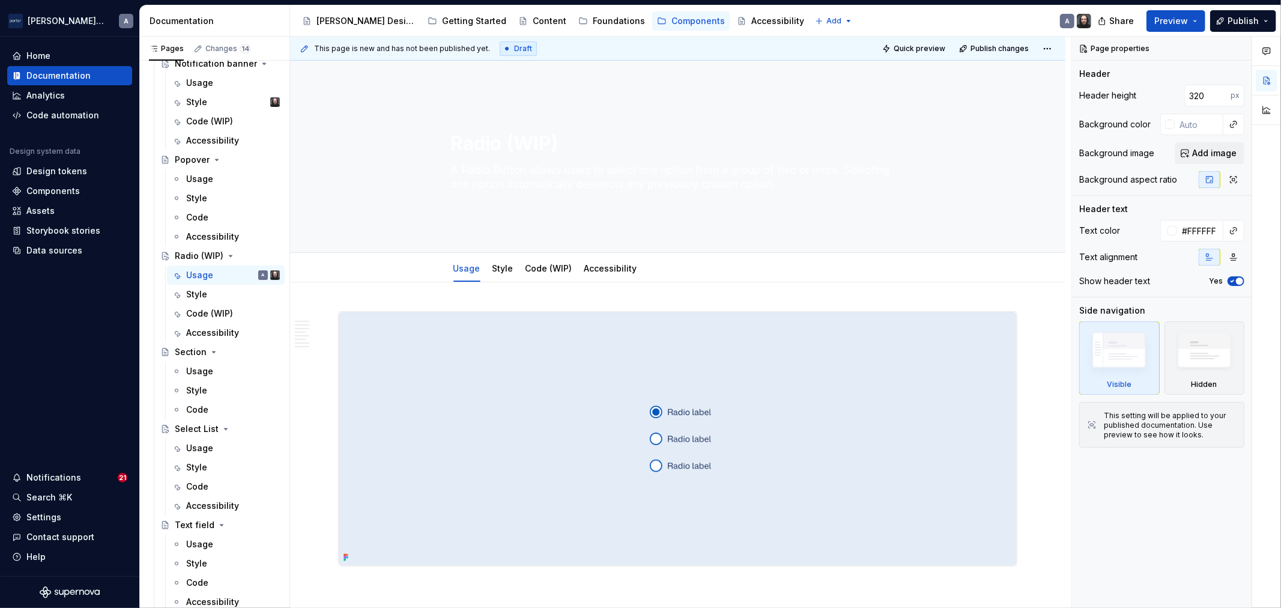
type textarea "*"
